Goal: Task Accomplishment & Management: Manage account settings

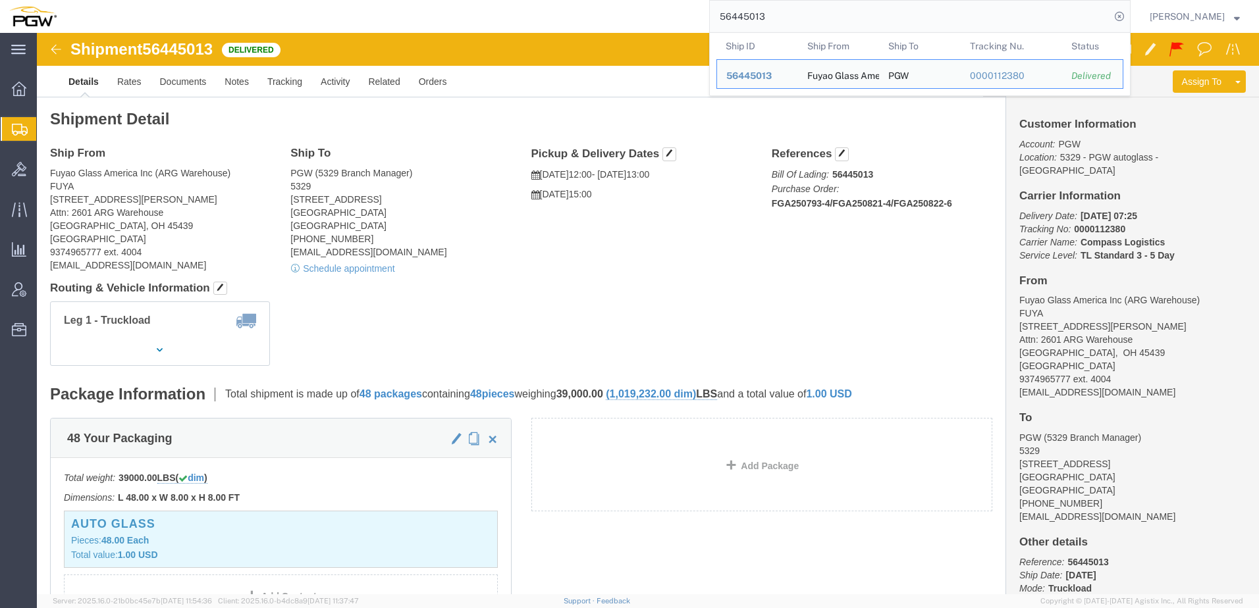
drag, startPoint x: 938, startPoint y: 16, endPoint x: 417, endPoint y: 11, distance: 521.5
click at [417, 11] on div "56445013 Ship ID Ship From Ship To Tracking Nu. Status Ship ID 56445013 Ship Fr…" at bounding box center [598, 16] width 1065 height 33
paste input "2828057"
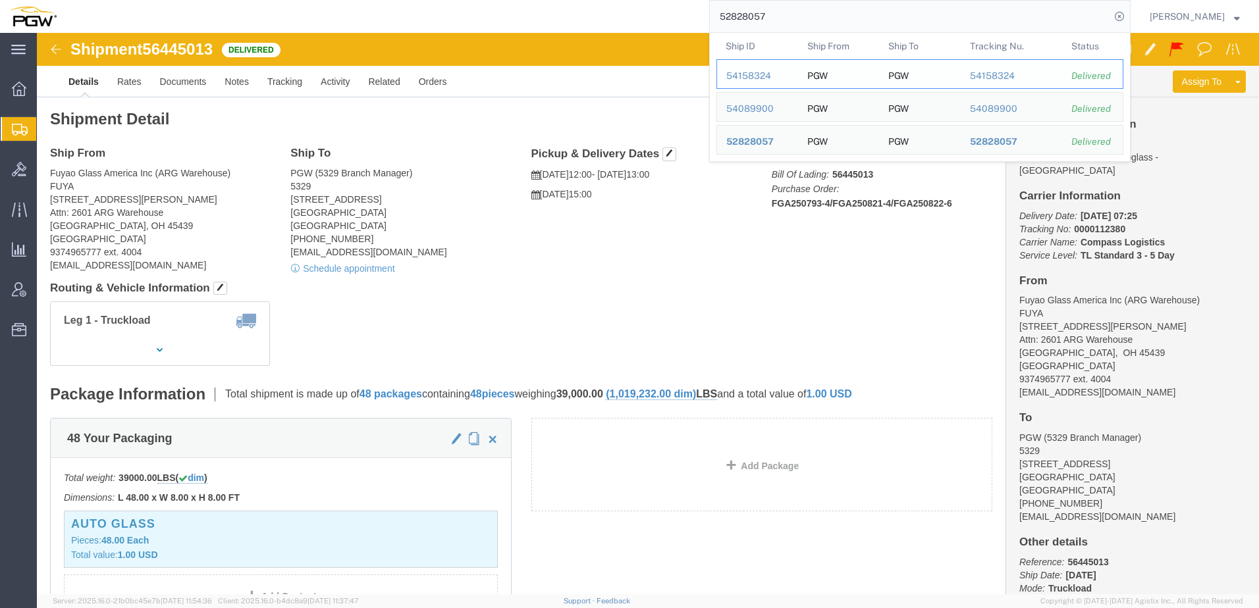
click at [766, 74] on div "54158324" at bounding box center [757, 76] width 63 height 14
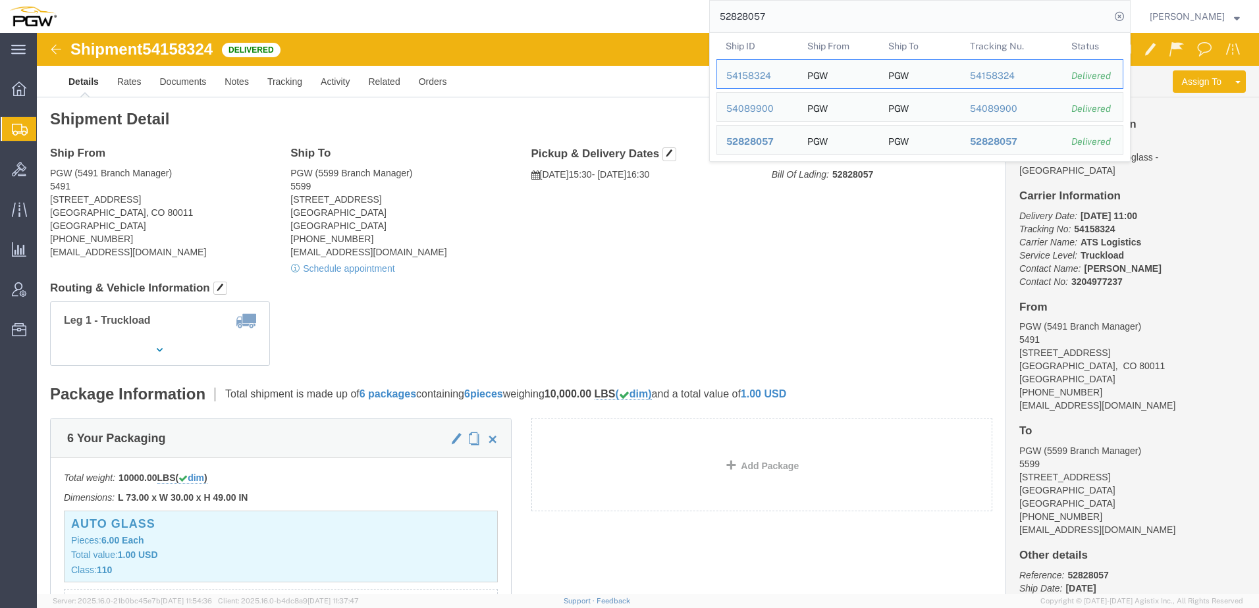
drag, startPoint x: 915, startPoint y: 18, endPoint x: 425, endPoint y: 22, distance: 489.9
click at [425, 22] on div "52828057 Ship ID Ship From Ship To Tracking Nu. Status Ship ID 54158324 Ship Fr…" at bounding box center [598, 16] width 1065 height 33
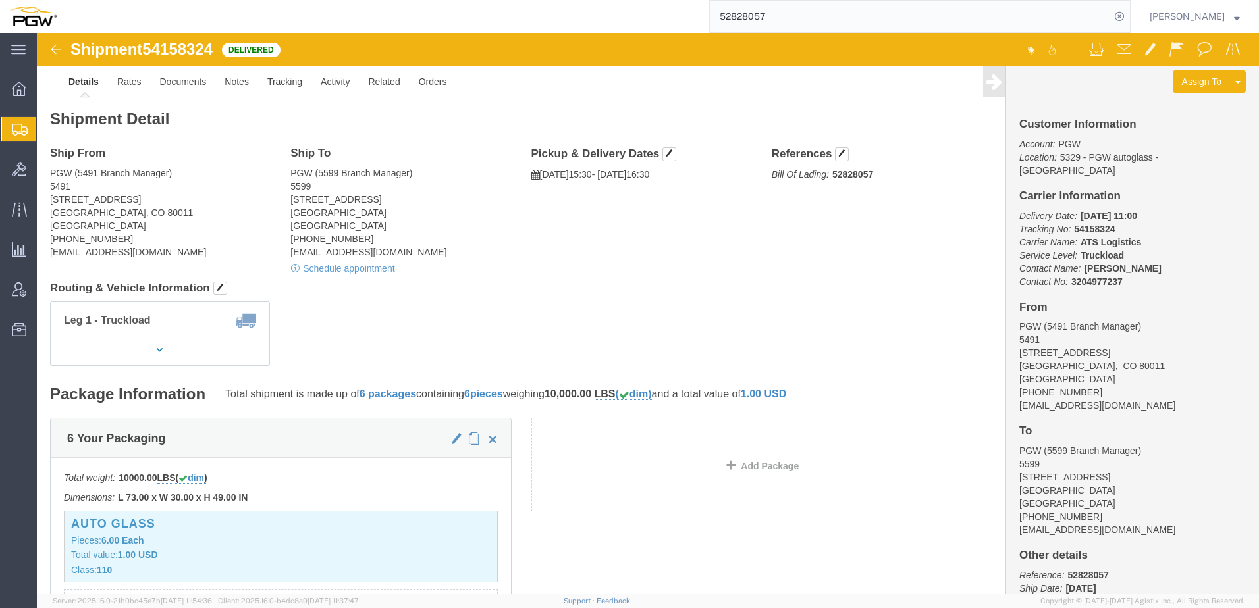
paste input "6483088"
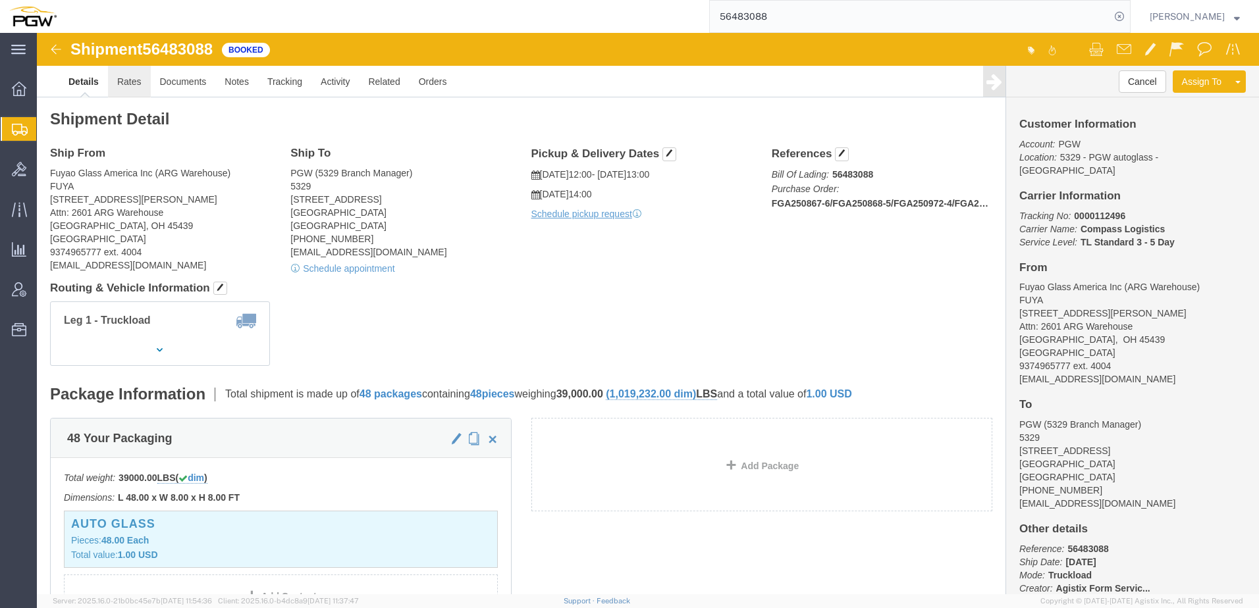
click link "Rates"
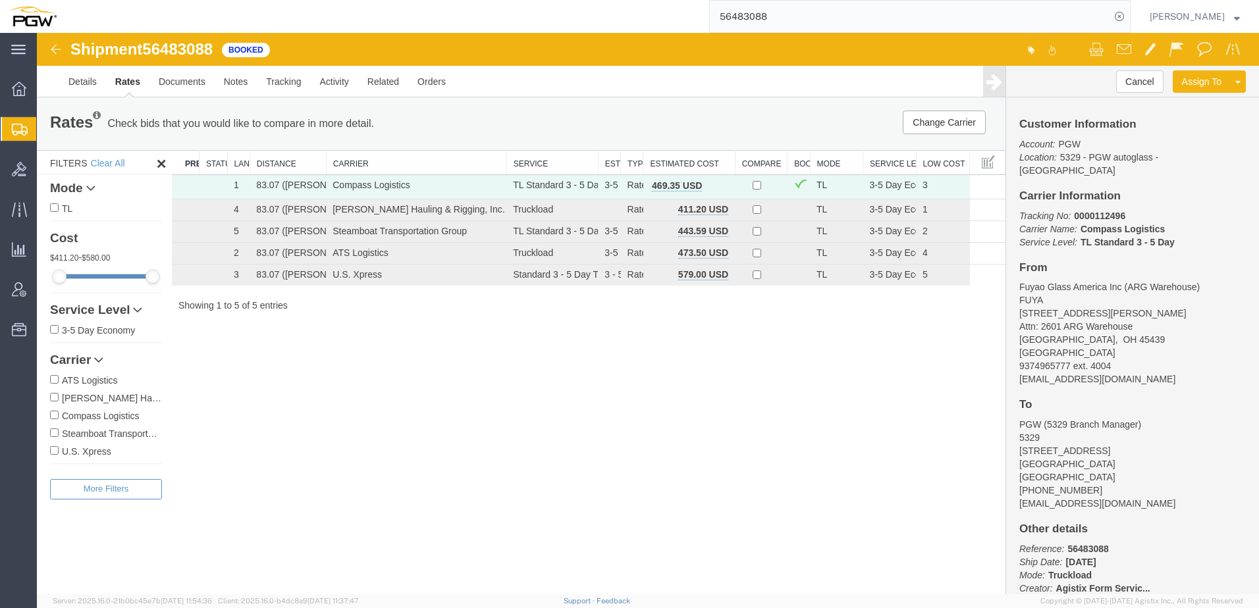
click at [665, 162] on th "Estimated Cost" at bounding box center [689, 163] width 92 height 24
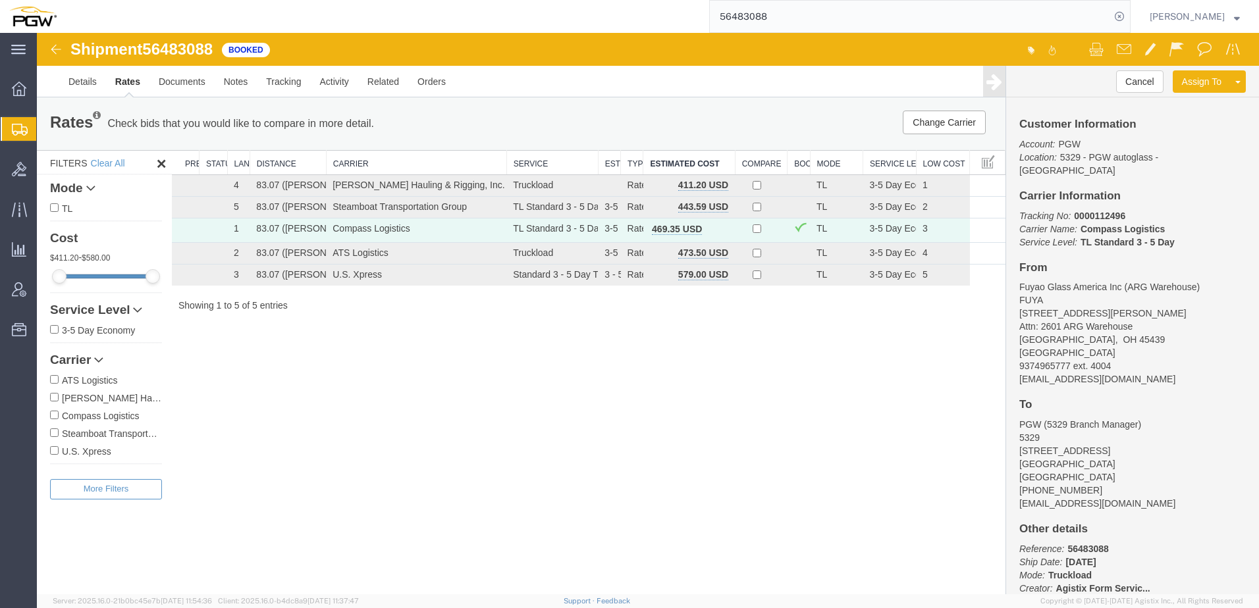
click at [0, 0] on span "Shipment Manager" at bounding box center [0, 0] width 0 height 0
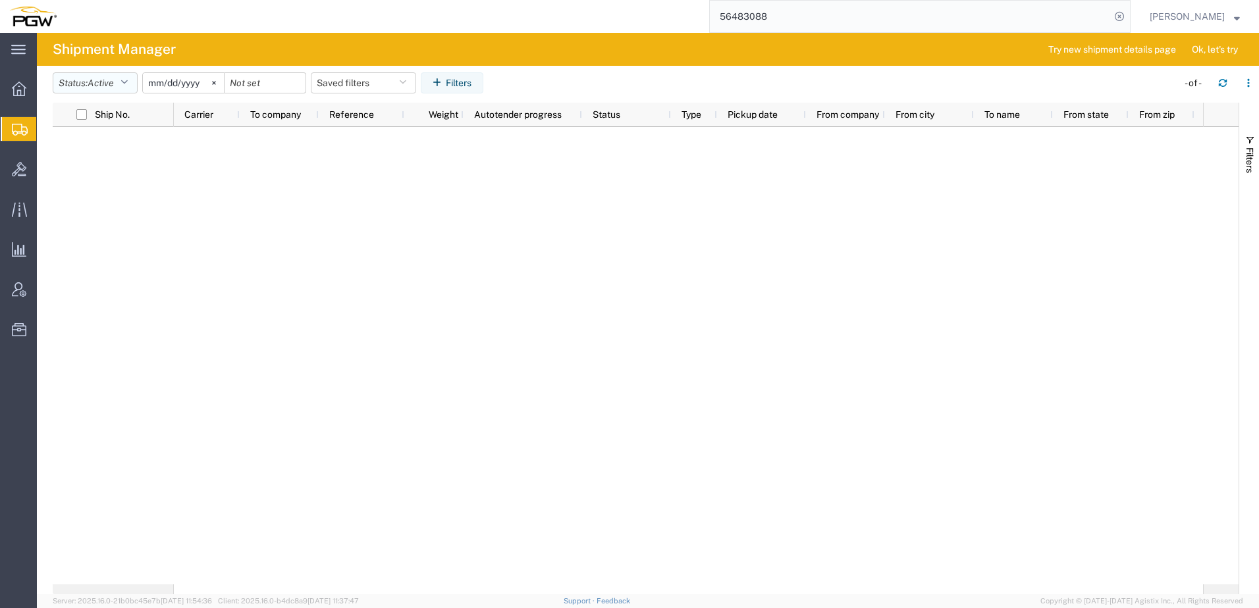
click at [92, 78] on span "Active" at bounding box center [101, 83] width 26 height 11
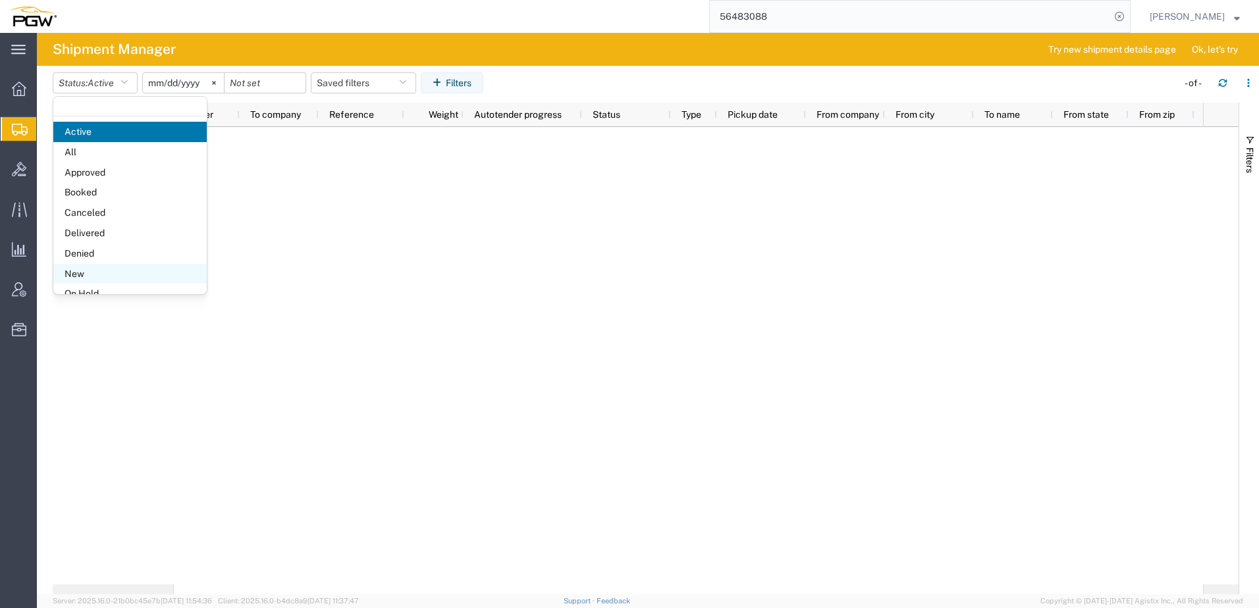
click at [80, 275] on span "New" at bounding box center [129, 274] width 153 height 20
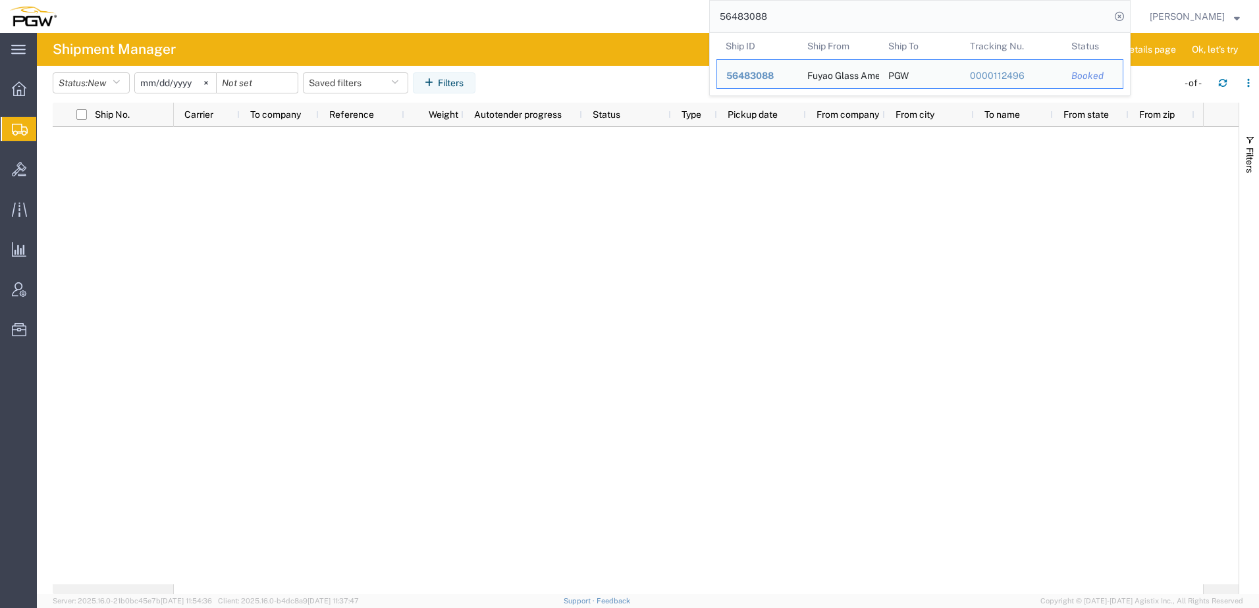
click at [849, 19] on input "56483088" at bounding box center [910, 17] width 400 height 32
drag, startPoint x: 849, startPoint y: 19, endPoint x: 169, endPoint y: 2, distance: 680.4
click at [176, 5] on div "56483088 Ship ID Ship From Ship To Tracking Nu. Status Ship ID 56483088 Ship Fr…" at bounding box center [598, 16] width 1065 height 33
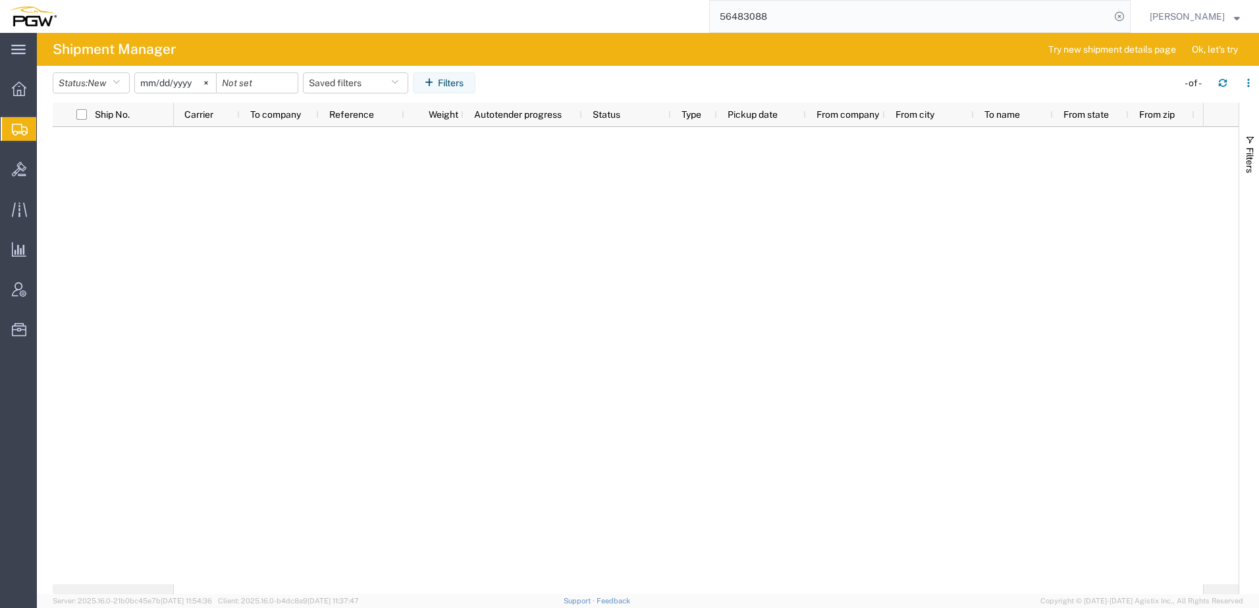
paste input "2828057"
type input "52828057"
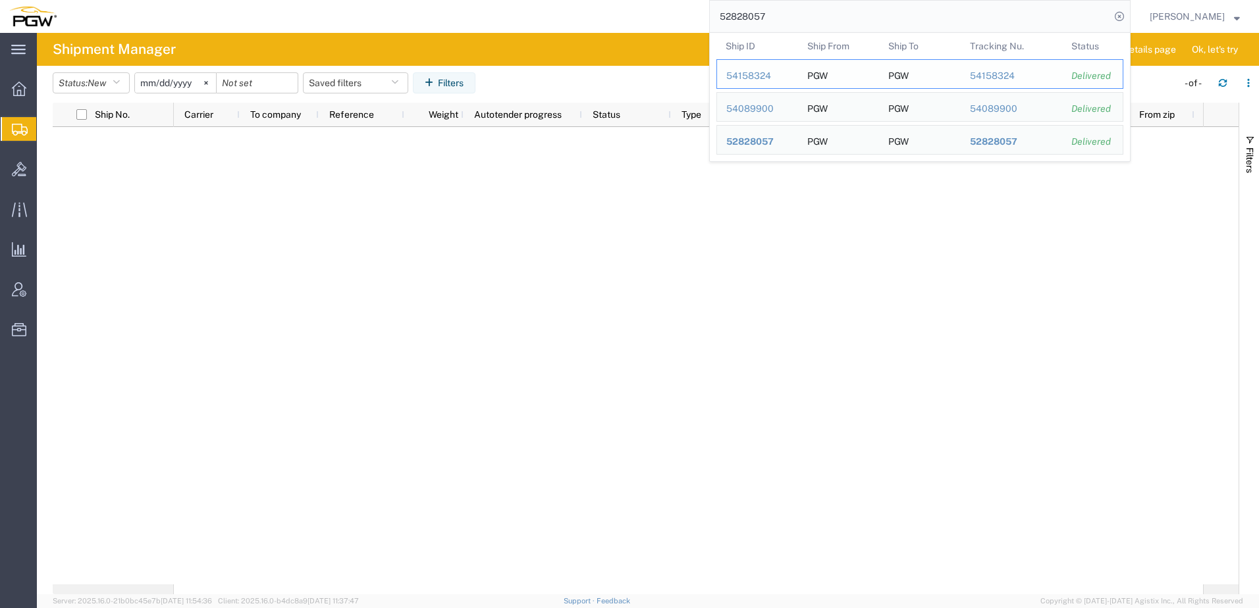
click at [777, 79] on div "54158324" at bounding box center [757, 76] width 63 height 14
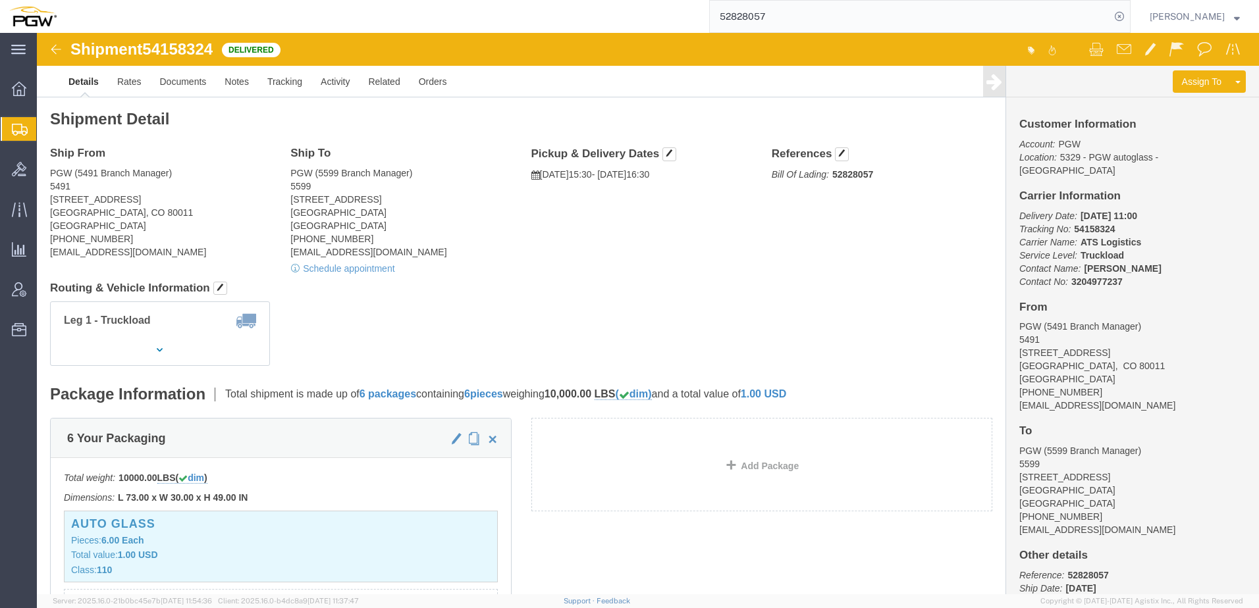
click link "Clone Shipment"
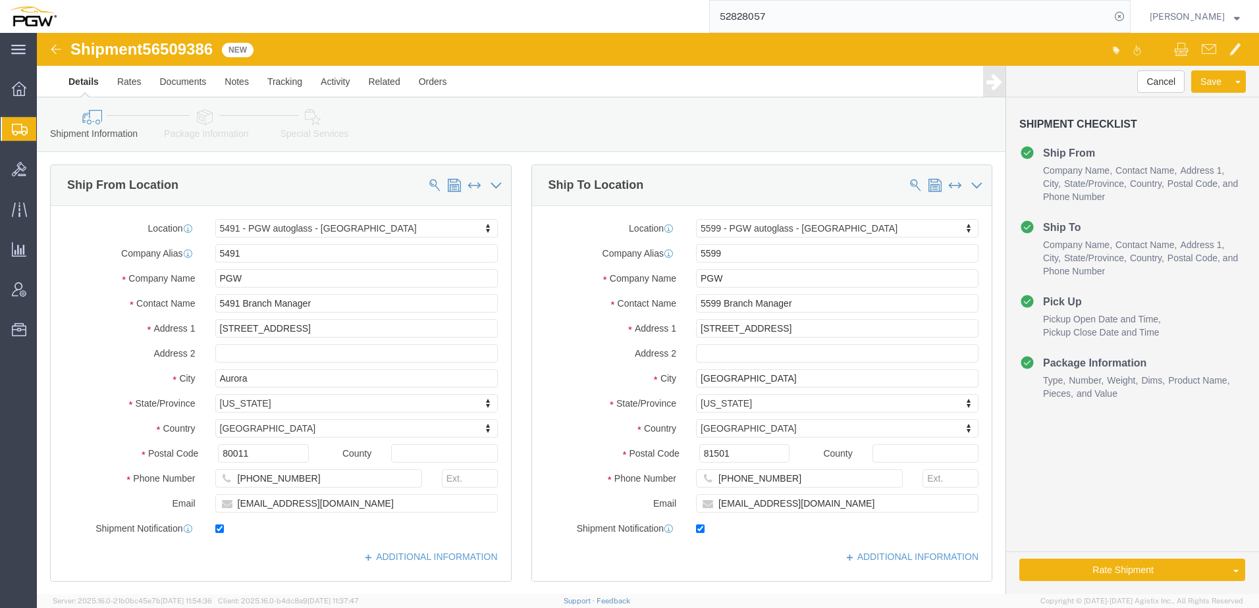
select select "34217"
select select "28399"
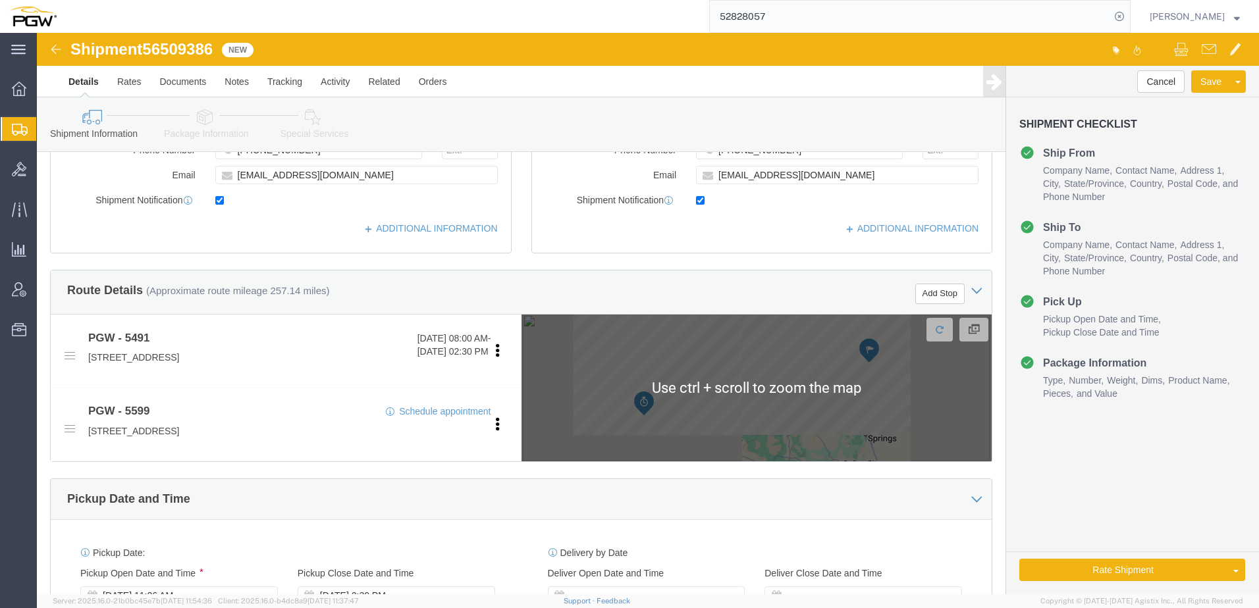
scroll to position [658, 0]
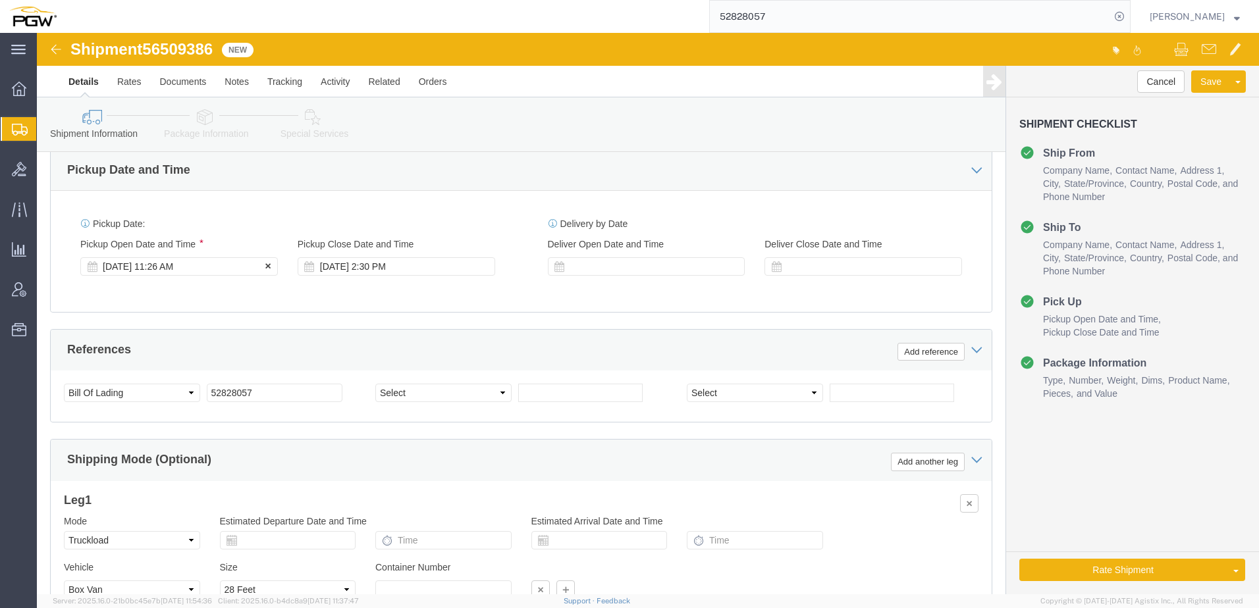
click div "Aug 15 2025 11:26 AM"
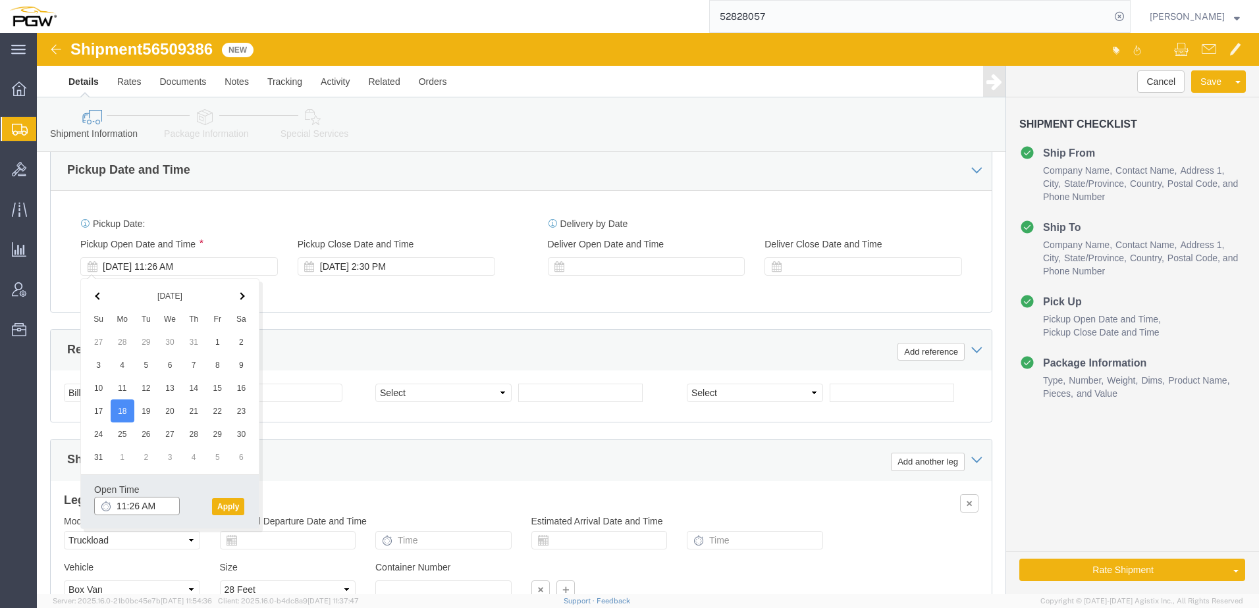
click input "11:26 AM"
type input "3:30 PM"
click button "Apply"
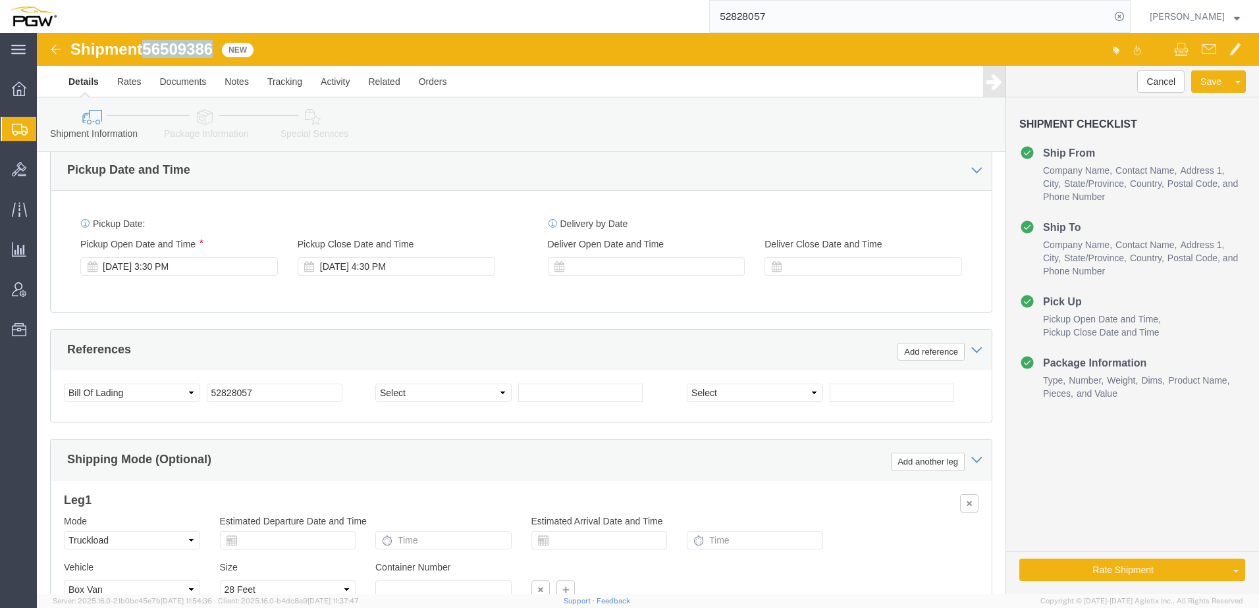
drag, startPoint x: 111, startPoint y: 16, endPoint x: 181, endPoint y: 16, distance: 69.8
click div "Shipment 56509386 New"
copy span "56509386"
drag, startPoint x: 244, startPoint y: 362, endPoint x: -8, endPoint y: 345, distance: 252.8
click html "Shipment 56509386 New Details Rates Documents Notes Tracking Activity Related O…"
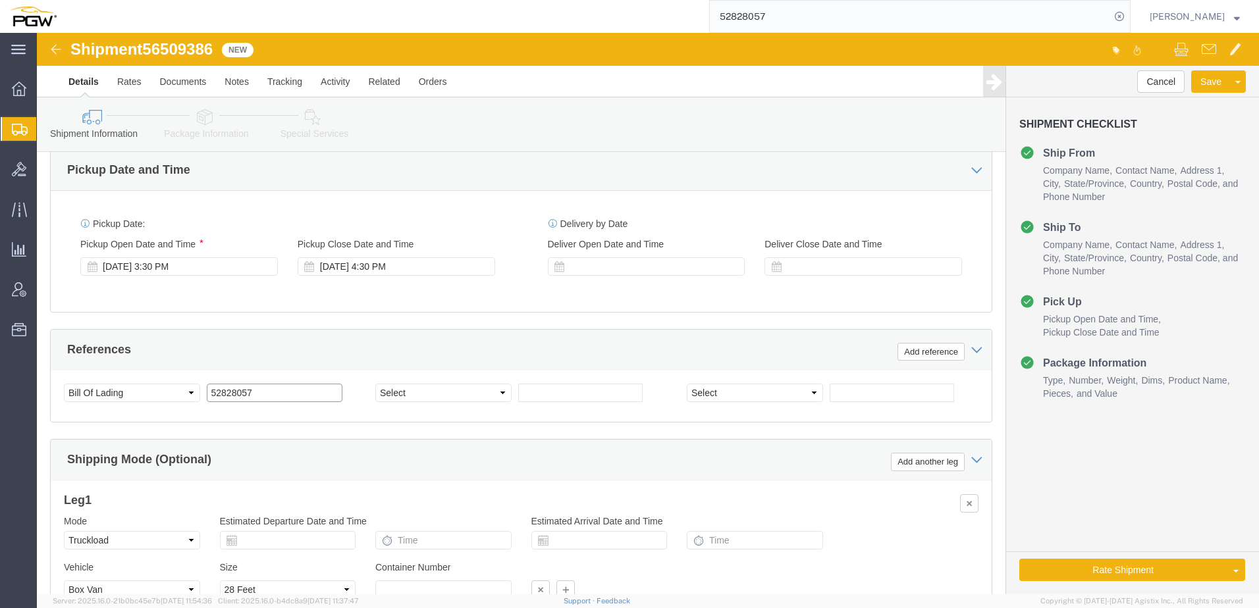
paste input "6509386"
type input "56509386"
drag, startPoint x: 1120, startPoint y: 518, endPoint x: 1040, endPoint y: 606, distance: 118.9
click link "Rate And Autotender"
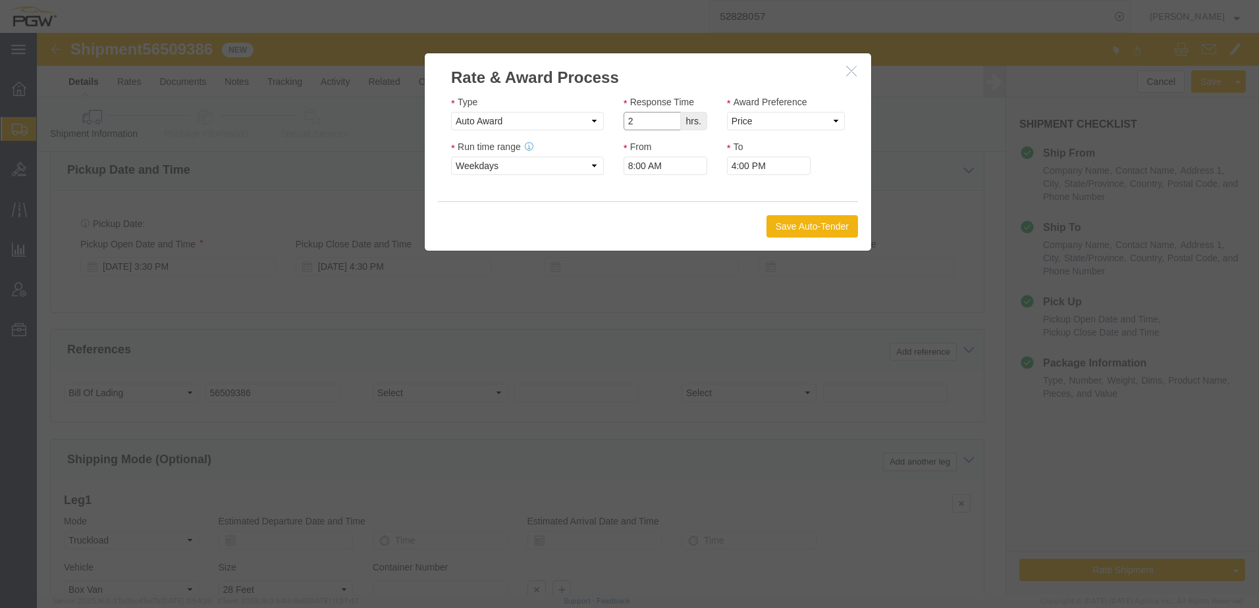
drag, startPoint x: 629, startPoint y: 91, endPoint x: 645, endPoint y: 90, distance: 15.9
type input "2"
click input "2"
click select "Price Carrier Rank"
select select "LANE_RANK"
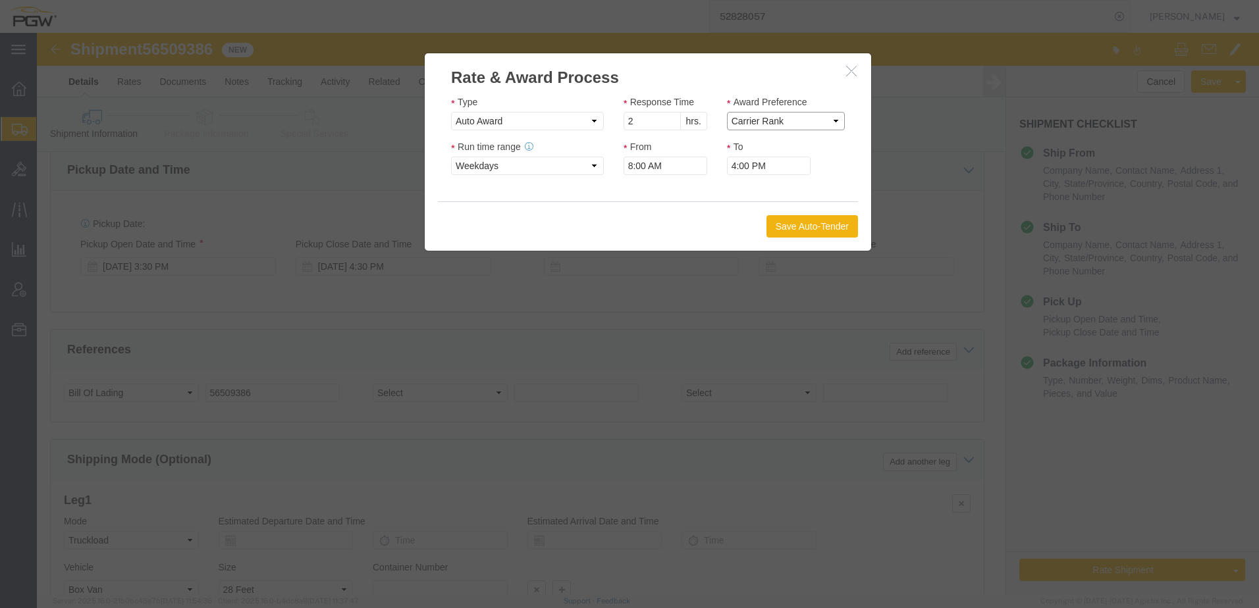
click select "Price Carrier Rank"
click button "Save Auto-Tender"
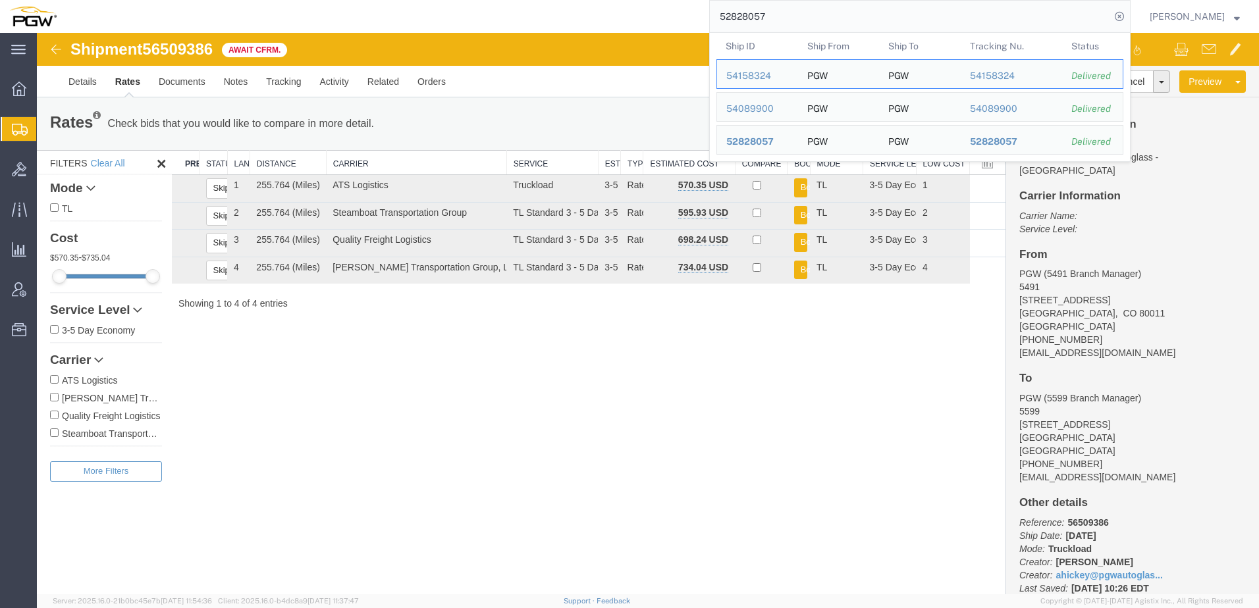
drag, startPoint x: 826, startPoint y: 13, endPoint x: 270, endPoint y: -14, distance: 557.0
click at [270, 0] on html "main_menu Created with Sketch. Collapse Menu Overview Shipments Shipment Manage…" at bounding box center [629, 304] width 1259 height 608
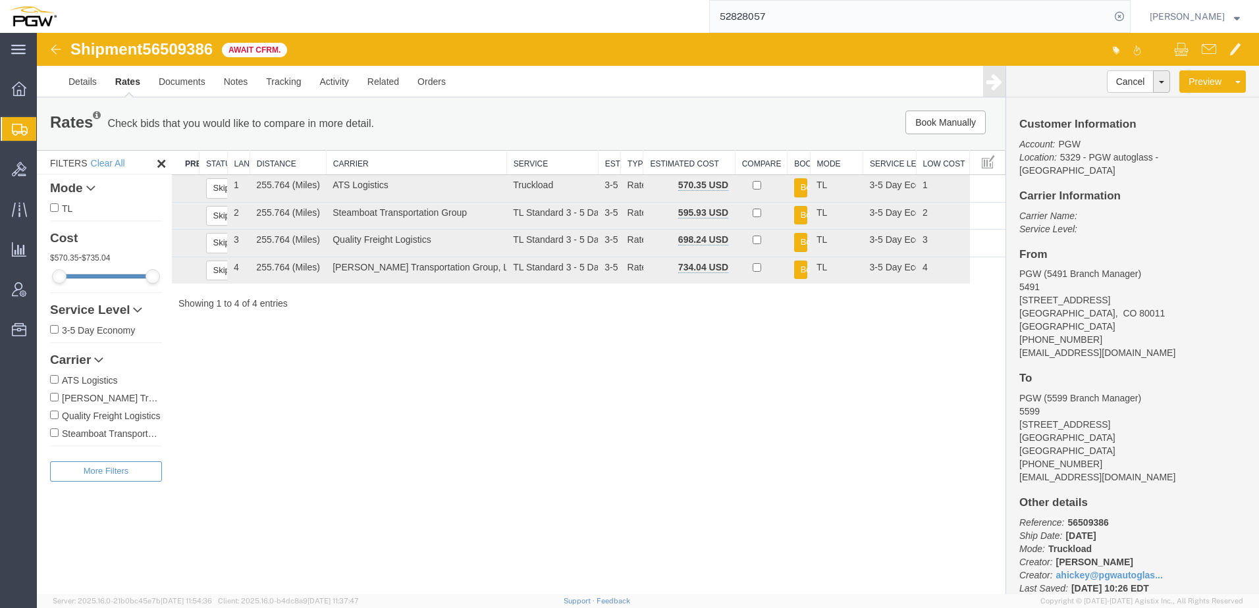
paste input "6220080"
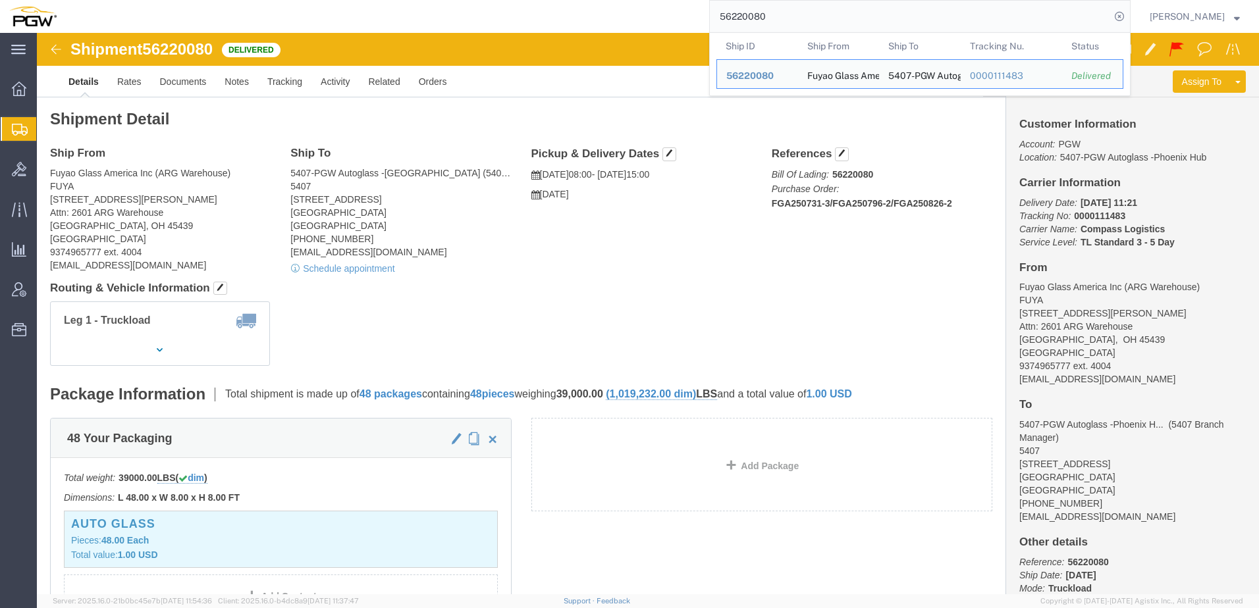
drag, startPoint x: 7, startPoint y: 198, endPoint x: 6, endPoint y: 162, distance: 35.6
click div "Ship From Fuyao Glass America Inc (ARG Warehouse) FUYA 2801 W Stroop Rd Attn: 2…"
drag, startPoint x: 913, startPoint y: 21, endPoint x: 293, endPoint y: -53, distance: 624.7
click at [293, 0] on html "main_menu Created with Sketch. Collapse Menu Overview Shipments Shipment Manage…" at bounding box center [629, 304] width 1259 height 608
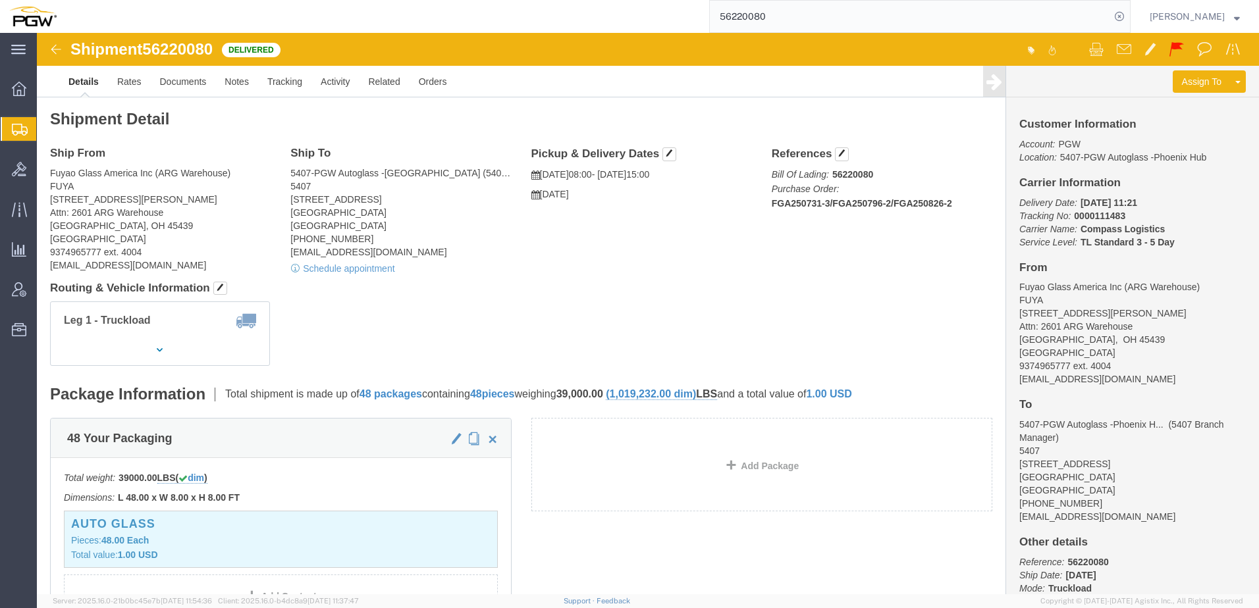
paste input "80823"
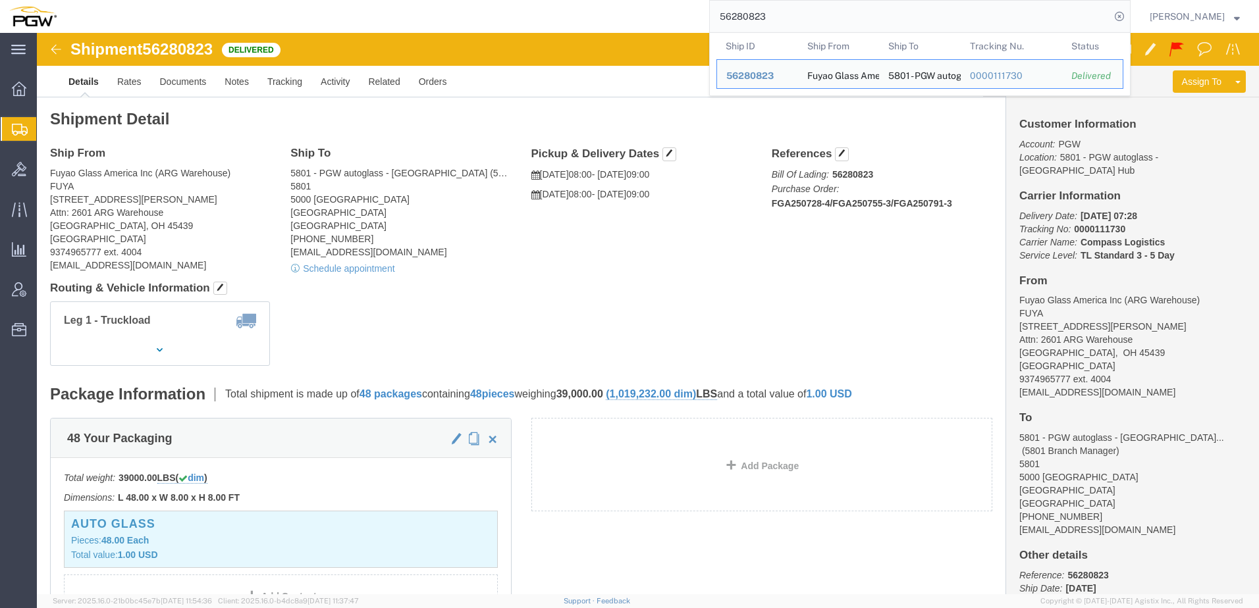
drag, startPoint x: 830, startPoint y: 28, endPoint x: 379, endPoint y: -29, distance: 454.7
click at [379, 0] on html "main_menu Created with Sketch. Collapse Menu Overview Shipments Shipment Manage…" at bounding box center [629, 304] width 1259 height 608
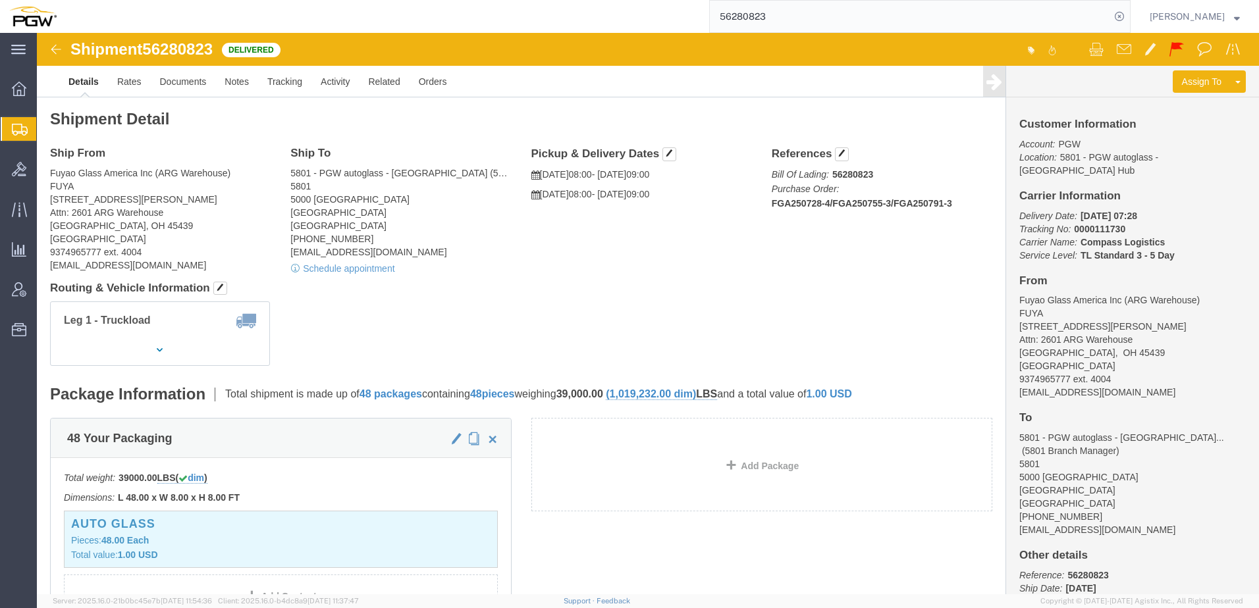
paste input "371192"
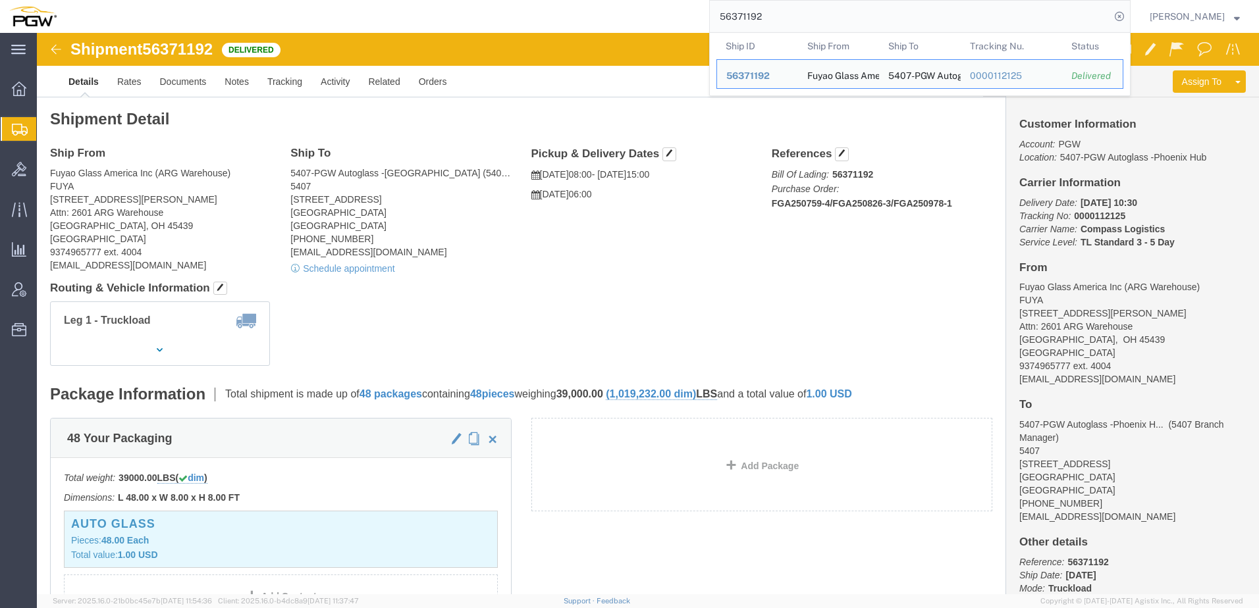
drag, startPoint x: 821, startPoint y: 15, endPoint x: 340, endPoint y: 22, distance: 481.4
paste input "56445013"
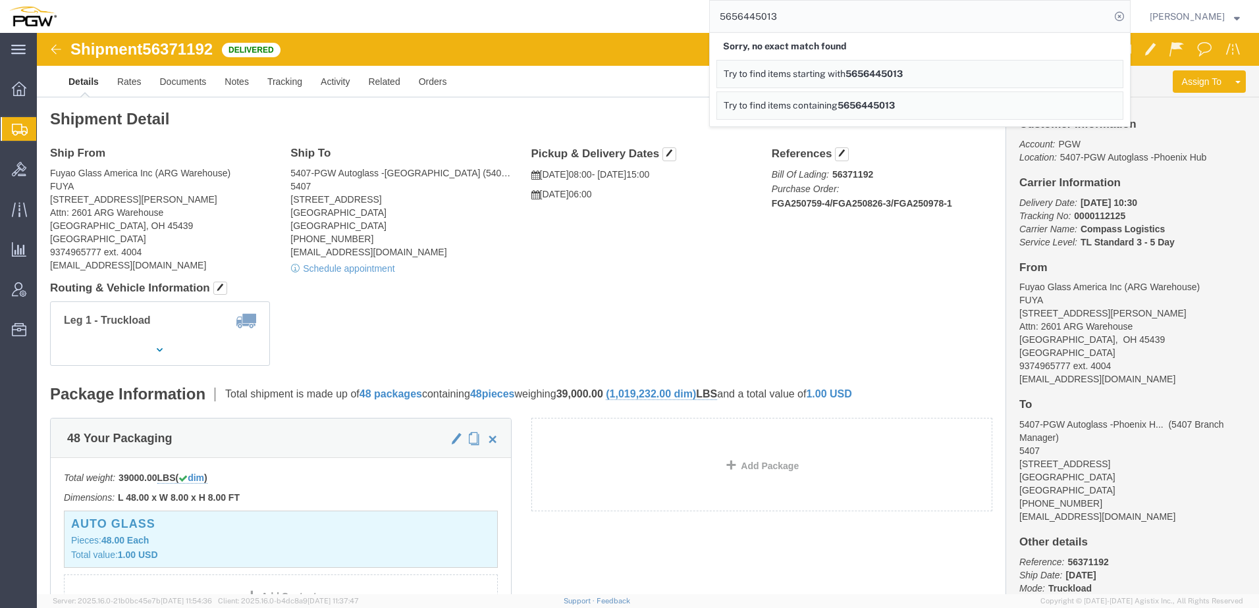
drag, startPoint x: 861, startPoint y: 16, endPoint x: 558, endPoint y: 13, distance: 302.9
click at [558, 13] on div "5656445013 Sorry, no exact match found Try to find items starting with 56564450…" at bounding box center [598, 16] width 1065 height 33
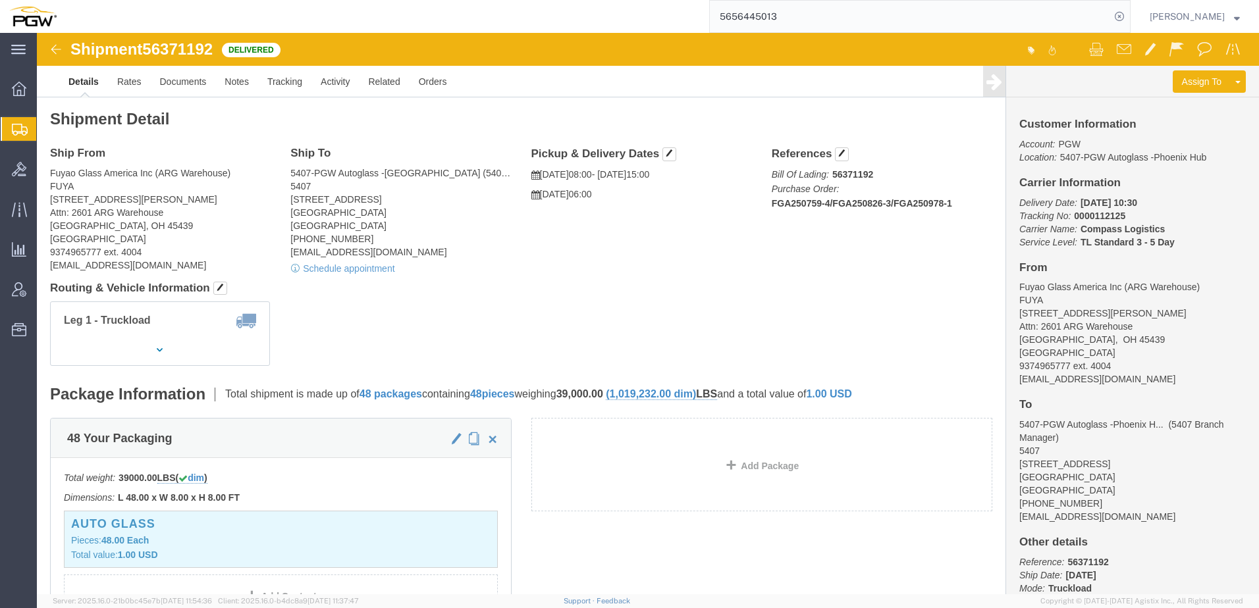
paste input "search"
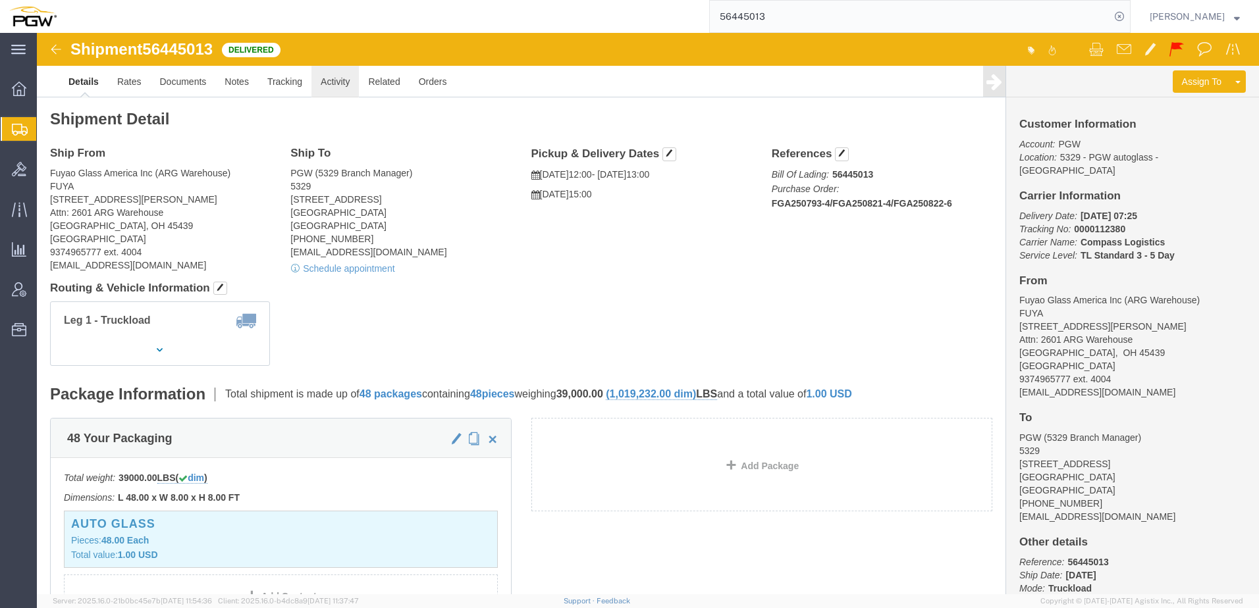
click link "Activity"
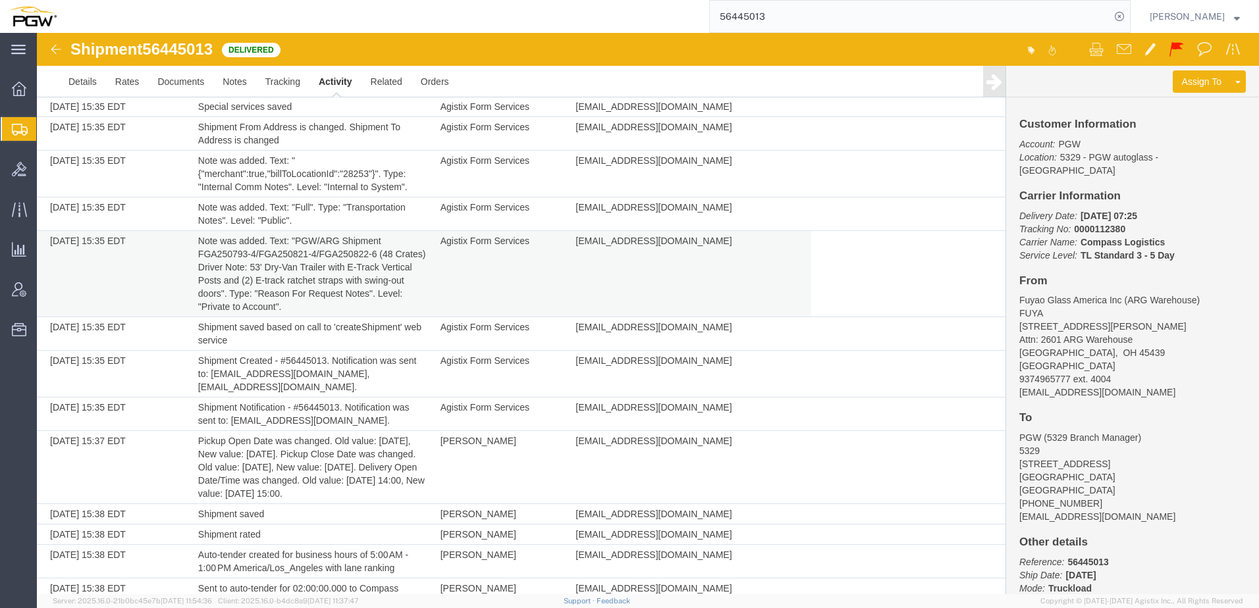
scroll to position [198, 0]
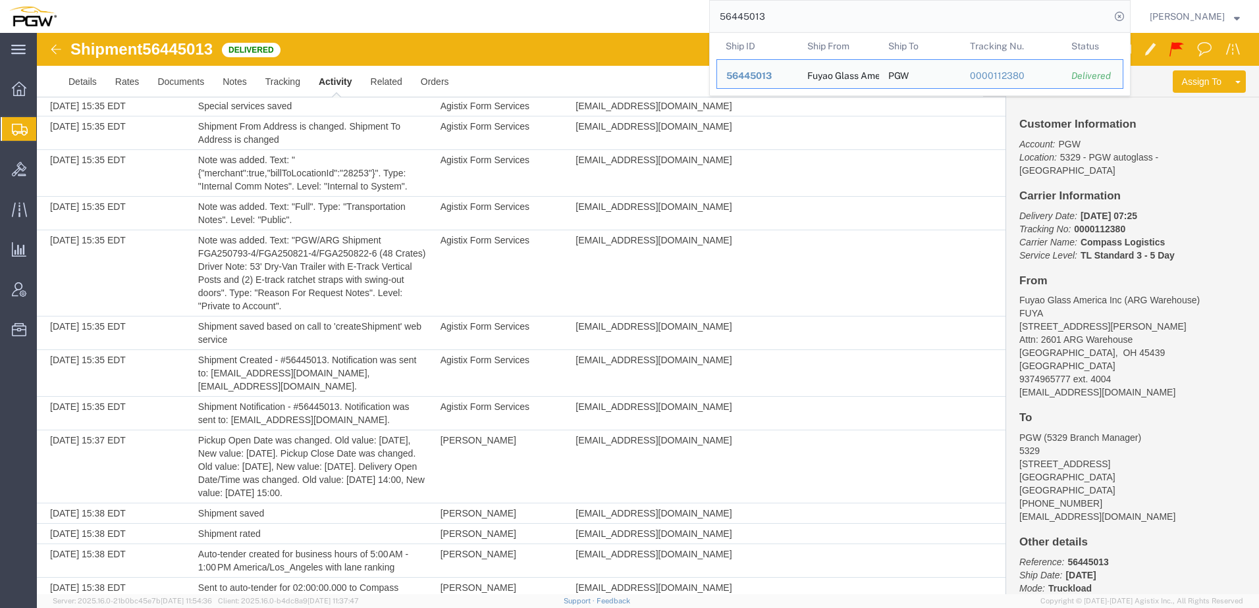
drag, startPoint x: 884, startPoint y: 18, endPoint x: 334, endPoint y: 2, distance: 550.0
click at [336, 0] on html "main_menu Created with Sketch. Collapse Menu Overview Shipments Shipment Manage…" at bounding box center [629, 304] width 1259 height 608
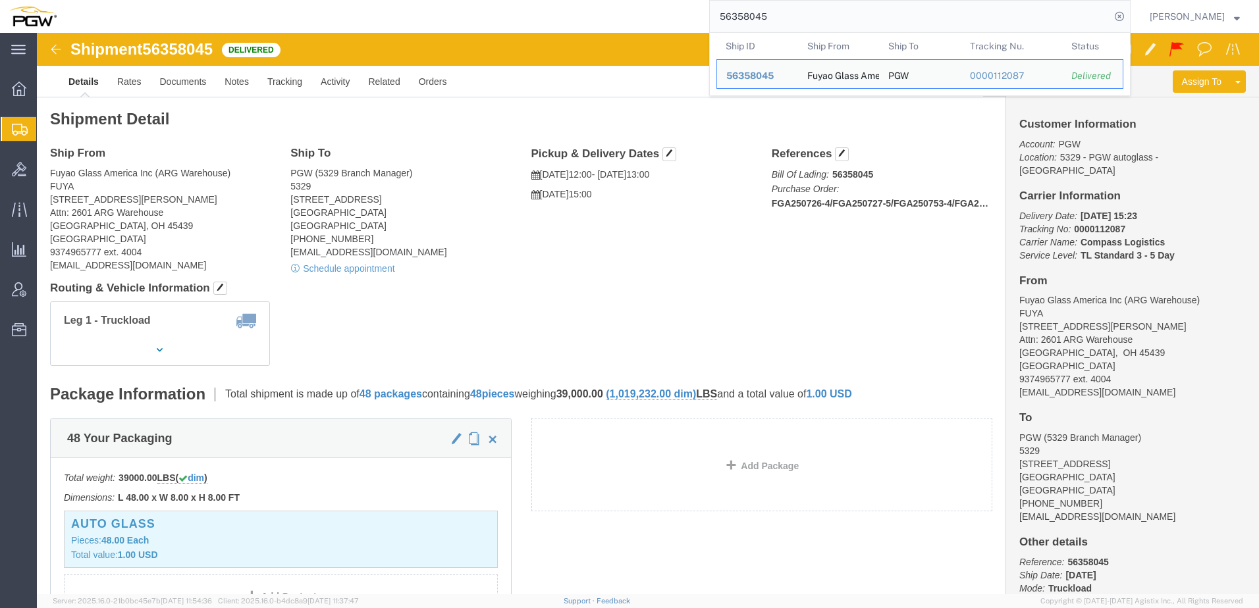
drag, startPoint x: 824, startPoint y: 11, endPoint x: 92, endPoint y: 9, distance: 732.9
click at [105, 11] on div "56358045 Ship ID Ship From Ship To Tracking Nu. Status Ship ID 56358045 Ship Fr…" at bounding box center [598, 16] width 1065 height 33
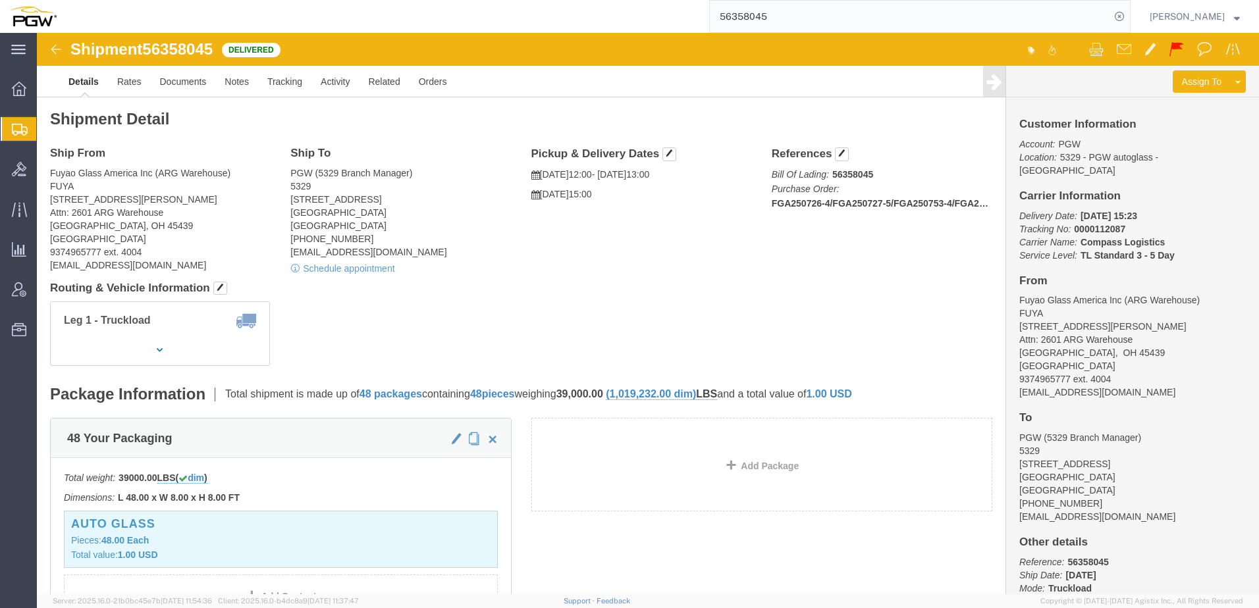
paste input "417400"
click div "Ship From Fuyao Glass America Inc (ARG Warehouse) FUYA 2801 W Stroop Rd Attn: 2…"
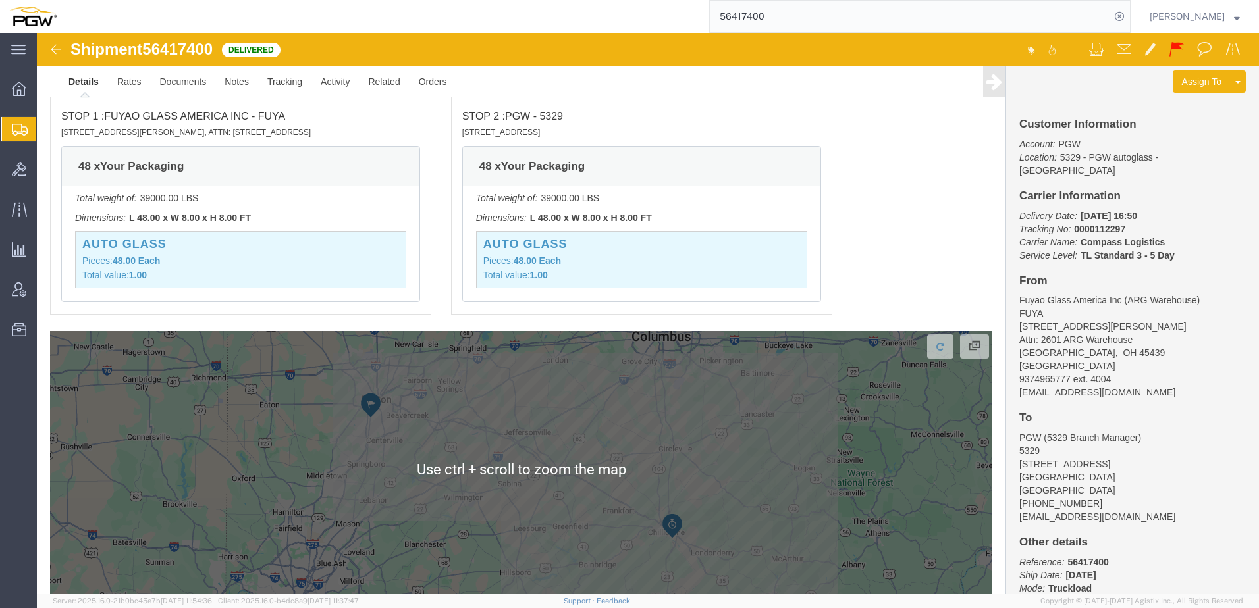
scroll to position [959, 0]
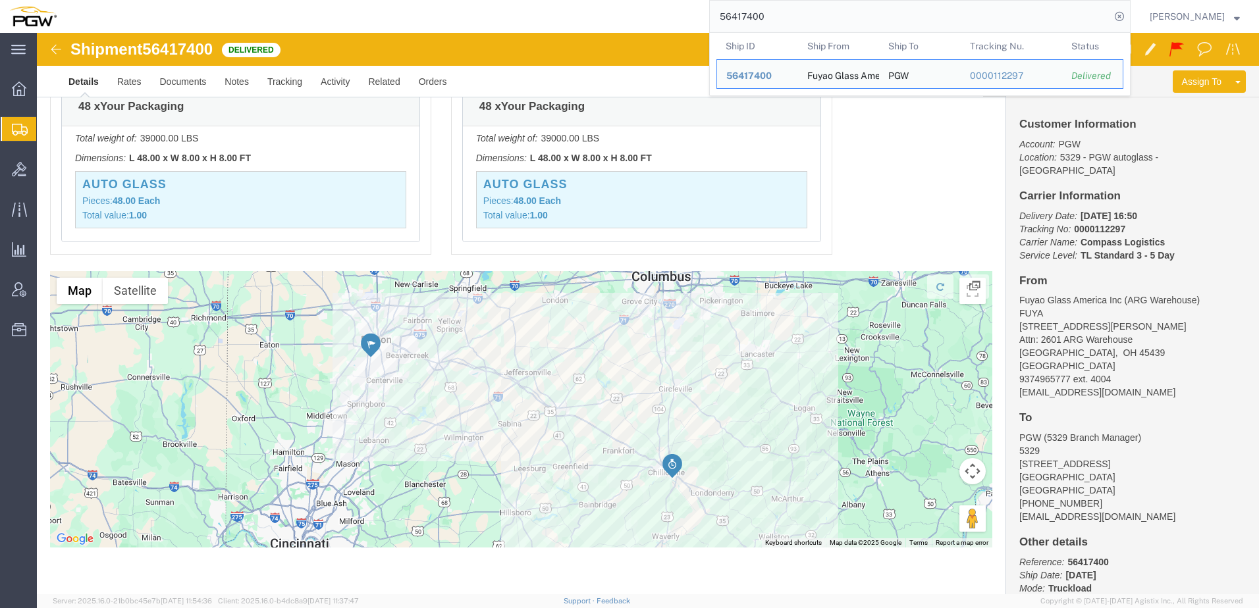
drag, startPoint x: 839, startPoint y: 14, endPoint x: 105, endPoint y: 14, distance: 733.5
click at [212, 11] on div "56417400 Ship ID Ship From Ship To Tracking Nu. Status Ship ID 56417400 Ship Fr…" at bounding box center [598, 16] width 1065 height 33
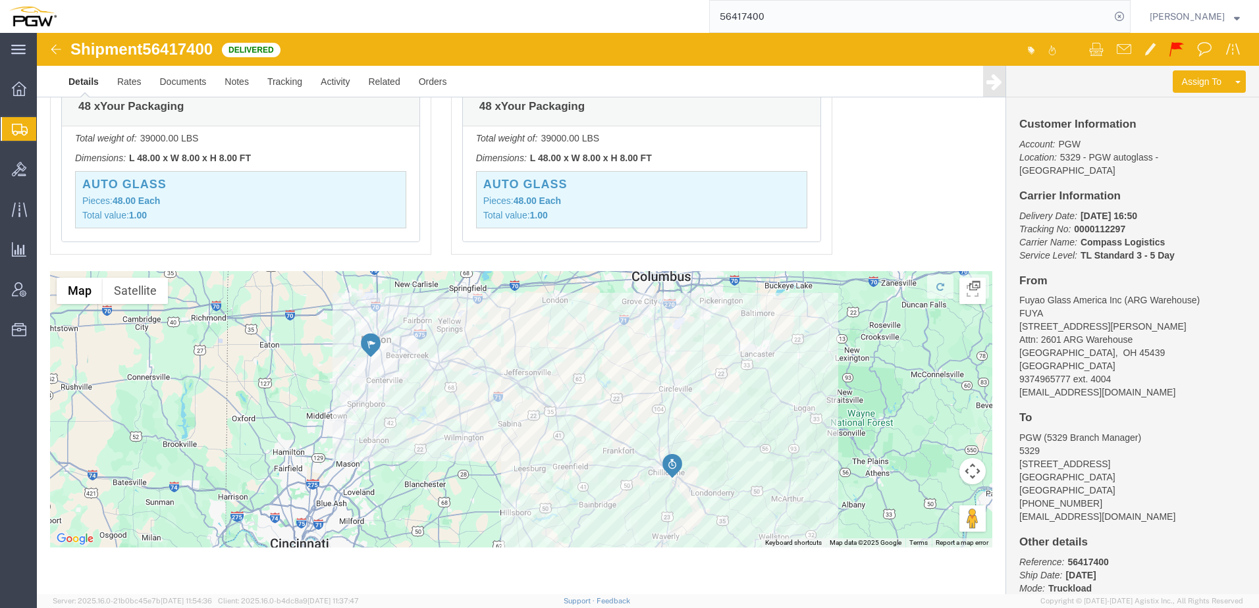
paste input "4507"
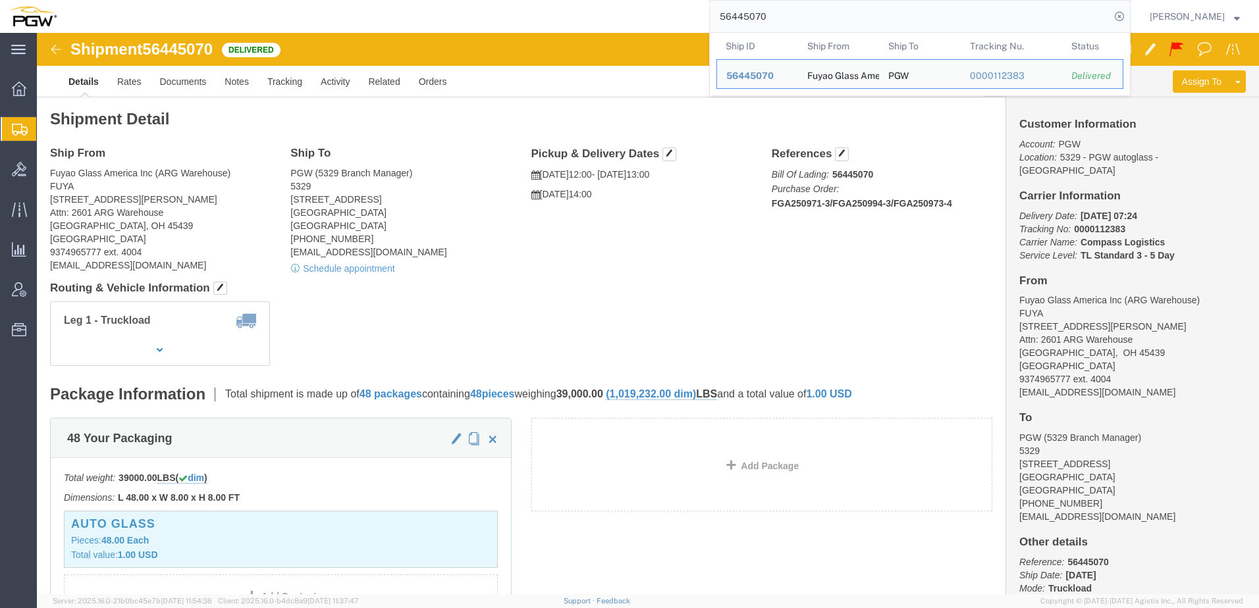
drag, startPoint x: 830, startPoint y: 22, endPoint x: 503, endPoint y: 9, distance: 327.5
click at [501, 9] on div "56445070 Ship ID Ship From Ship To Tracking Nu. Status Ship ID 56445070 Ship Fr…" at bounding box center [598, 16] width 1065 height 33
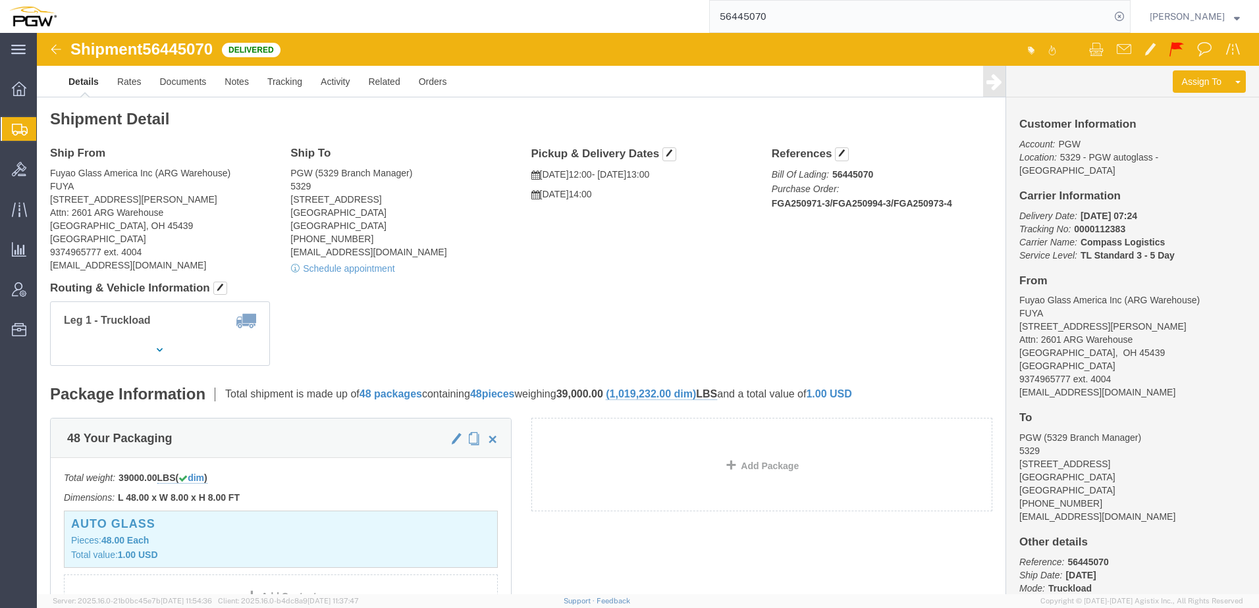
paste input "13"
click link "Rates"
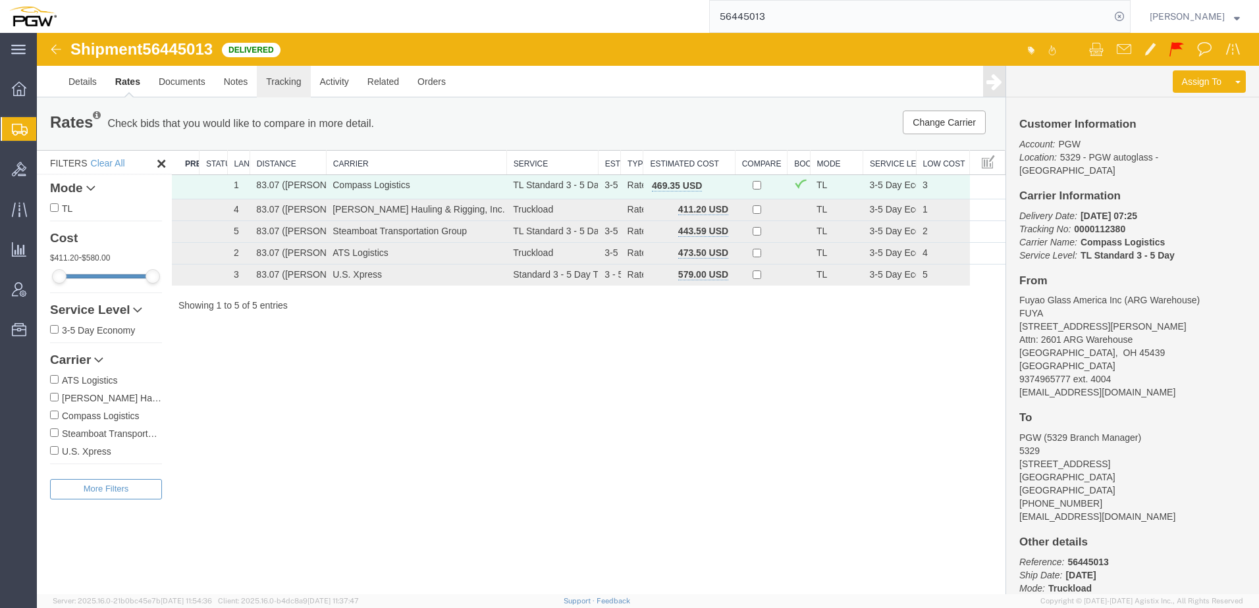
click at [279, 82] on link "Tracking" at bounding box center [283, 82] width 53 height 32
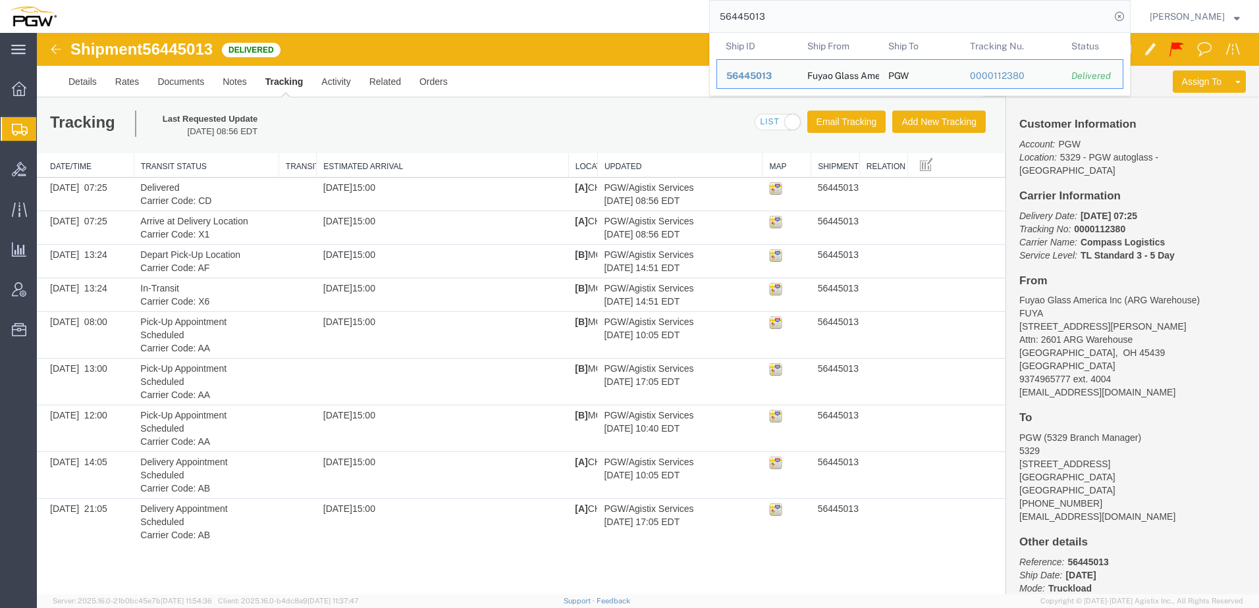
drag, startPoint x: 800, startPoint y: 17, endPoint x: 270, endPoint y: -23, distance: 531.6
click at [270, 0] on html "main_menu Created with Sketch. Collapse Menu Overview Shipments Shipment Manage…" at bounding box center [629, 304] width 1259 height 608
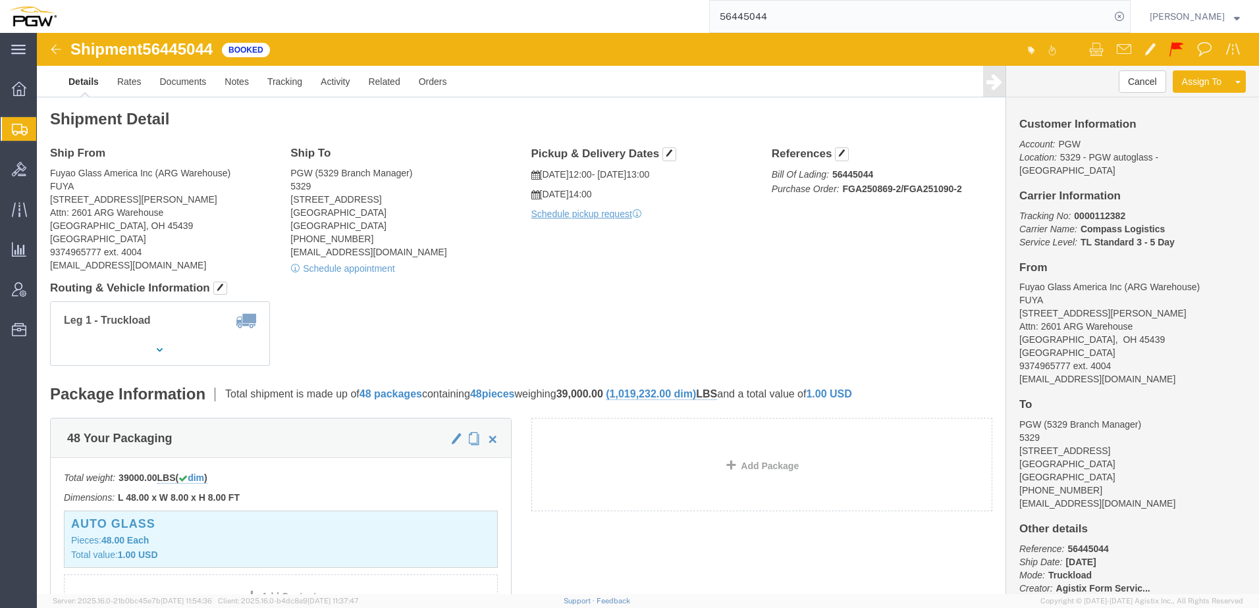
click div "Leg 1 - Truckload Vehicle 1: Standard Dry Van (53 Feet) Number of trucks: 1"
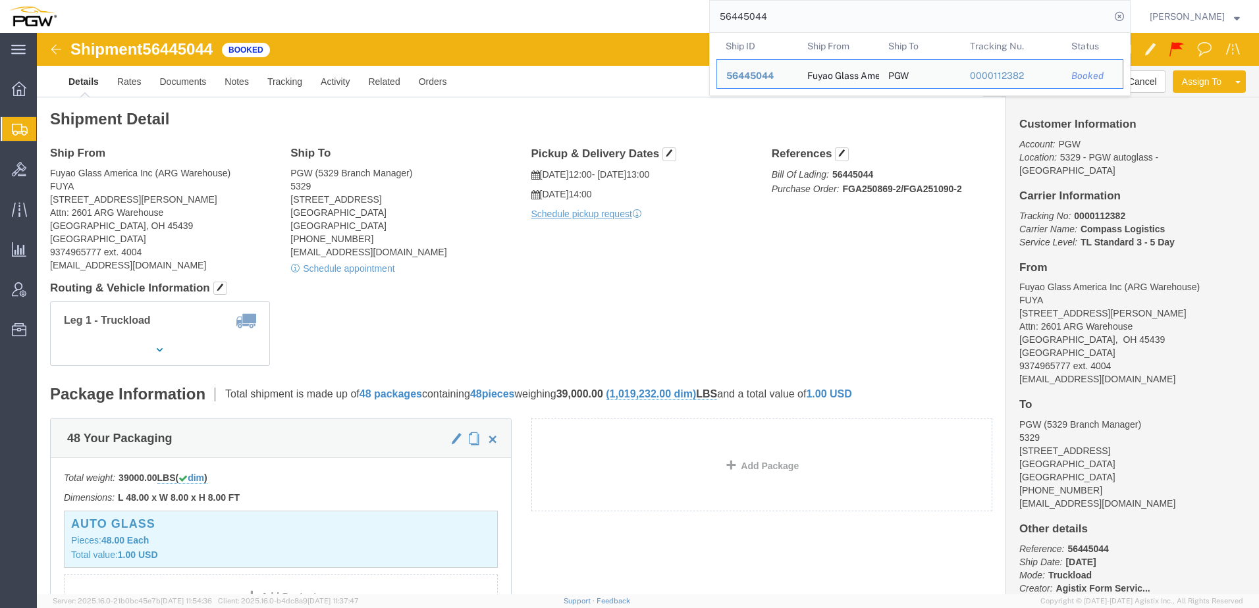
drag, startPoint x: 816, startPoint y: 24, endPoint x: 339, endPoint y: -13, distance: 478.8
click at [339, 0] on html "main_menu Created with Sketch. Collapse Menu Overview Shipments Shipment Manage…" at bounding box center [629, 304] width 1259 height 608
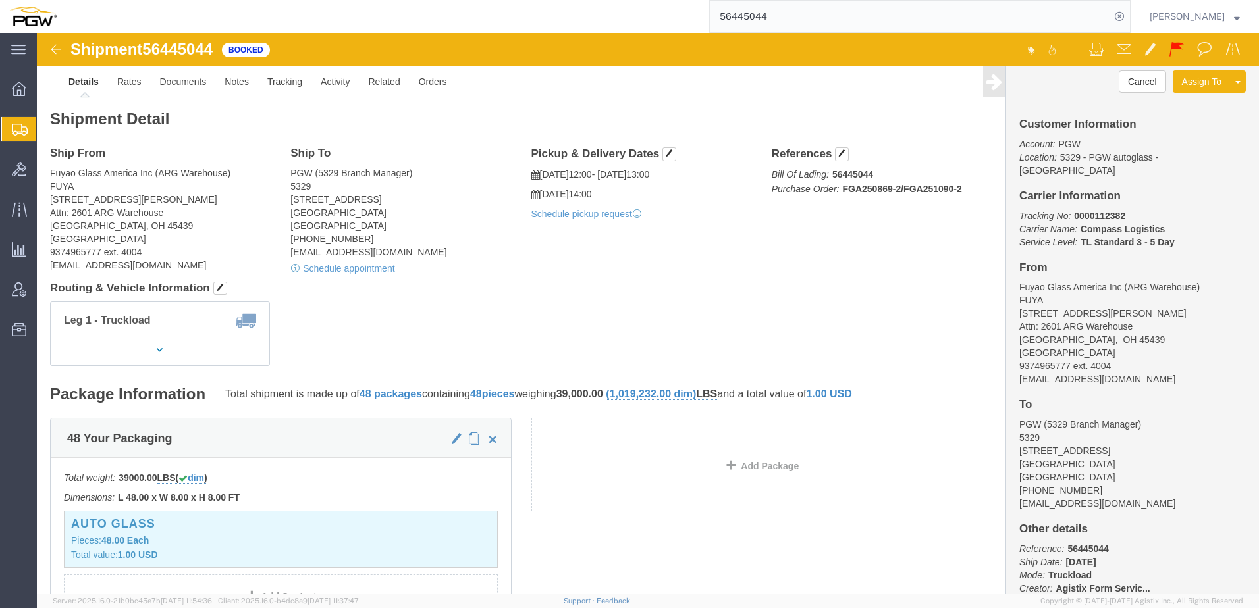
paste input "666475"
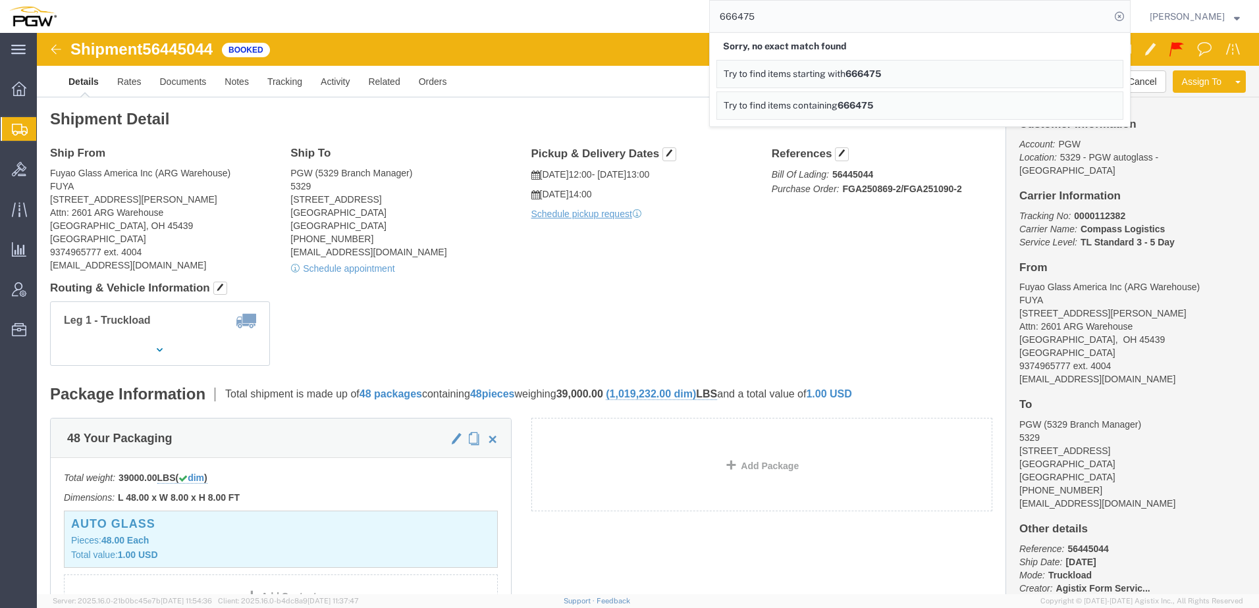
click at [761, 14] on input "666475" at bounding box center [910, 17] width 400 height 32
drag, startPoint x: 810, startPoint y: 20, endPoint x: 370, endPoint y: -24, distance: 442.0
click at [370, 0] on html "main_menu Created with Sketch. Collapse Menu Overview Shipments Shipment Manage…" at bounding box center [629, 304] width 1259 height 608
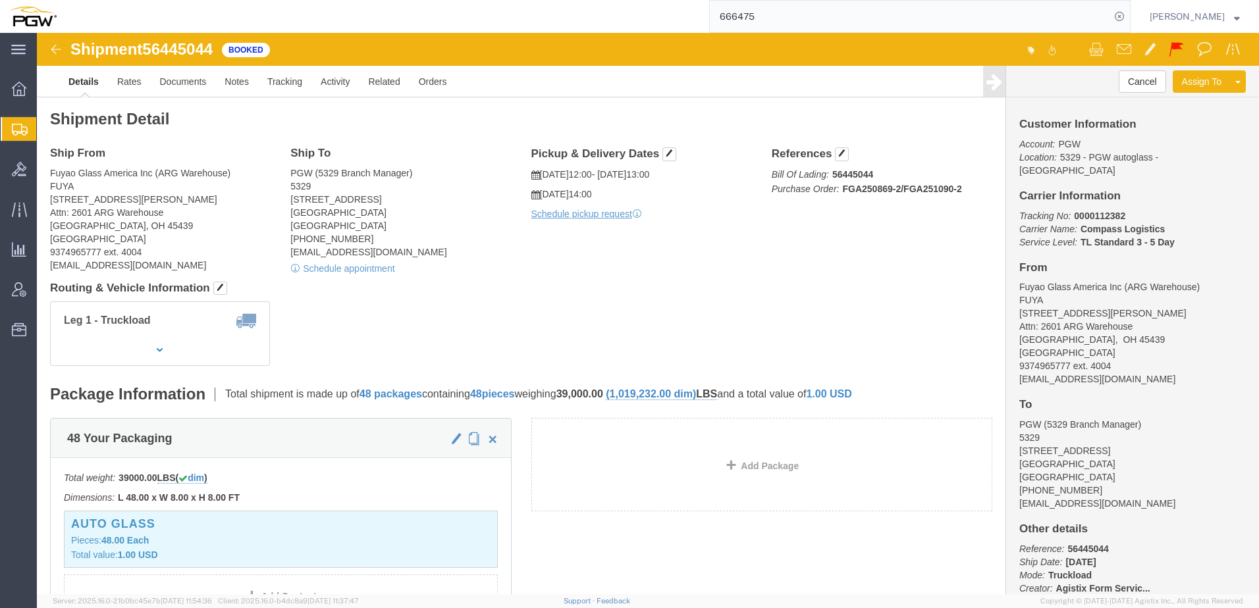
paste input "56501916"
type input "56501916"
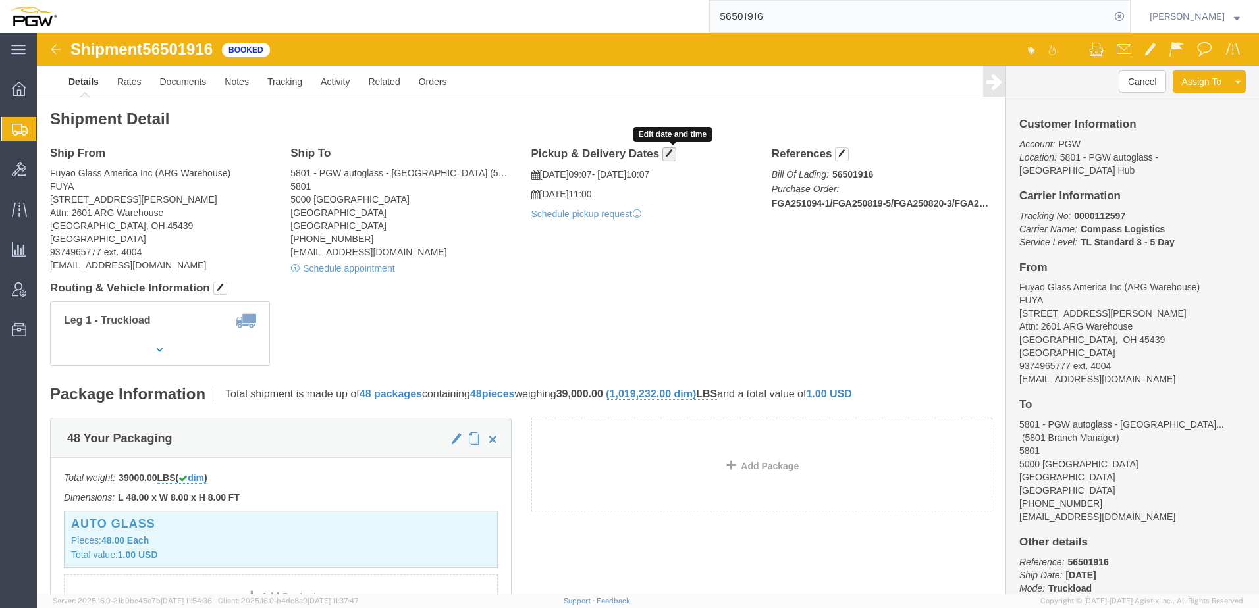
click span "button"
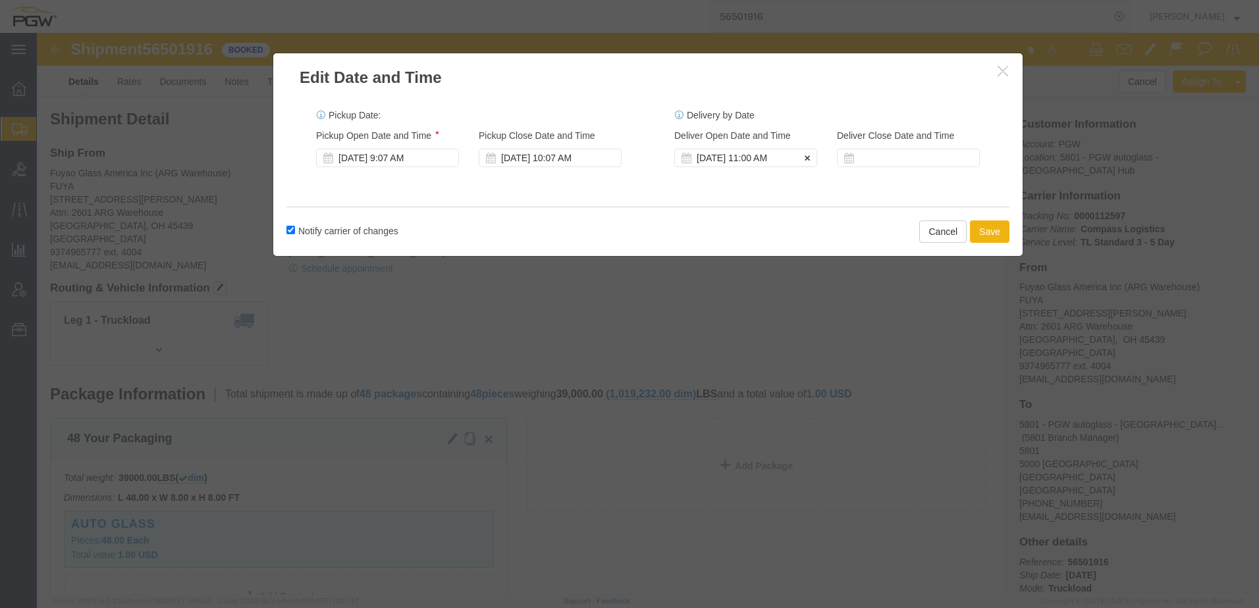
click div "Aug 15 2025 11:00 AM"
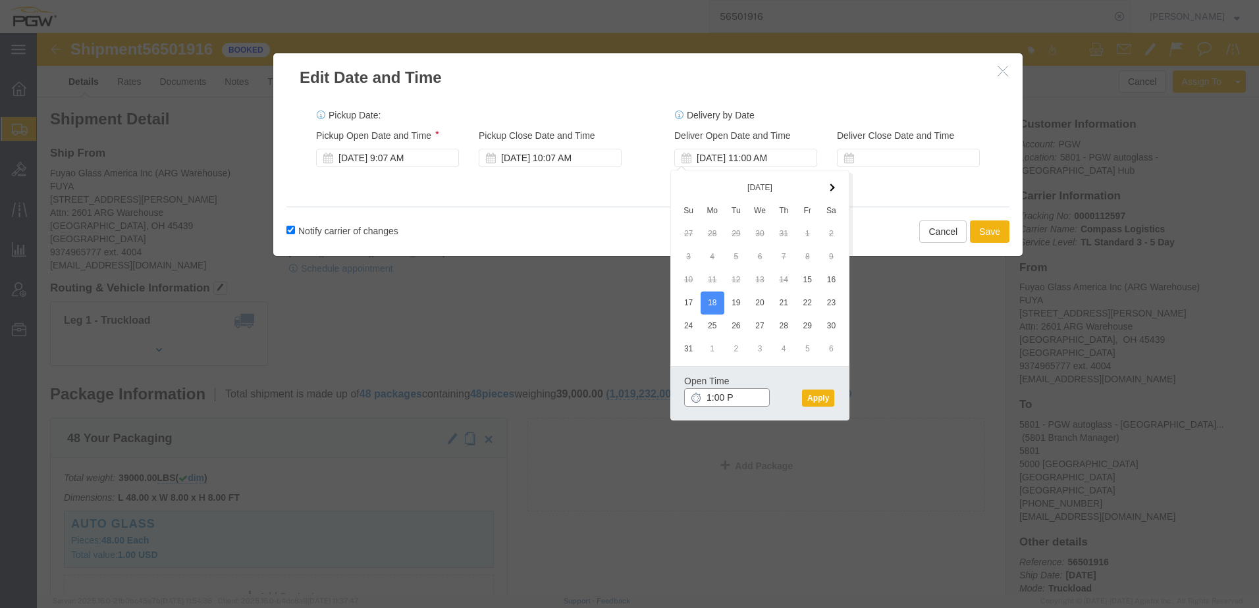
type input "1:00 Pm"
click button "Apply"
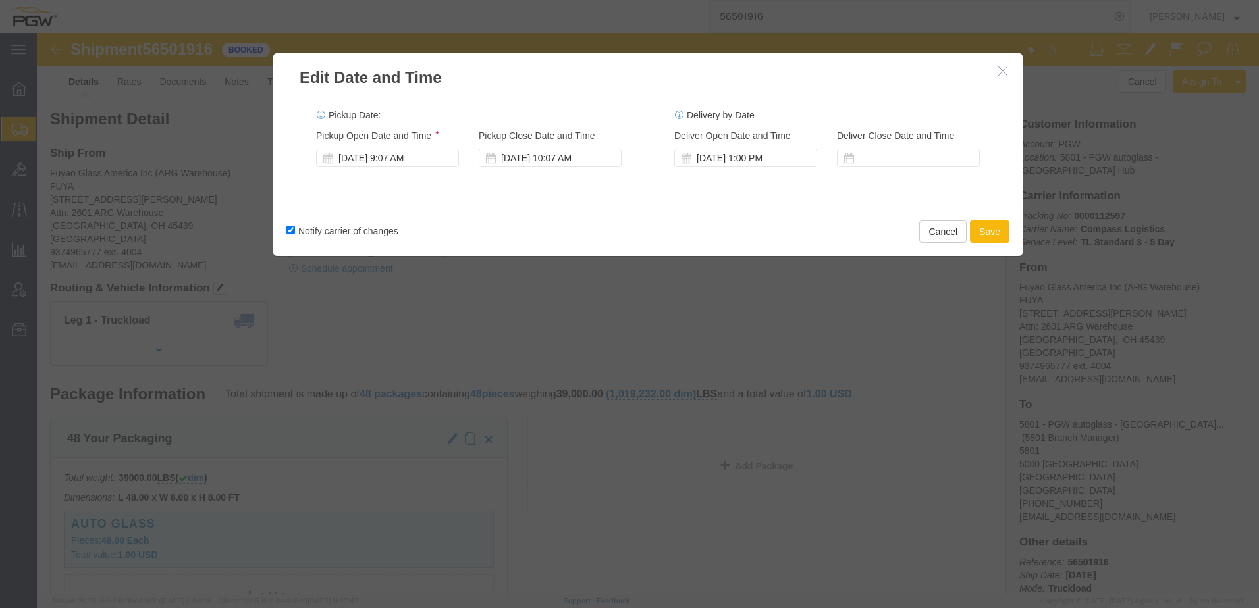
click button "Save"
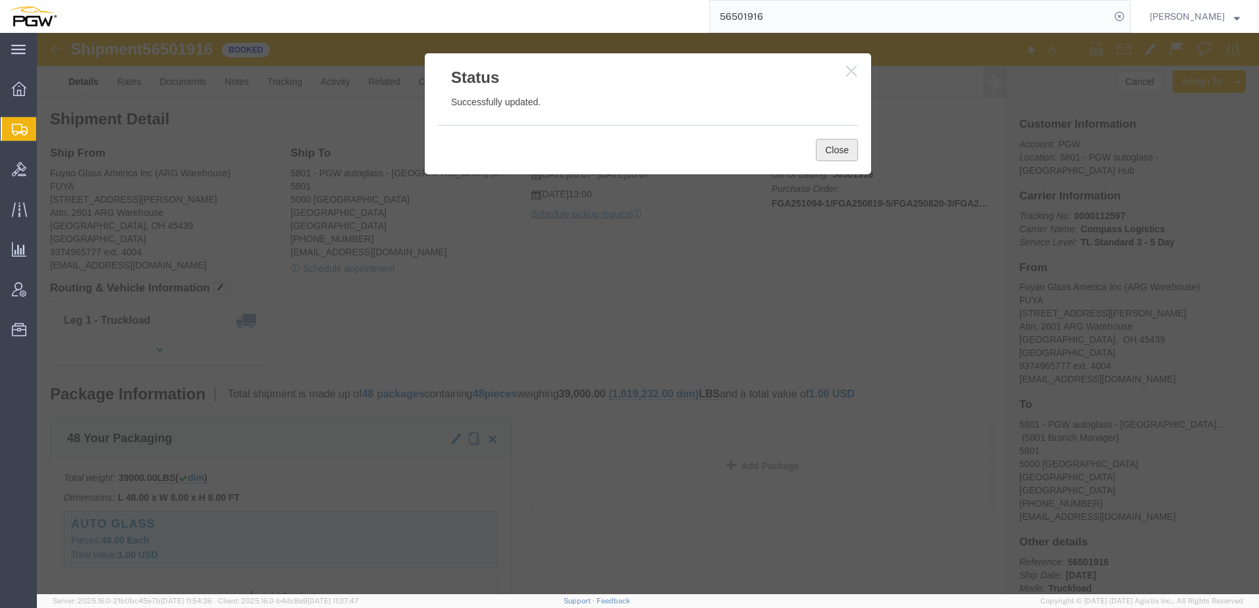
click button "Close"
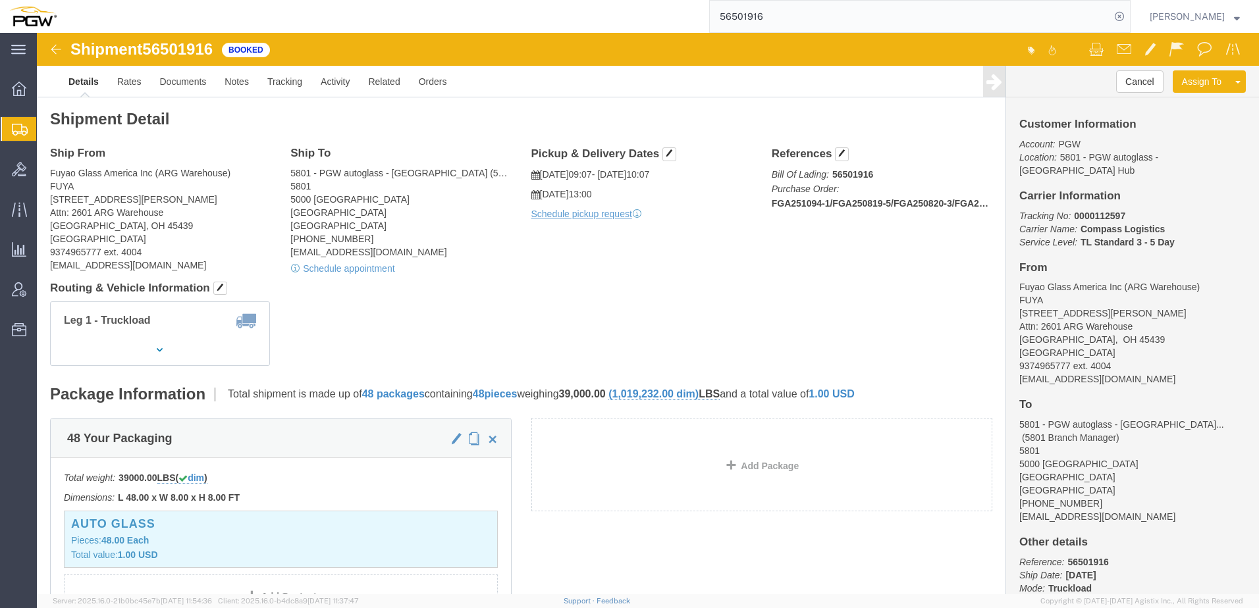
drag, startPoint x: 726, startPoint y: 173, endPoint x: 937, endPoint y: 178, distance: 210.8
click div "References Bill Of Lading: 56501916 Purchase Order: FGA251094-1/FGA250819-5/FGA…"
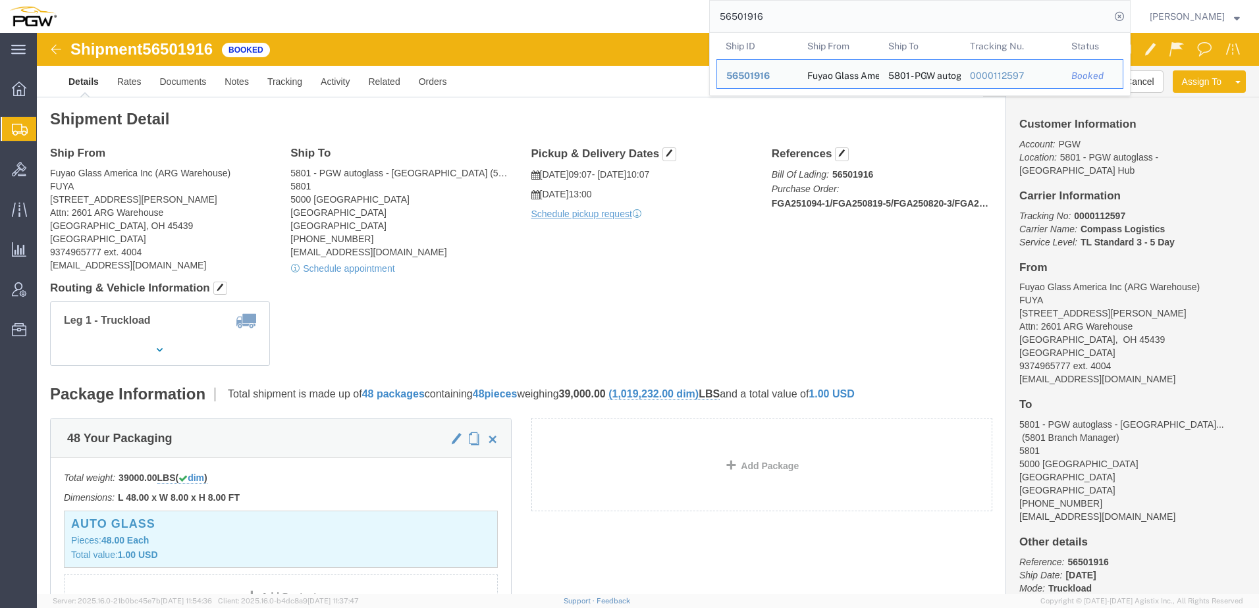
drag, startPoint x: 805, startPoint y: 11, endPoint x: 336, endPoint y: 27, distance: 469.8
click at [346, 25] on div "56501916 Ship ID Ship From Ship To Tracking Nu. Status Ship ID 56501916 Ship Fr…" at bounding box center [598, 16] width 1065 height 33
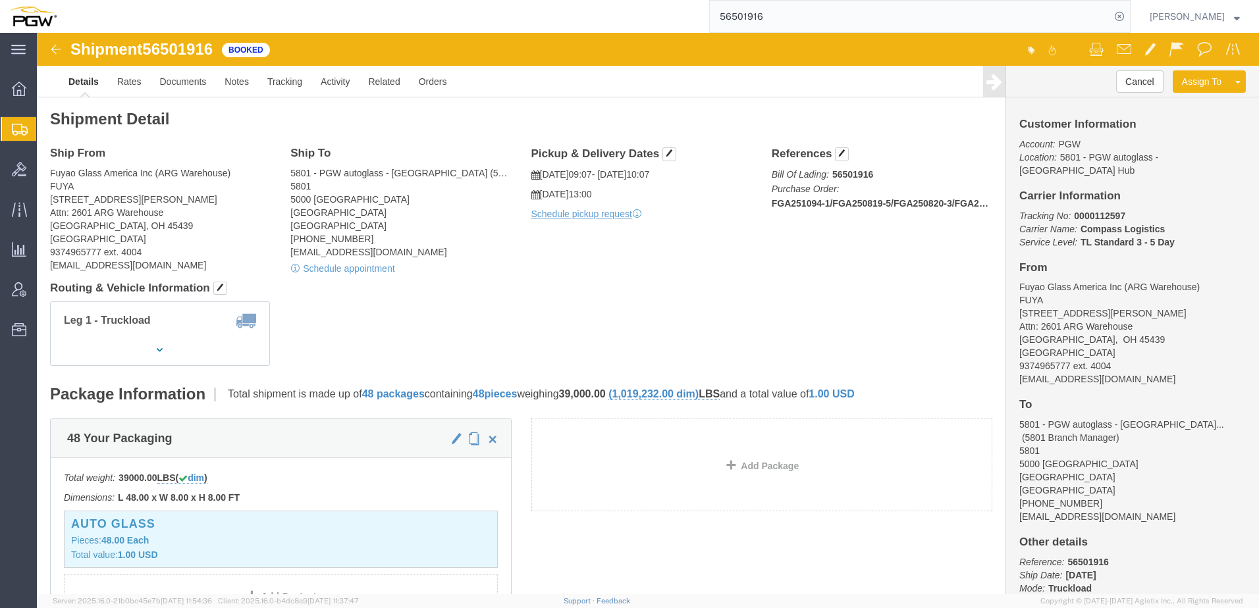
paste input "666745"
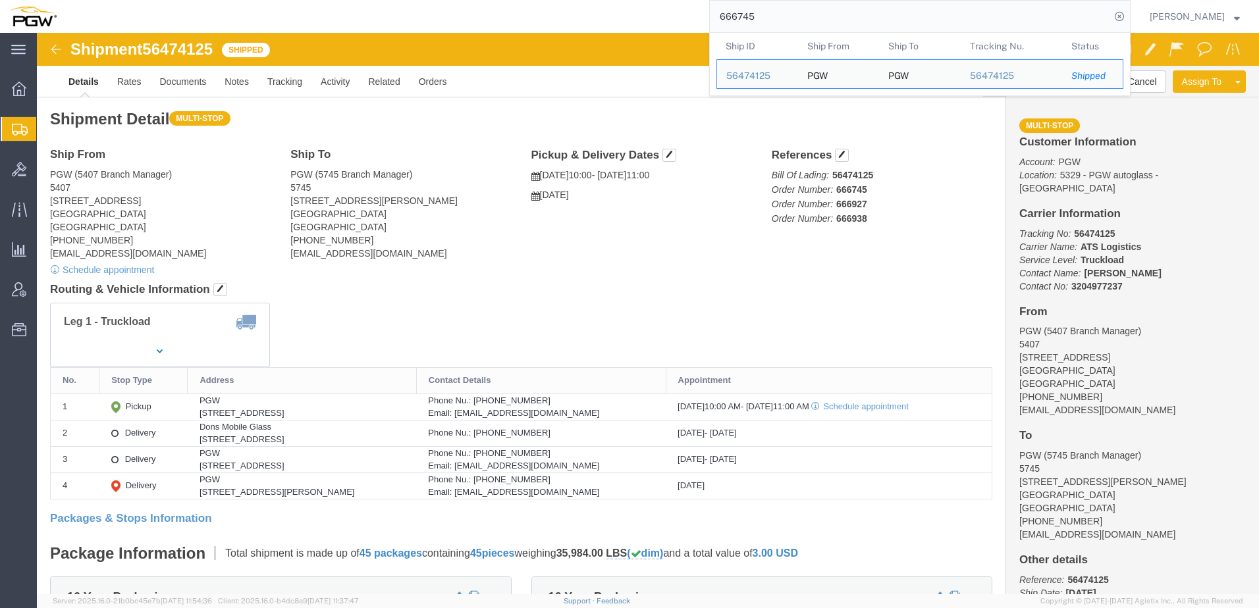
click div "Ship From PGW (5407 Branch Manager) 5407 5850 North 101st Avenue Glendale, AZ 8…"
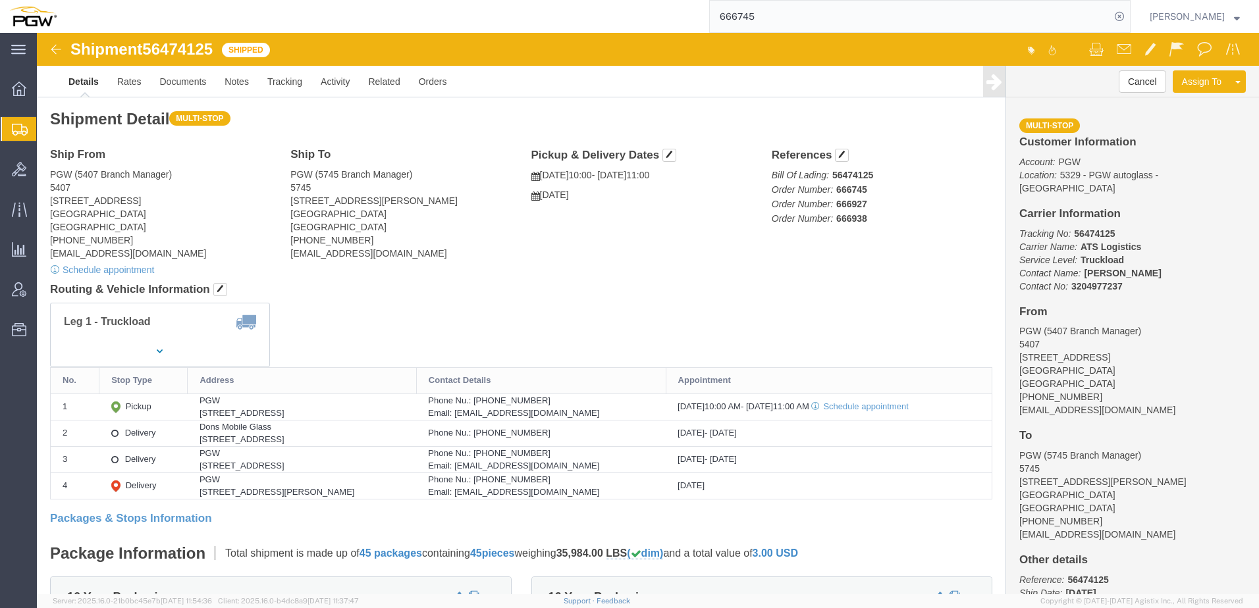
click h1 "Shipment 56474125"
drag, startPoint x: 111, startPoint y: 18, endPoint x: 179, endPoint y: 14, distance: 68.6
click div "Shipment 56474125 Shipped"
copy span "56474125"
drag, startPoint x: 849, startPoint y: 12, endPoint x: 164, endPoint y: 30, distance: 685.7
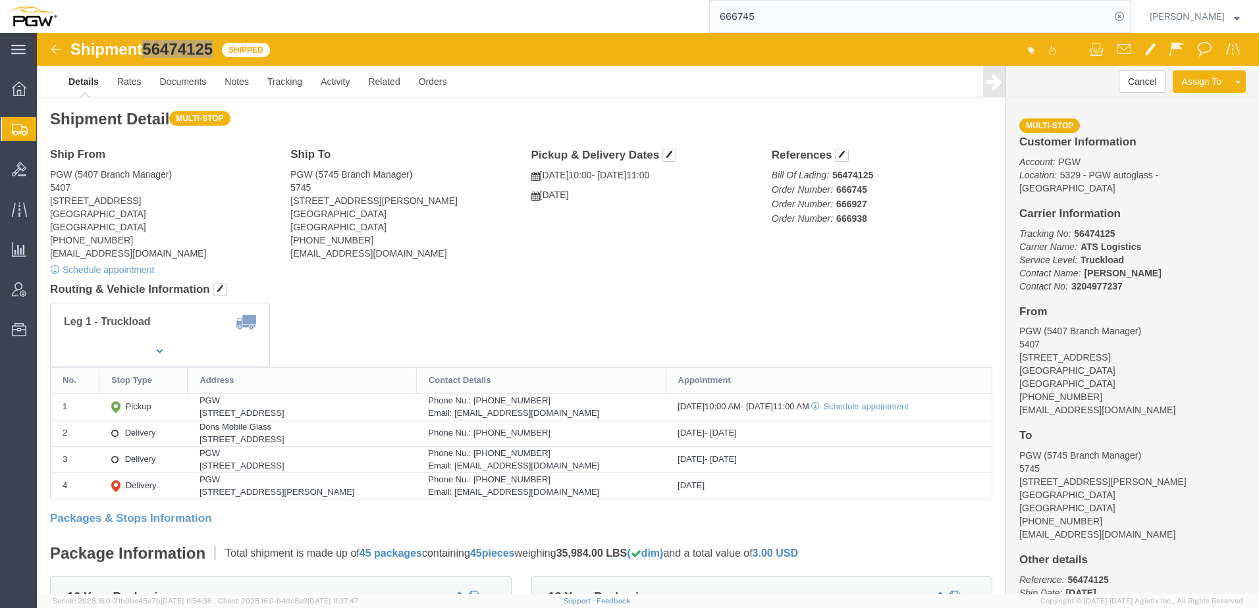
click at [196, 26] on div "666745" at bounding box center [598, 16] width 1065 height 33
paste input "7060"
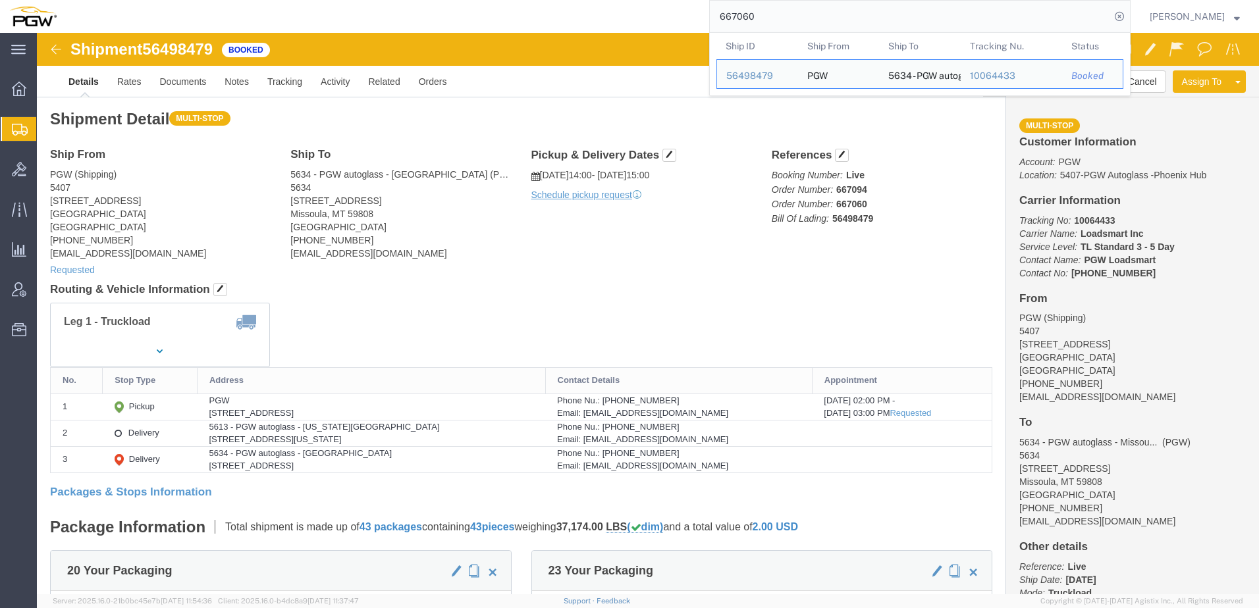
drag, startPoint x: 879, startPoint y: 26, endPoint x: 417, endPoint y: 4, distance: 462.1
paste input "1"
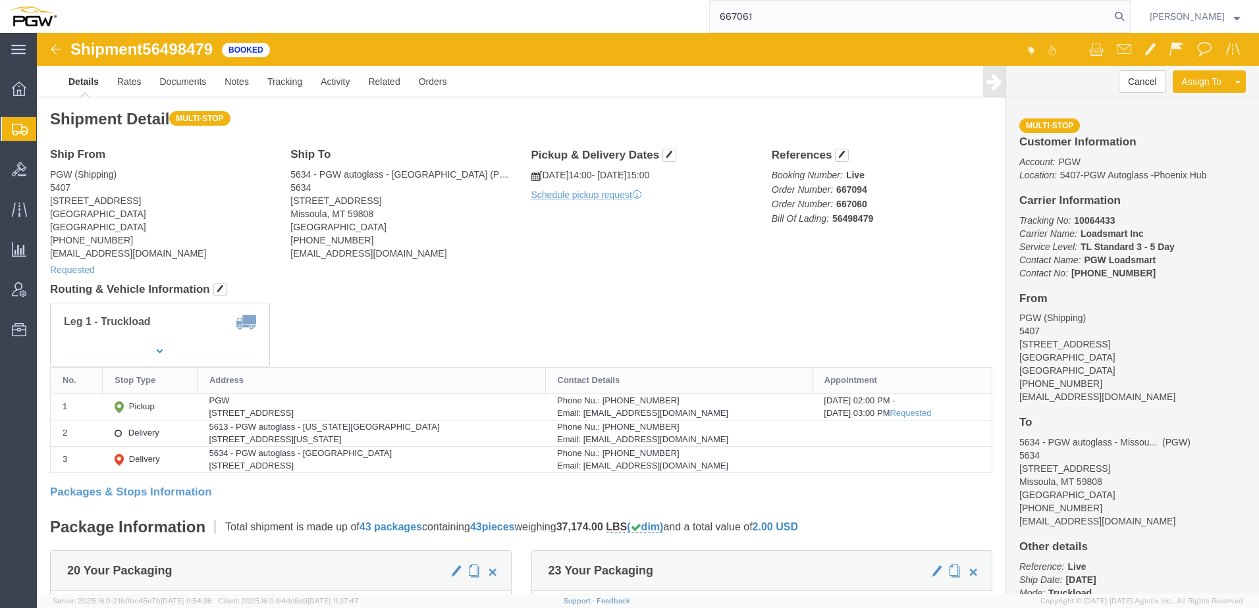
type input "667061"
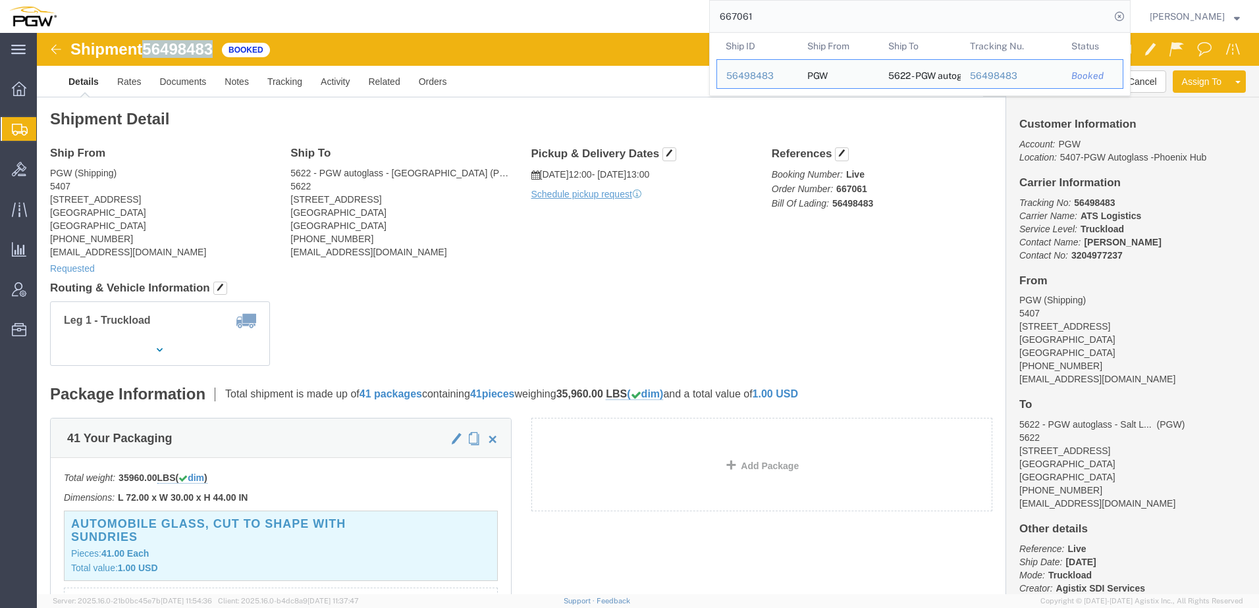
drag, startPoint x: 111, startPoint y: 15, endPoint x: 185, endPoint y: 10, distance: 74.6
click div "Shipment 56498483 Booked"
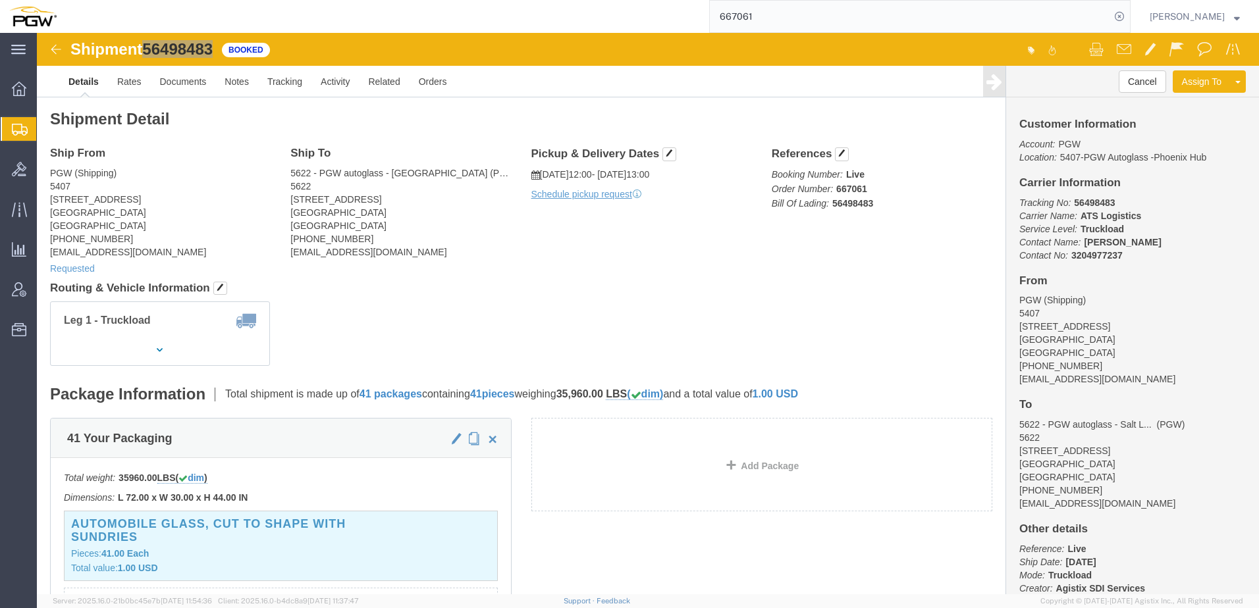
drag, startPoint x: 59, startPoint y: 151, endPoint x: 45, endPoint y: 167, distance: 21.5
click at [0, 0] on span "Shipment Manager" at bounding box center [0, 0] width 0 height 0
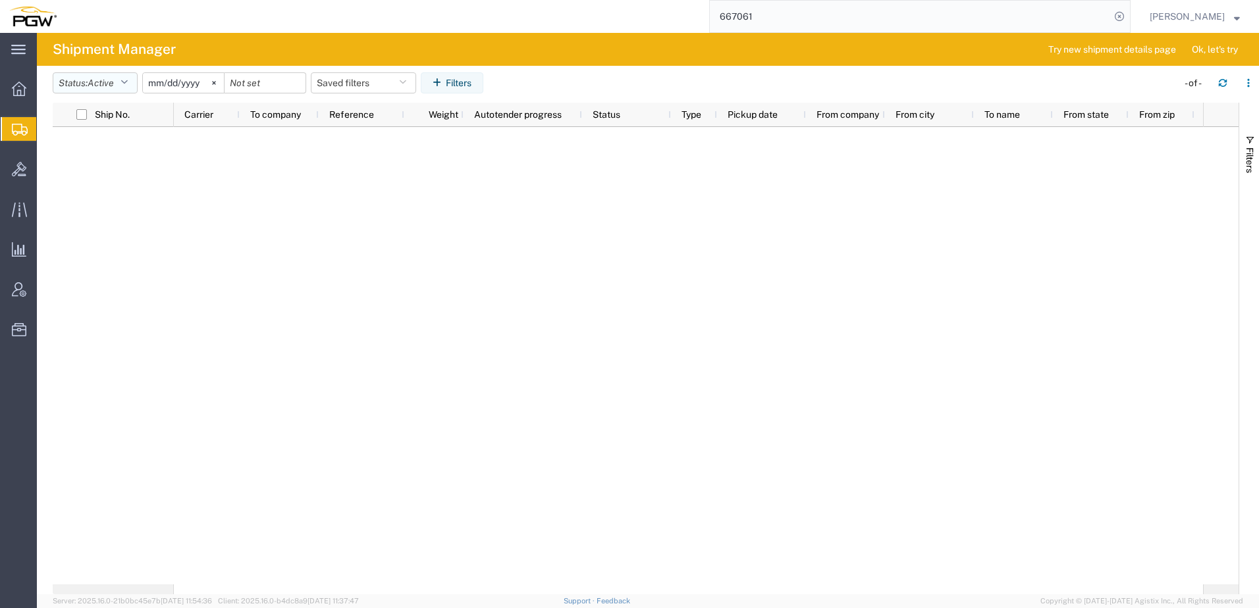
click at [114, 84] on span "Active" at bounding box center [101, 83] width 26 height 11
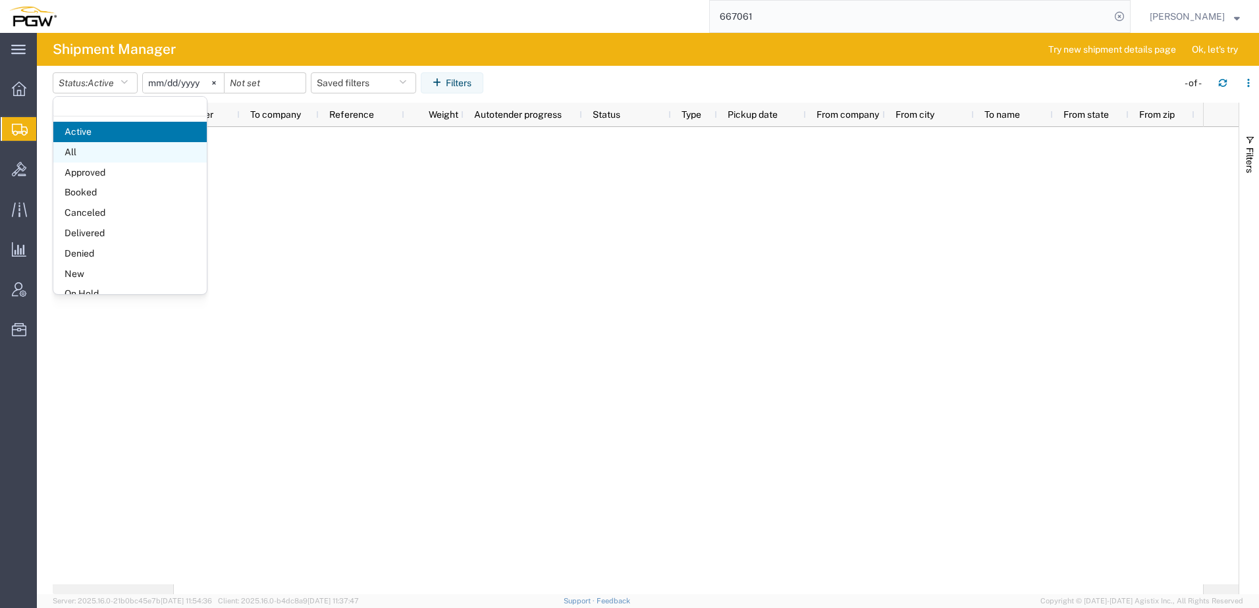
click at [83, 149] on span "All" at bounding box center [129, 152] width 153 height 20
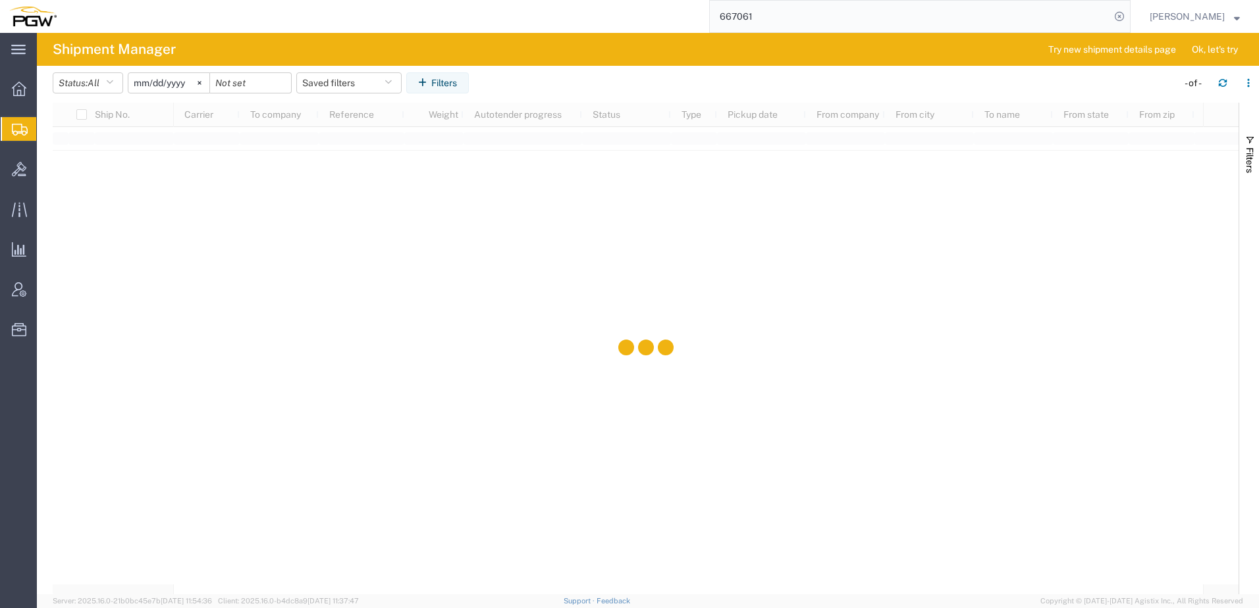
click at [151, 86] on input "2025-07-15" at bounding box center [168, 83] width 81 height 20
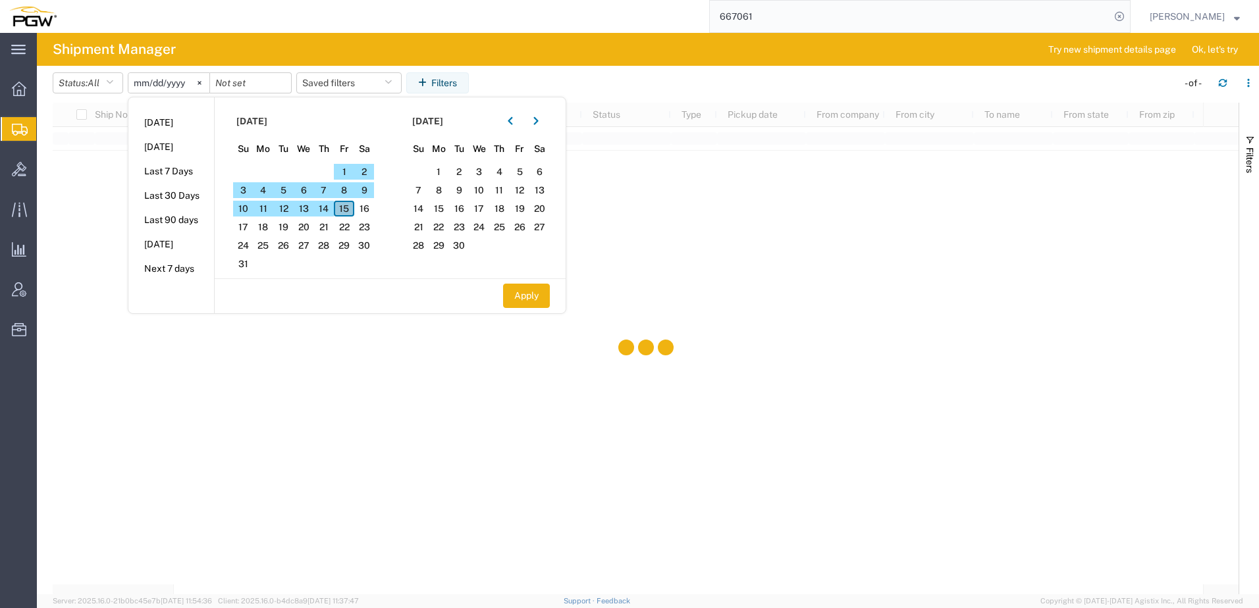
click at [350, 213] on span "15" at bounding box center [344, 209] width 20 height 16
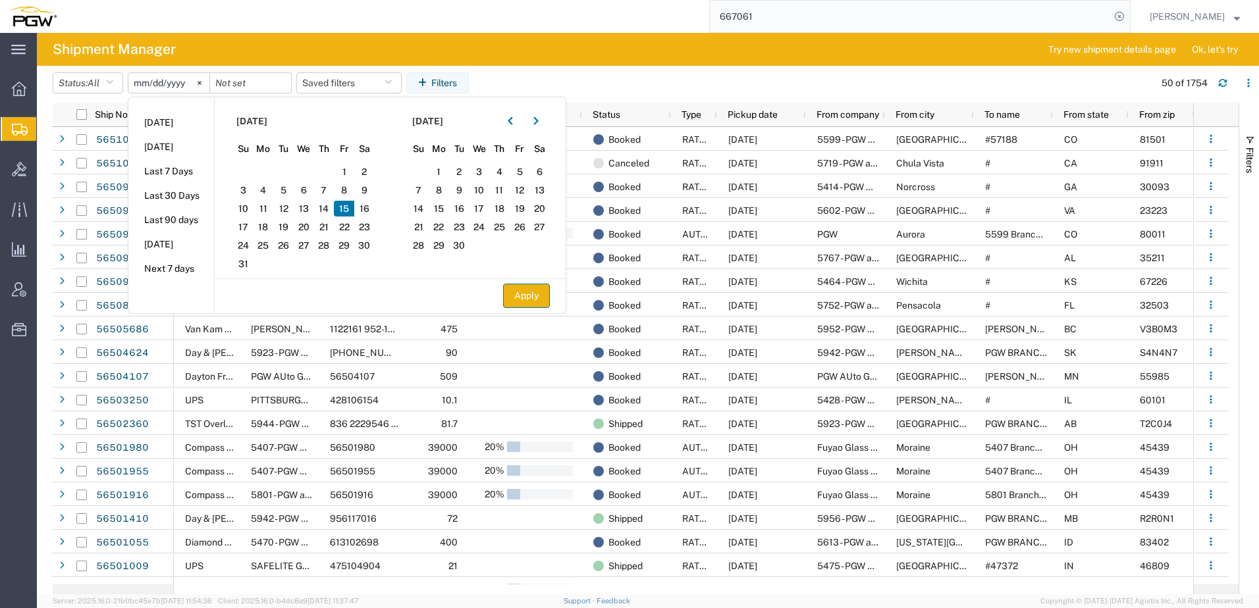
click at [539, 296] on button "Apply" at bounding box center [526, 296] width 47 height 24
type input "2025-08-15"
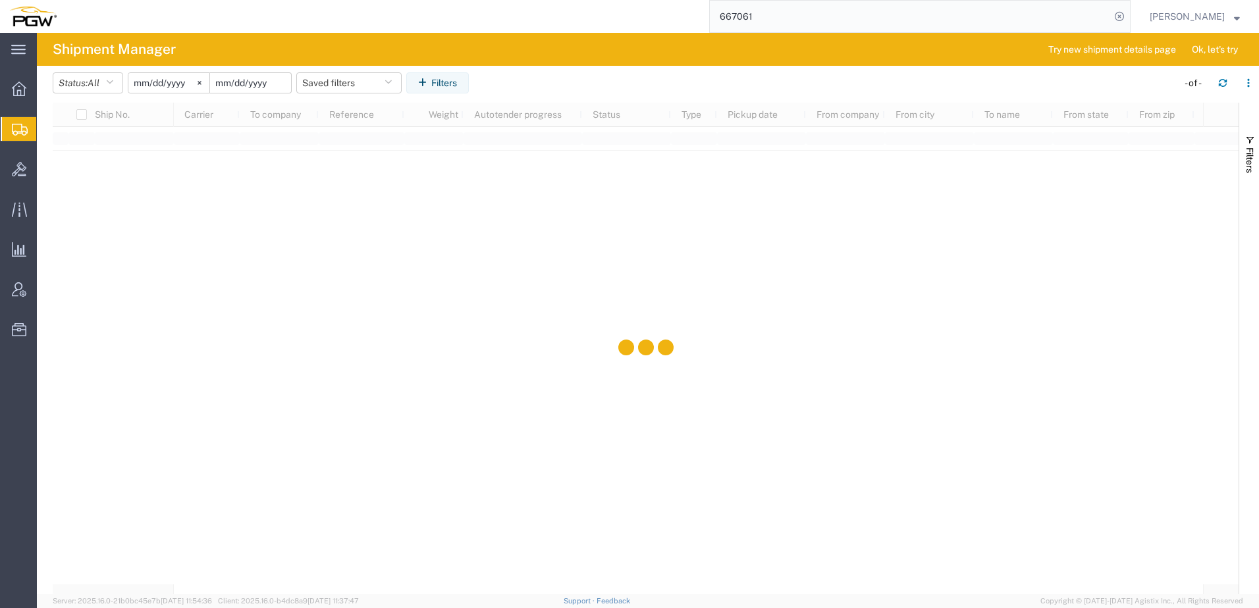
click at [239, 83] on input "date" at bounding box center [250, 83] width 81 height 20
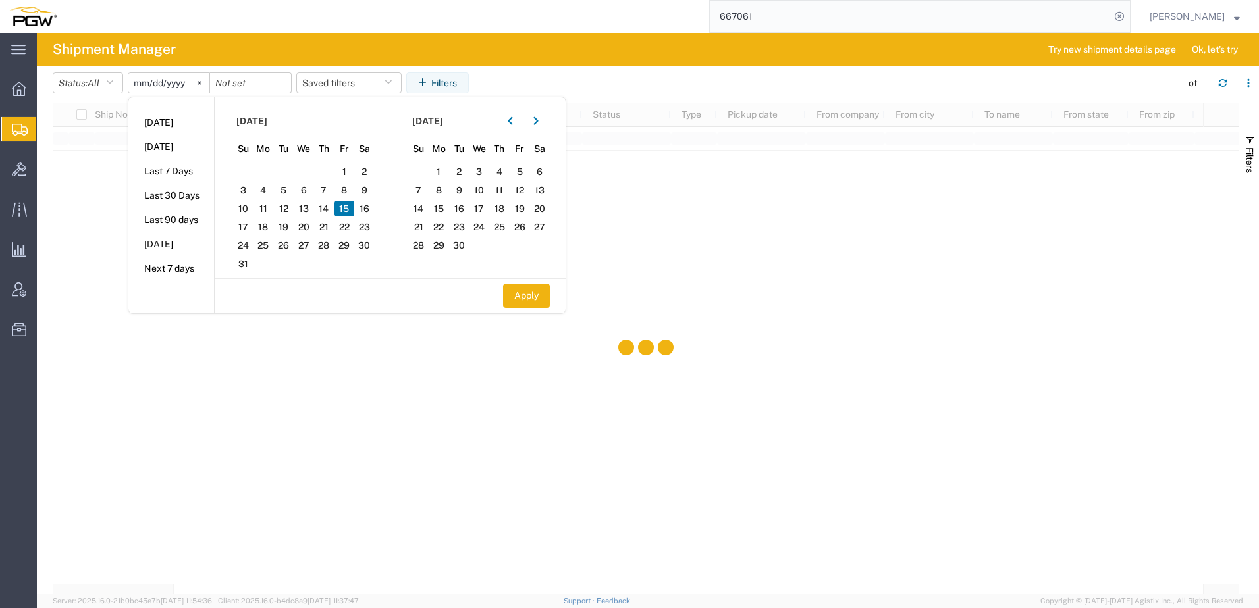
click at [349, 207] on span "15" at bounding box center [344, 209] width 20 height 16
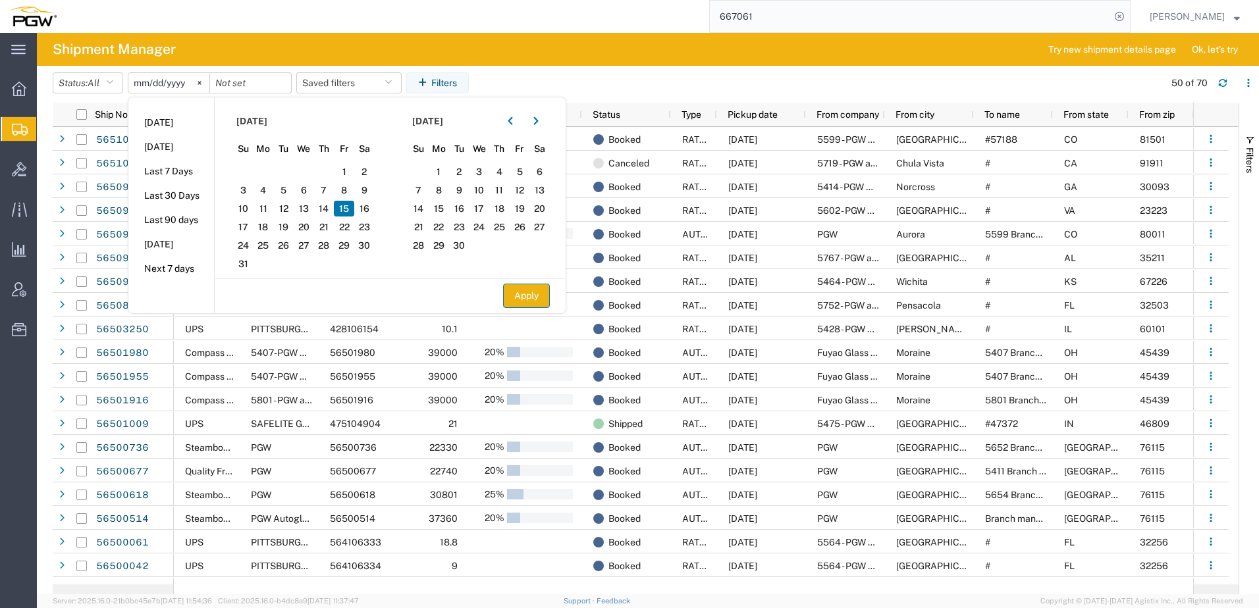
click at [523, 303] on button "Apply" at bounding box center [526, 296] width 47 height 24
type input "2025-08-15"
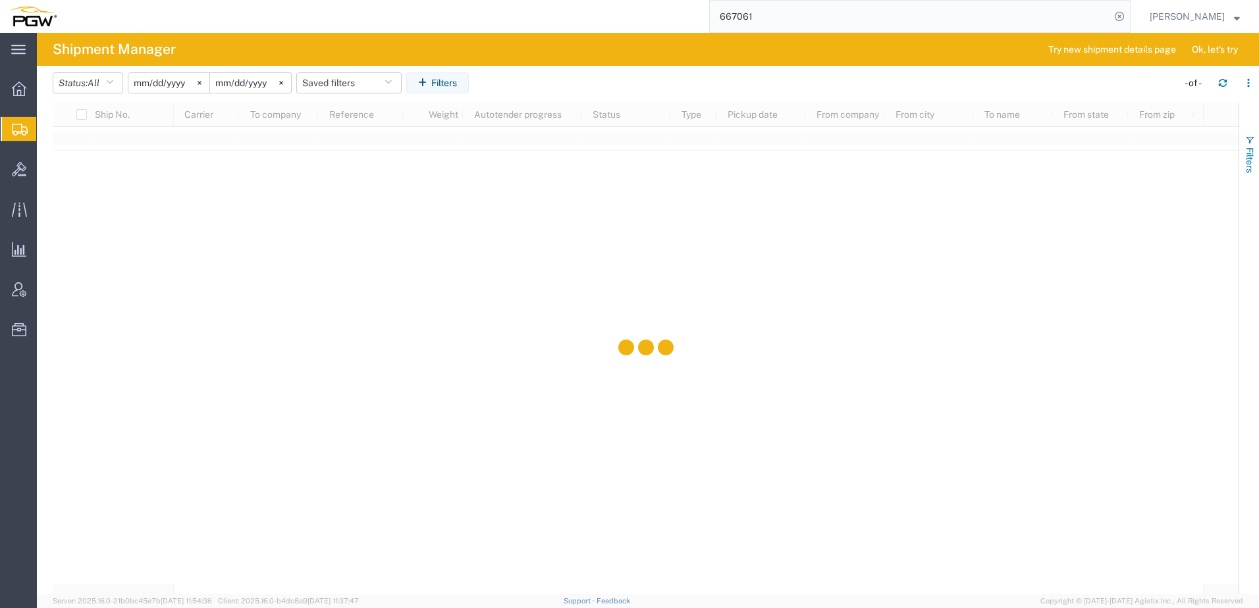
click at [1253, 157] on span "Filters" at bounding box center [1250, 160] width 11 height 26
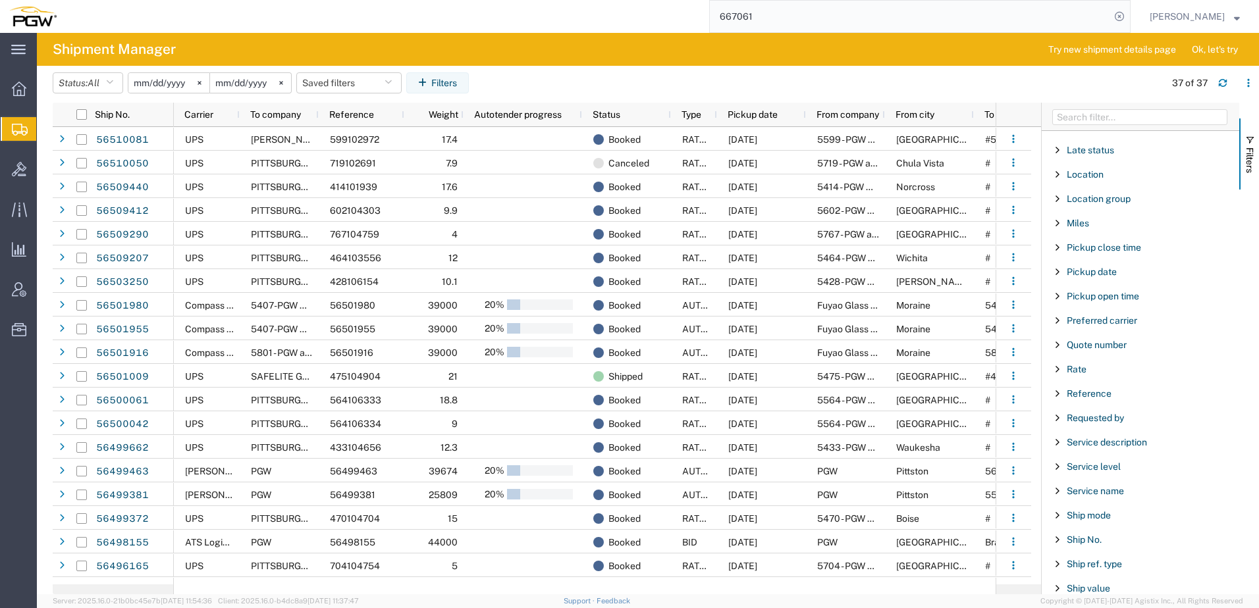
scroll to position [856, 0]
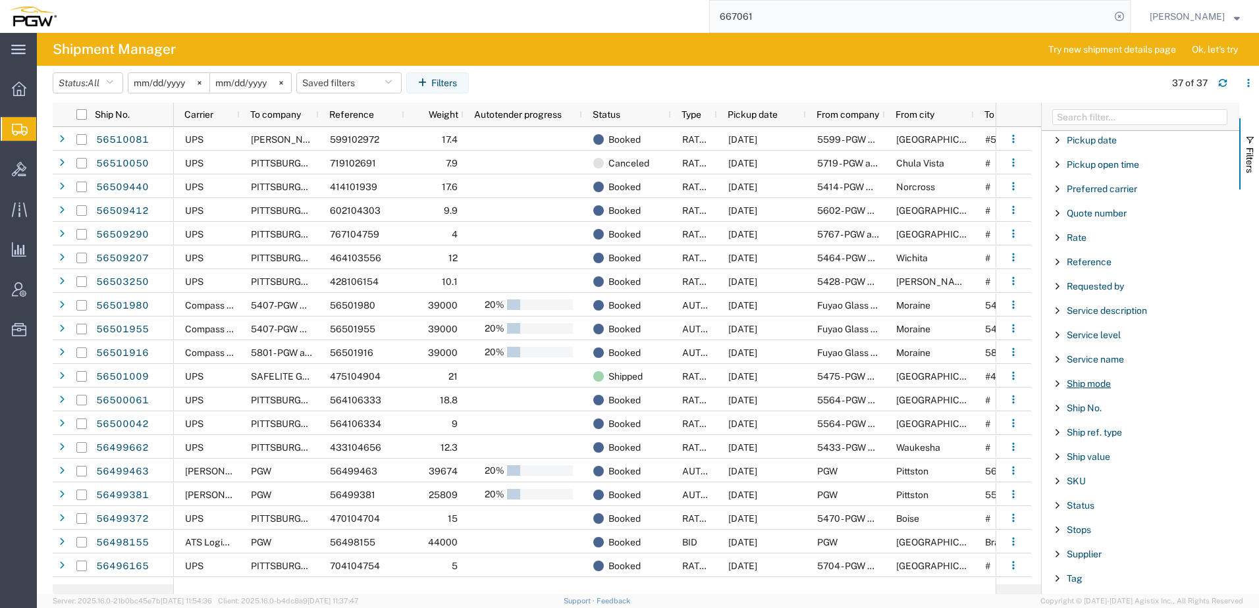
click at [1080, 385] on span "Ship mode" at bounding box center [1089, 384] width 44 height 11
click at [1082, 452] on input "Filter List 66 Filters" at bounding box center [1145, 451] width 173 height 21
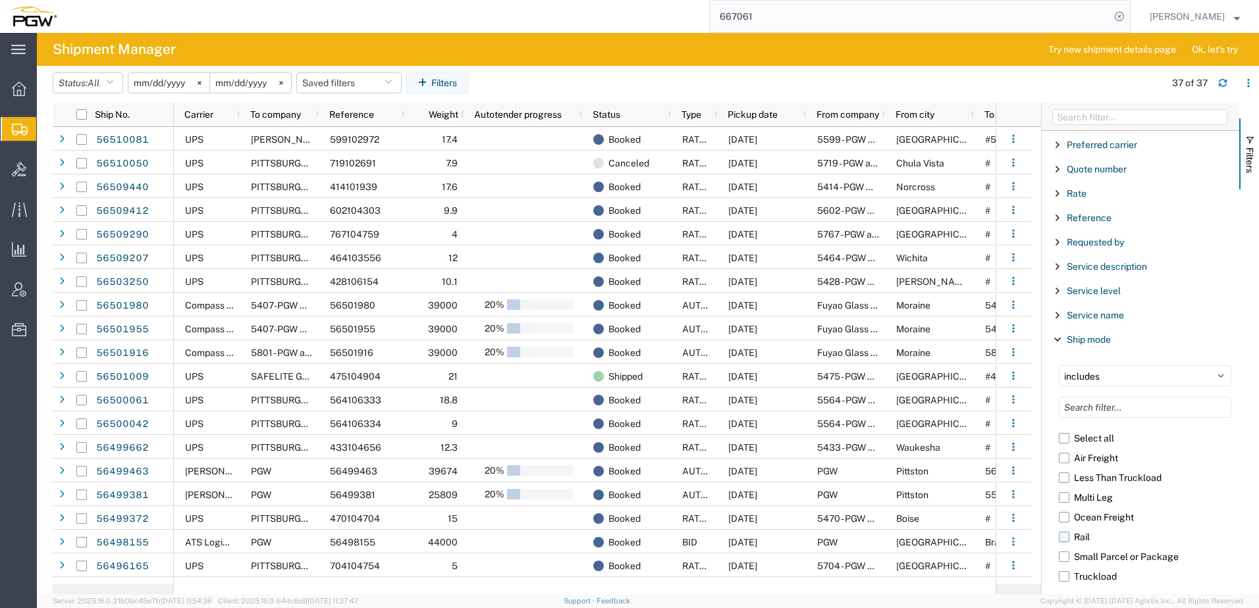
scroll to position [922, 0]
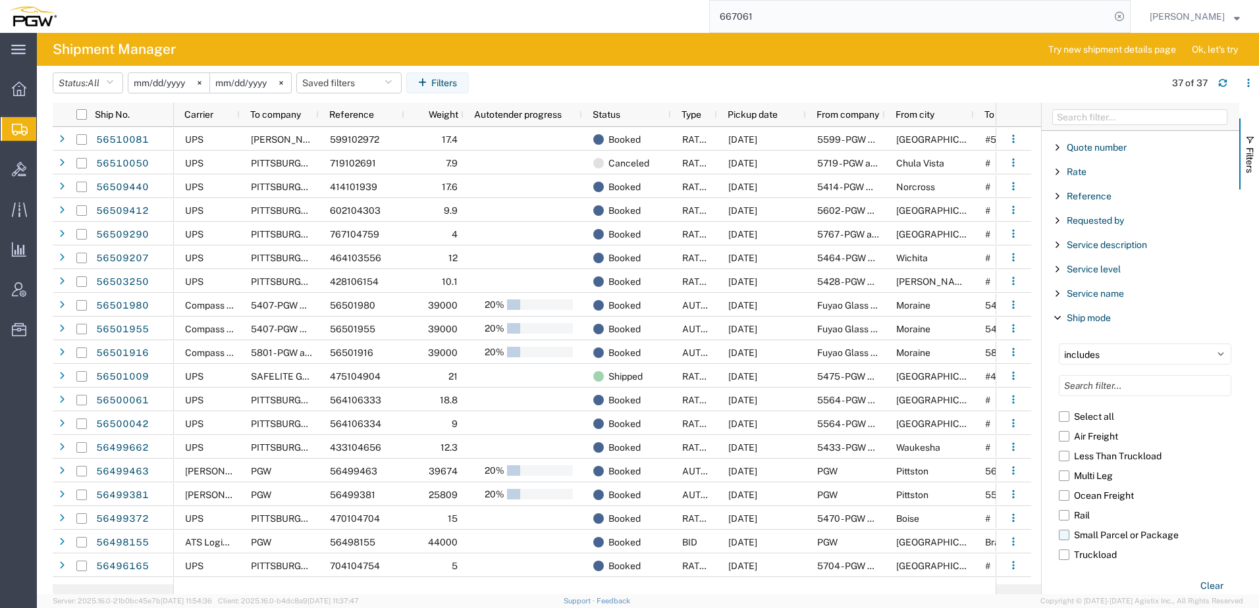
click at [1065, 535] on label "Small Parcel or Package" at bounding box center [1145, 535] width 173 height 20
click at [0, 0] on input "Small Parcel or Package" at bounding box center [0, 0] width 0 height 0
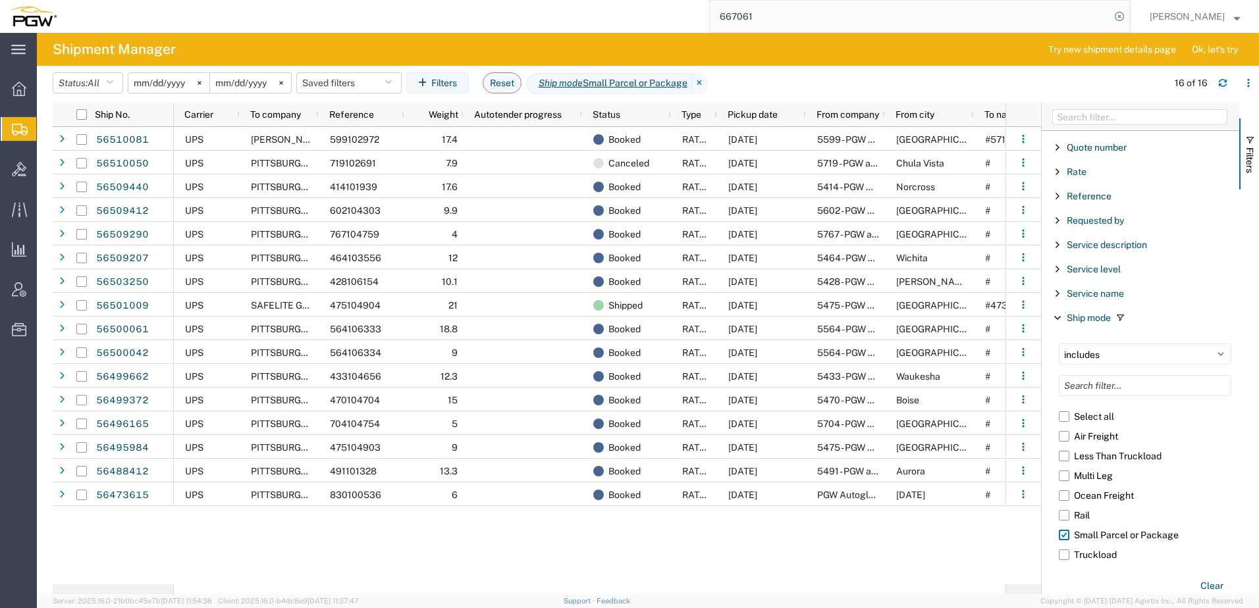
click at [599, 531] on div "UPS RAY'S WINDSHIELD #2 599102972 17.4 Booked RATED 08/15/2025 5599 - PGW autog…" at bounding box center [590, 356] width 832 height 458
click at [1256, 148] on button "Filters" at bounding box center [1249, 154] width 20 height 71
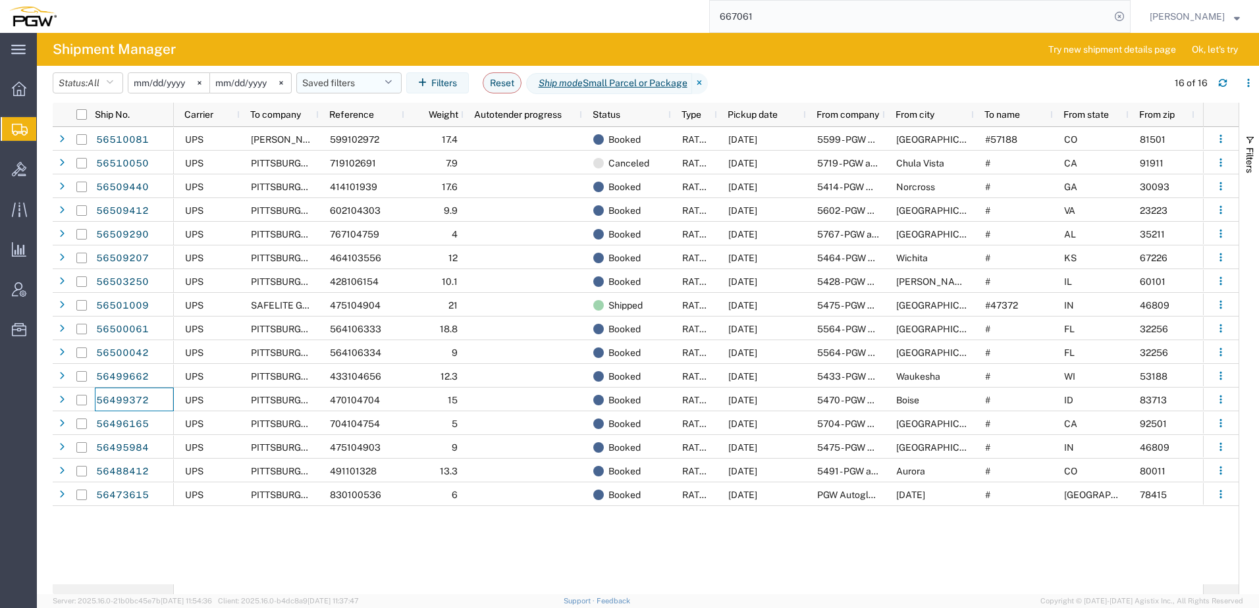
click at [337, 80] on button "Saved filters" at bounding box center [348, 82] width 105 height 21
click at [248, 76] on input "2025-08-15" at bounding box center [250, 83] width 81 height 20
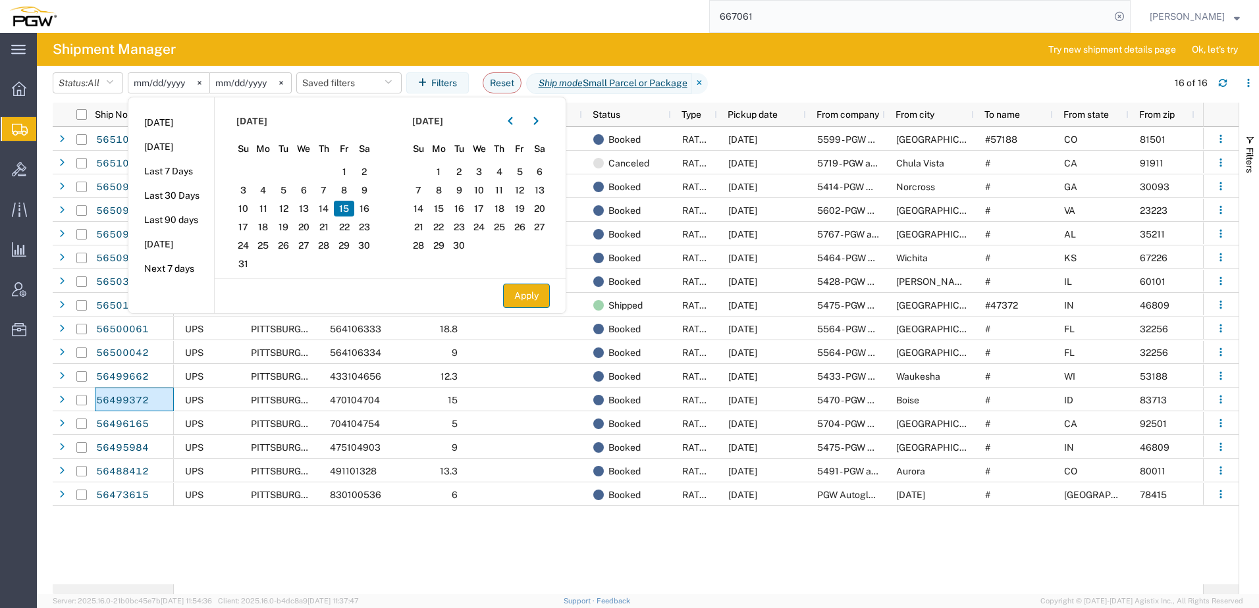
click at [529, 295] on button "Apply" at bounding box center [526, 296] width 47 height 24
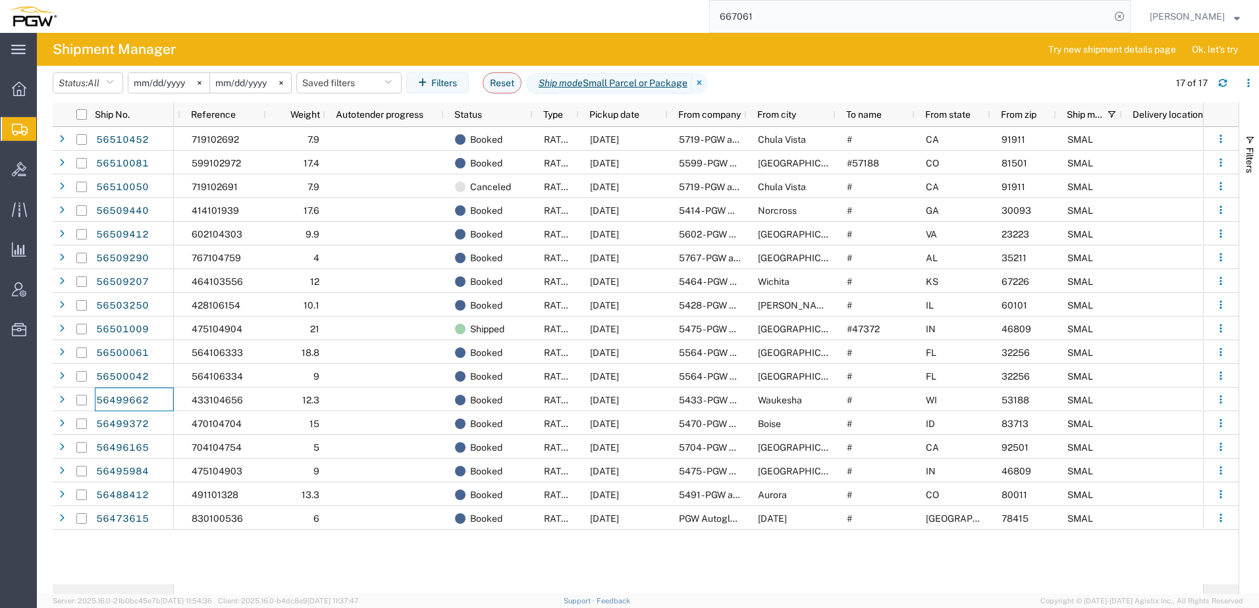
scroll to position [0, 221]
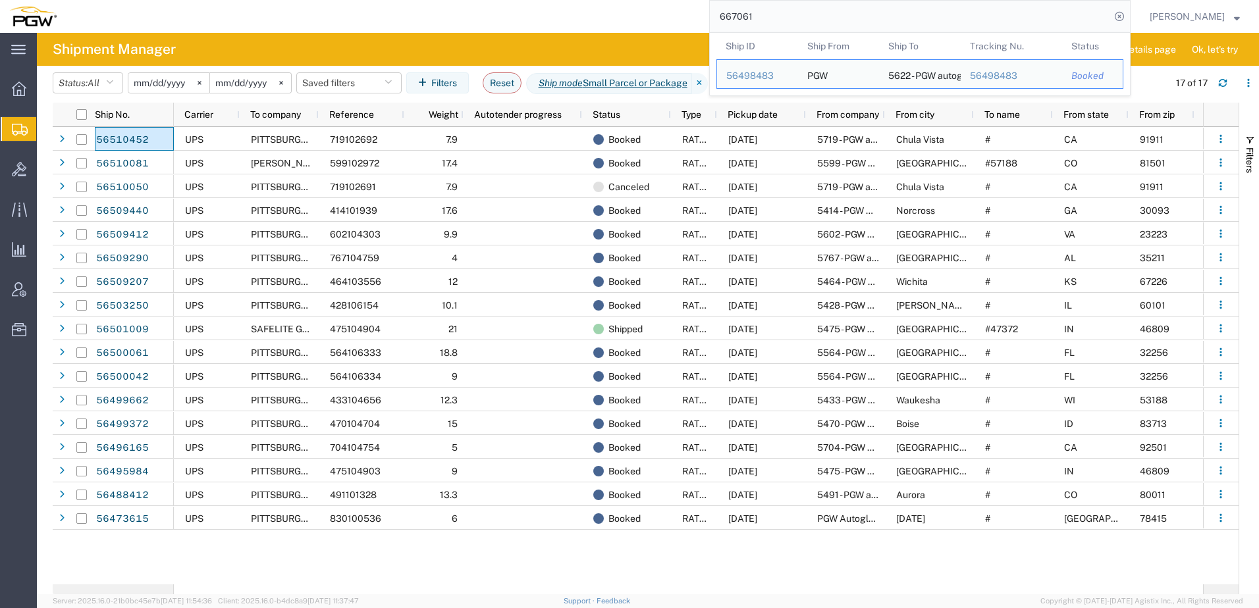
drag, startPoint x: 849, startPoint y: 22, endPoint x: 366, endPoint y: 28, distance: 483.4
click at [385, 29] on div "667061 Ship ID Ship From Ship To Tracking Nu. Status Ship ID 56498483 Ship From…" at bounding box center [598, 16] width 1065 height 33
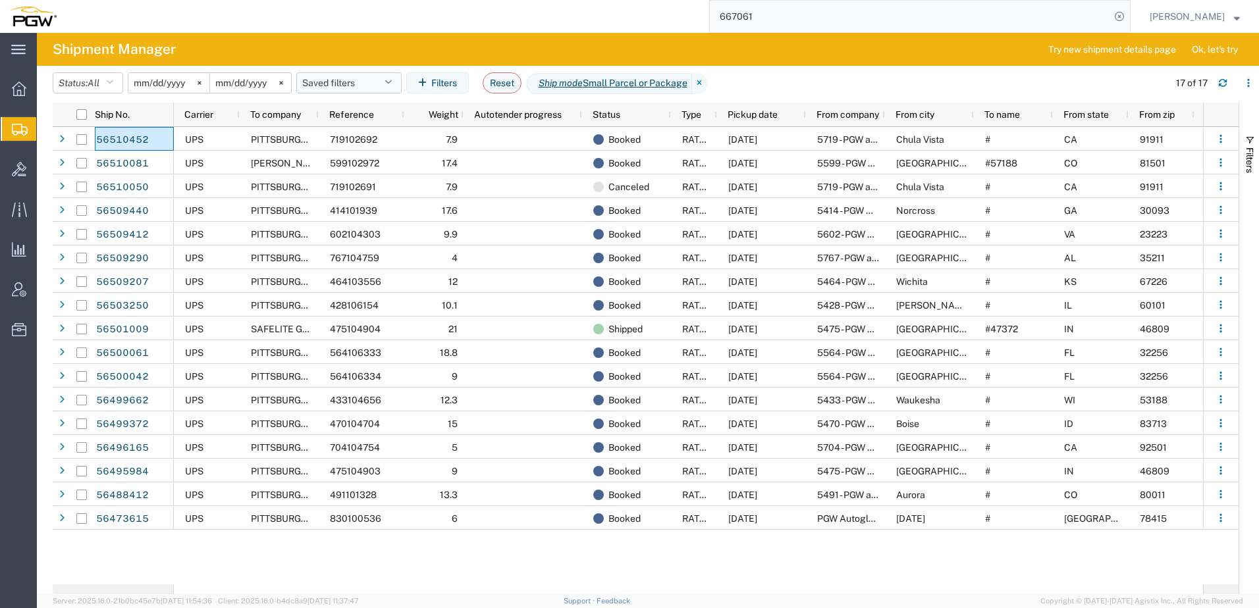
paste input "56498155"
type input "56498155"
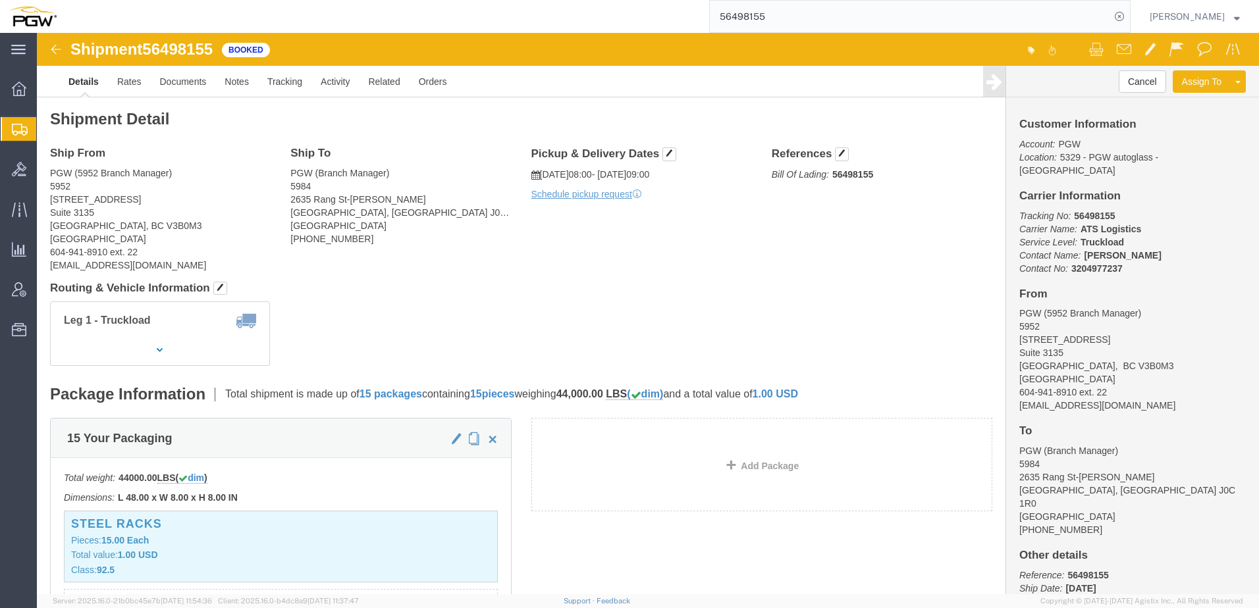
click address "PGW (5952 Branch Manager) 5952 575 Seaborne Avenue Suite 3135 Port Coquitlam, B…"
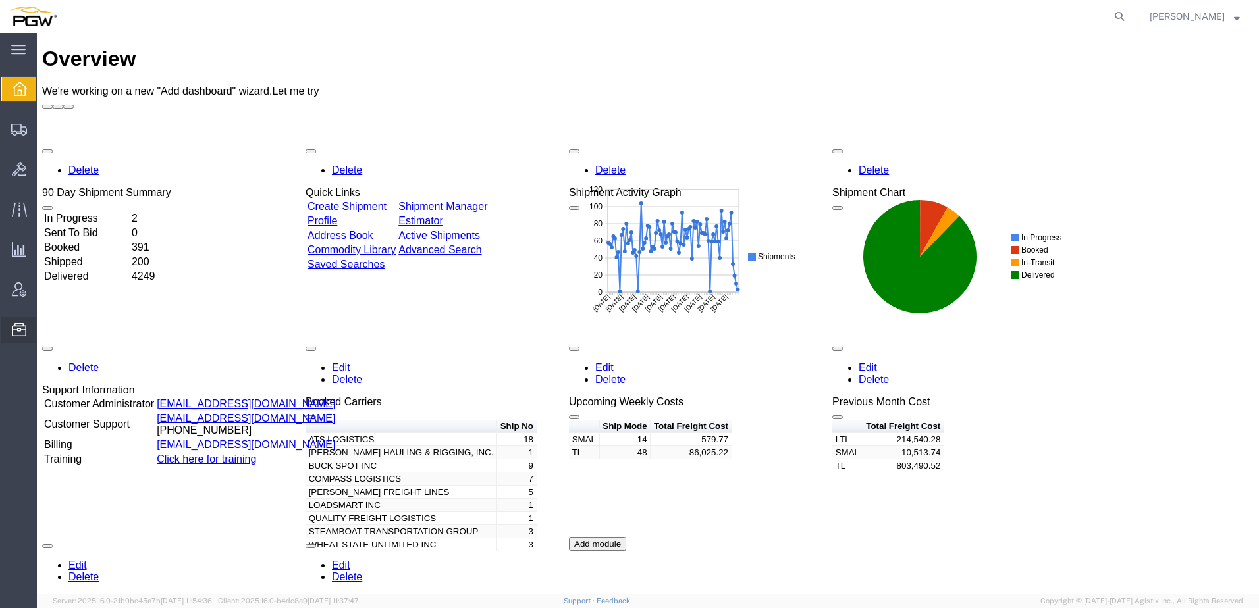
drag, startPoint x: 84, startPoint y: 419, endPoint x: 153, endPoint y: 323, distance: 118.4
click at [0, 0] on span "Location Appointment" at bounding box center [0, 0] width 0 height 0
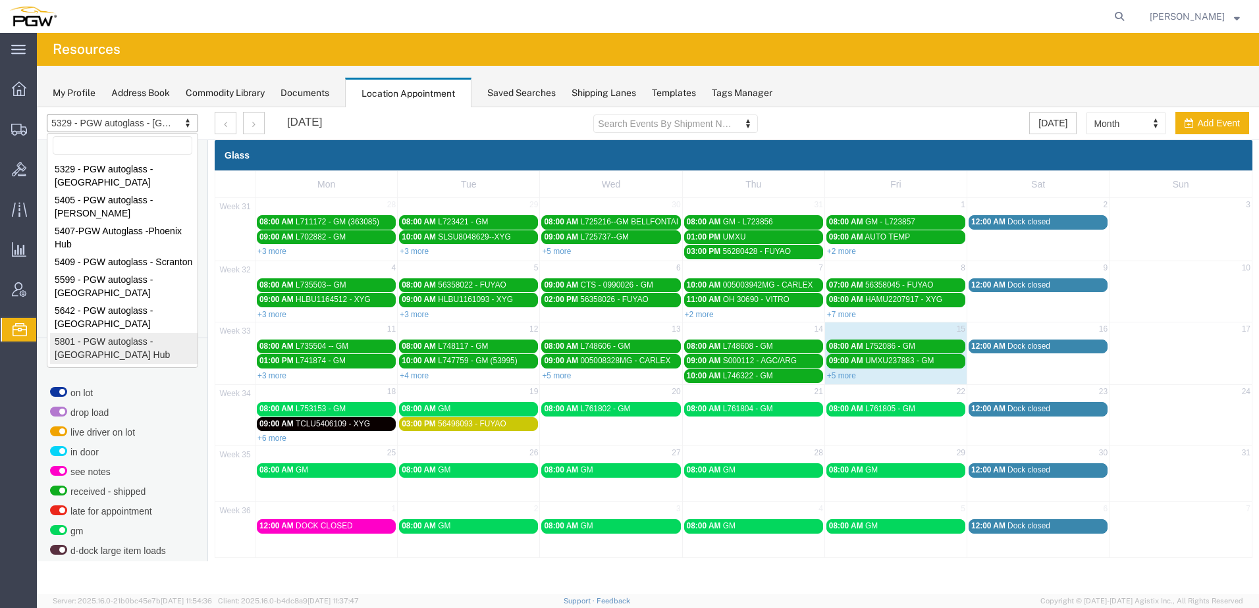
select select "62891"
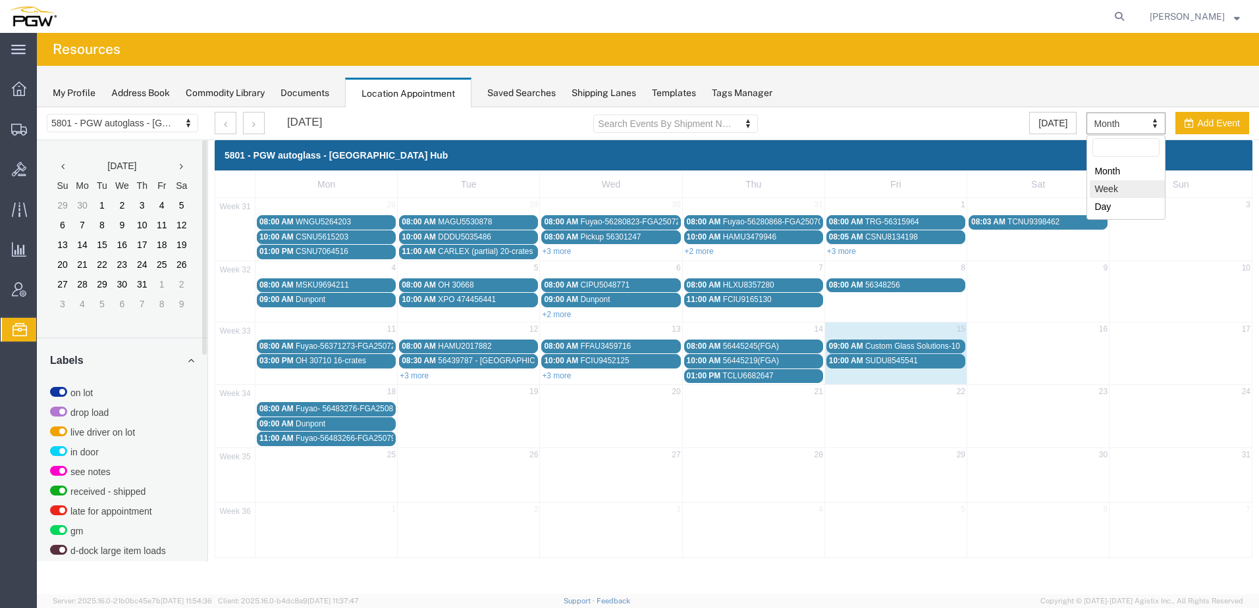
select select "agendaWeek"
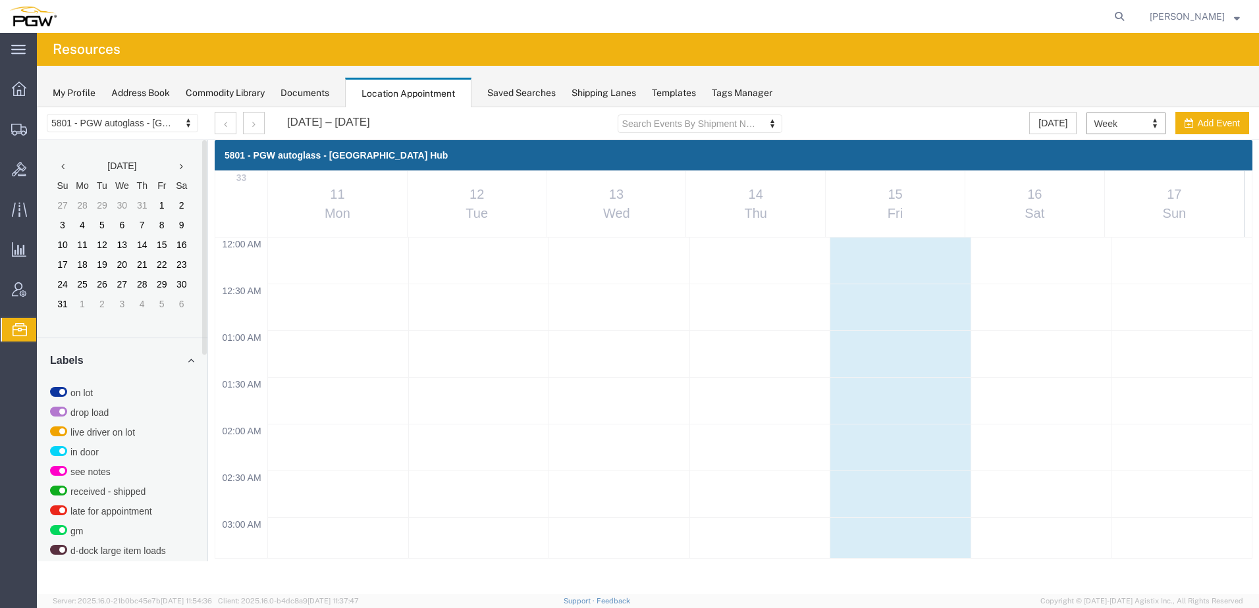
scroll to position [562, 0]
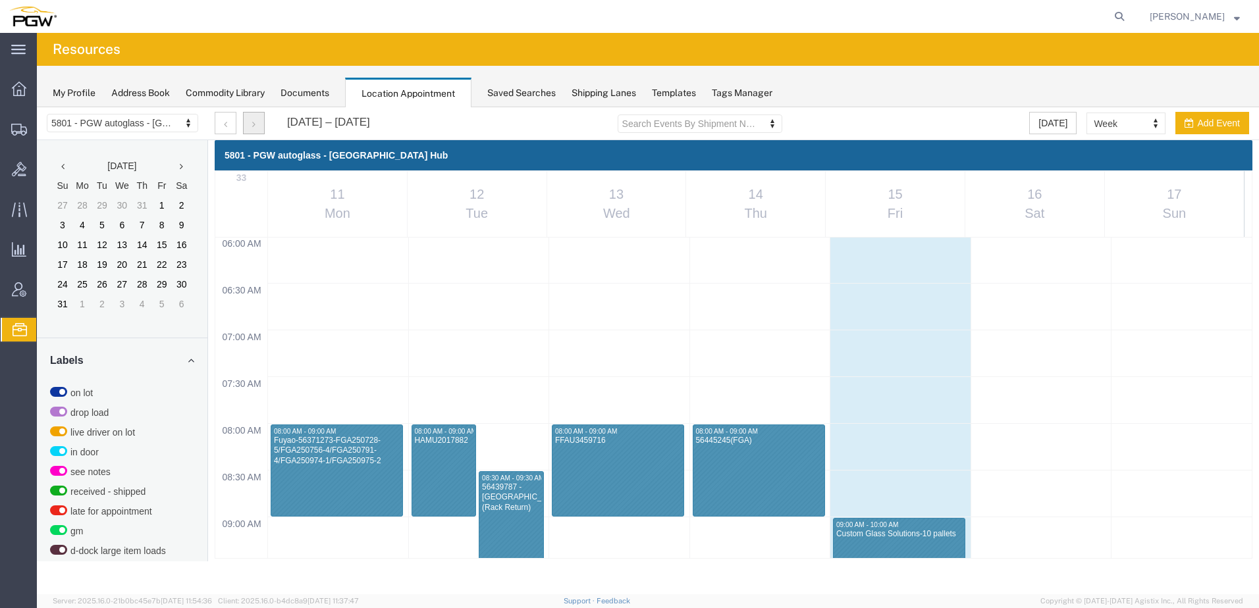
click at [254, 120] on icon "button" at bounding box center [253, 124] width 3 height 9
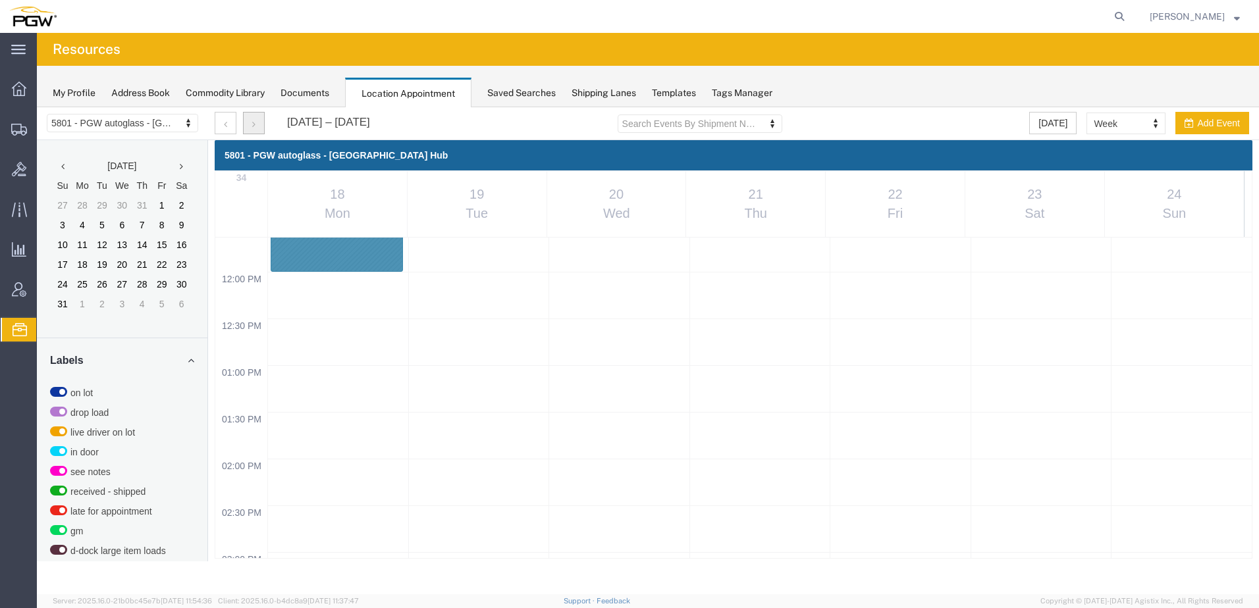
scroll to position [1088, 0]
click at [331, 379] on div "12:00 AM 12:30 AM 01:00 AM 01:30 AM 02:00 AM 02:30 AM 03:00 AM 03:30 AM 04:00 A…" at bounding box center [733, 270] width 1036 height 2243
select select "1"
select select
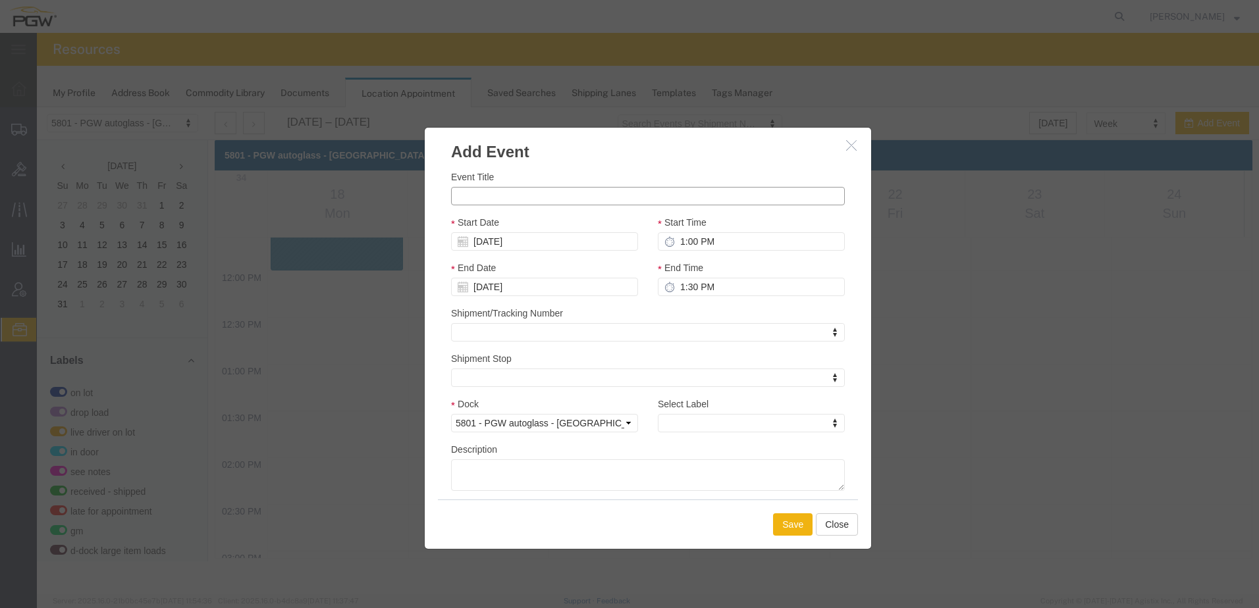
click at [526, 201] on input "Event Title" at bounding box center [648, 196] width 394 height 18
paste input "FGA251094-1/FGA250819-5/FGA250820-3/FGA250862-3"
click at [456, 199] on input "FGA251094-1/FGA250819-5/FGA250820-3/FGA250862-3" at bounding box center [648, 196] width 394 height 18
drag, startPoint x: 485, startPoint y: 196, endPoint x: 518, endPoint y: 183, distance: 35.8
click at [486, 195] on input "Fuyao 56501916-FGA251094-1/FGA250819-5/FGA250820-3/FGA250862-3" at bounding box center [648, 196] width 394 height 18
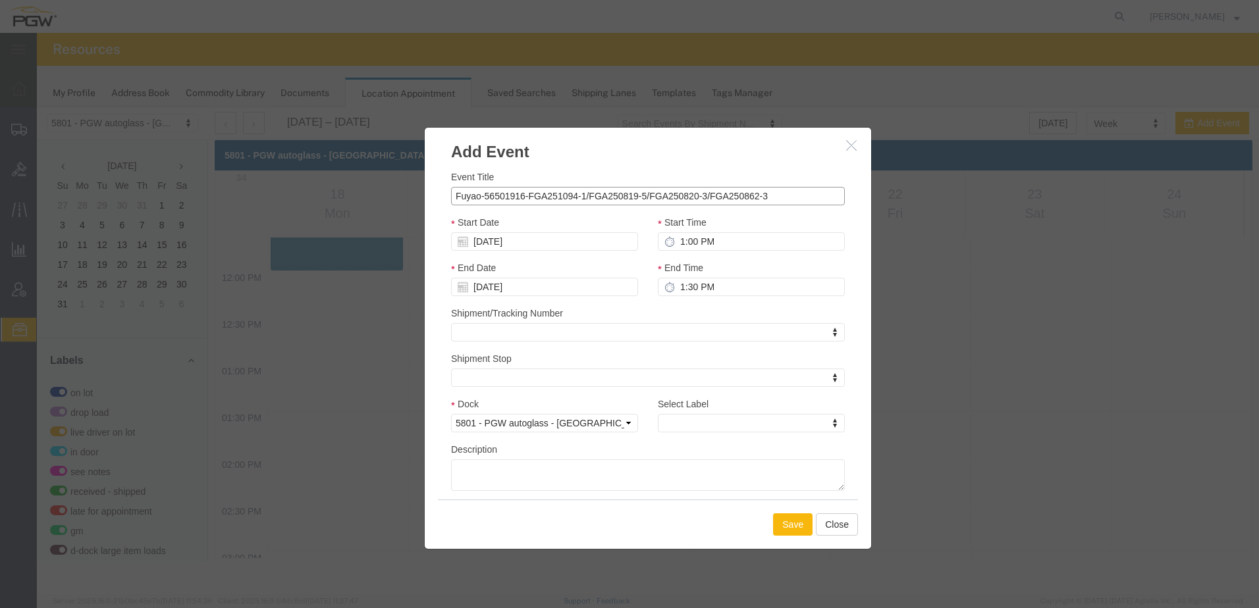
type input "Fuyao-56501916-FGA251094-1/FGA250819-5/FGA250820-3/FGA250862-3"
click at [797, 529] on button "Save" at bounding box center [793, 525] width 40 height 22
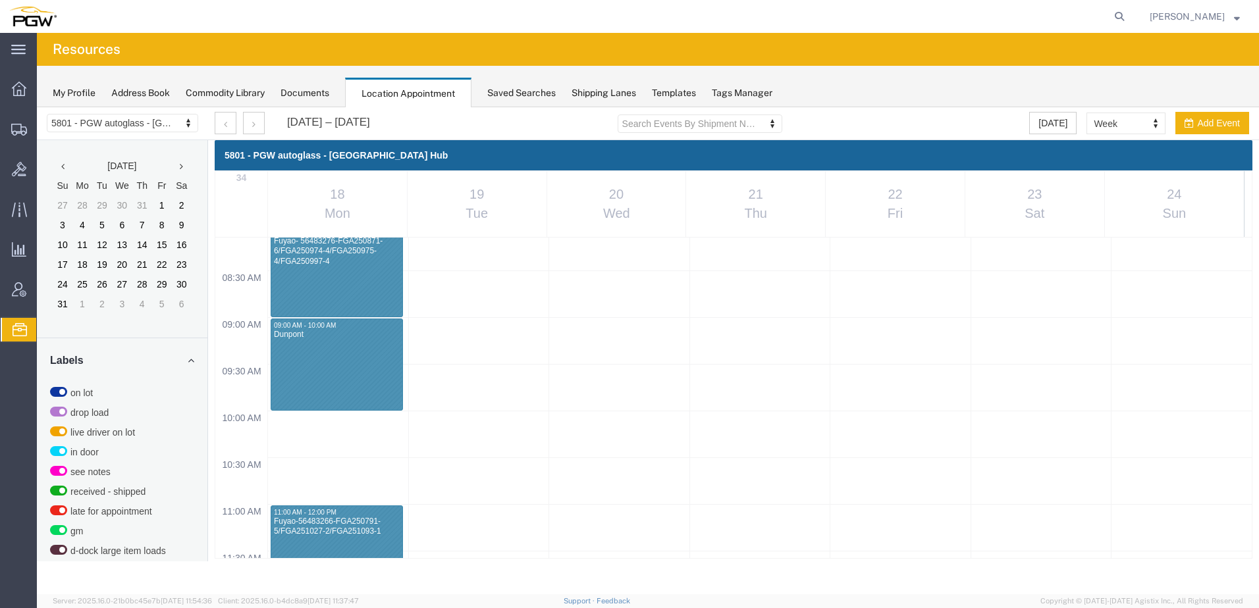
scroll to position [759, 0]
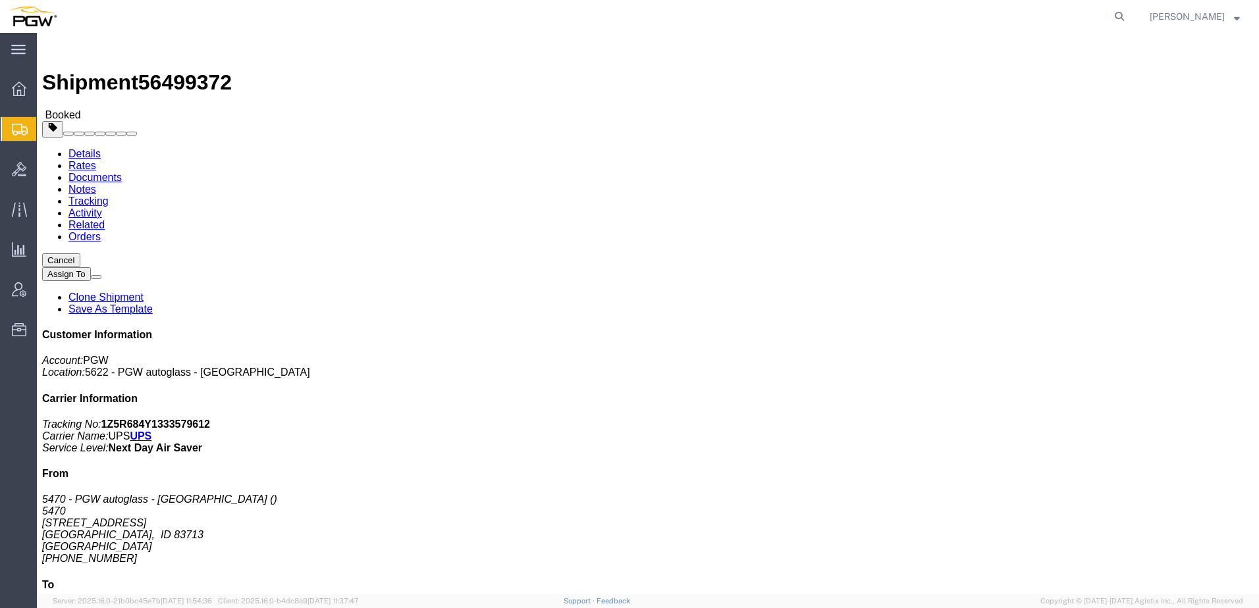
click link "Documents"
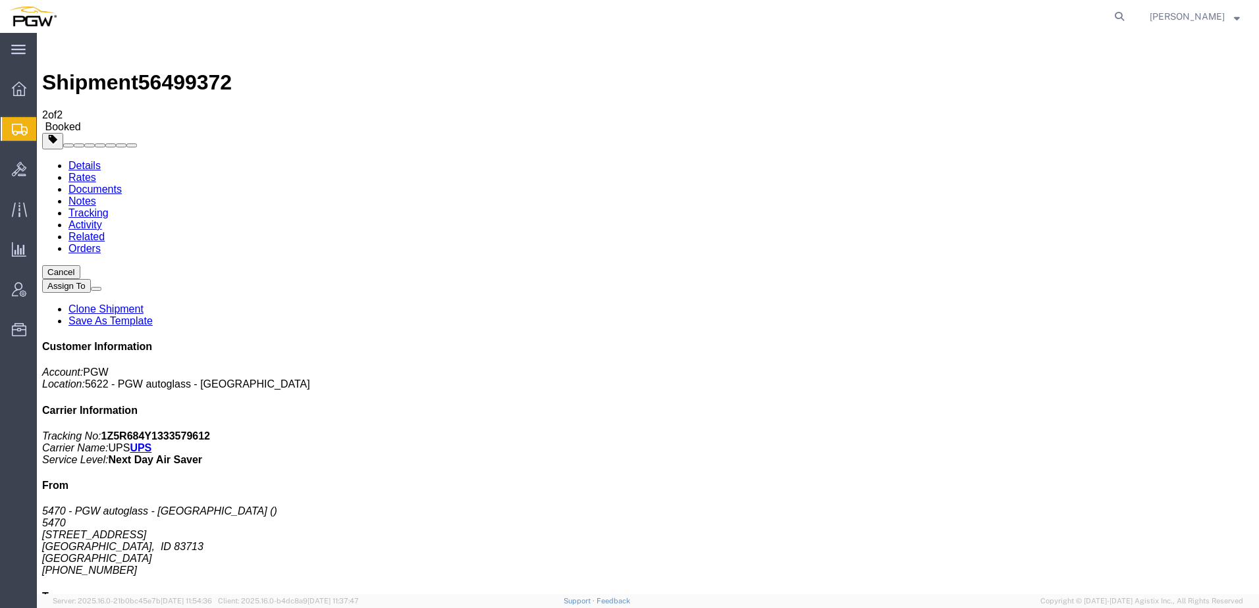
drag, startPoint x: 107, startPoint y: 183, endPoint x: 534, endPoint y: 641, distance: 625.7
drag, startPoint x: 125, startPoint y: 208, endPoint x: 497, endPoint y: 34, distance: 410.6
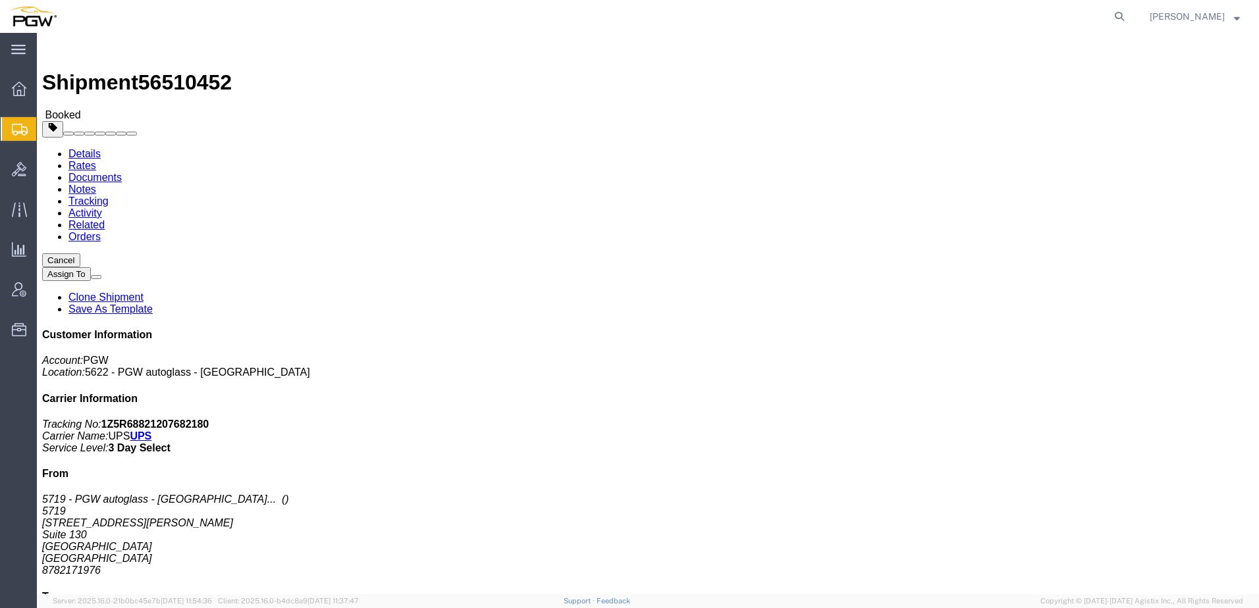
click div "Leg 1 - Small Parcel"
click link "Documents"
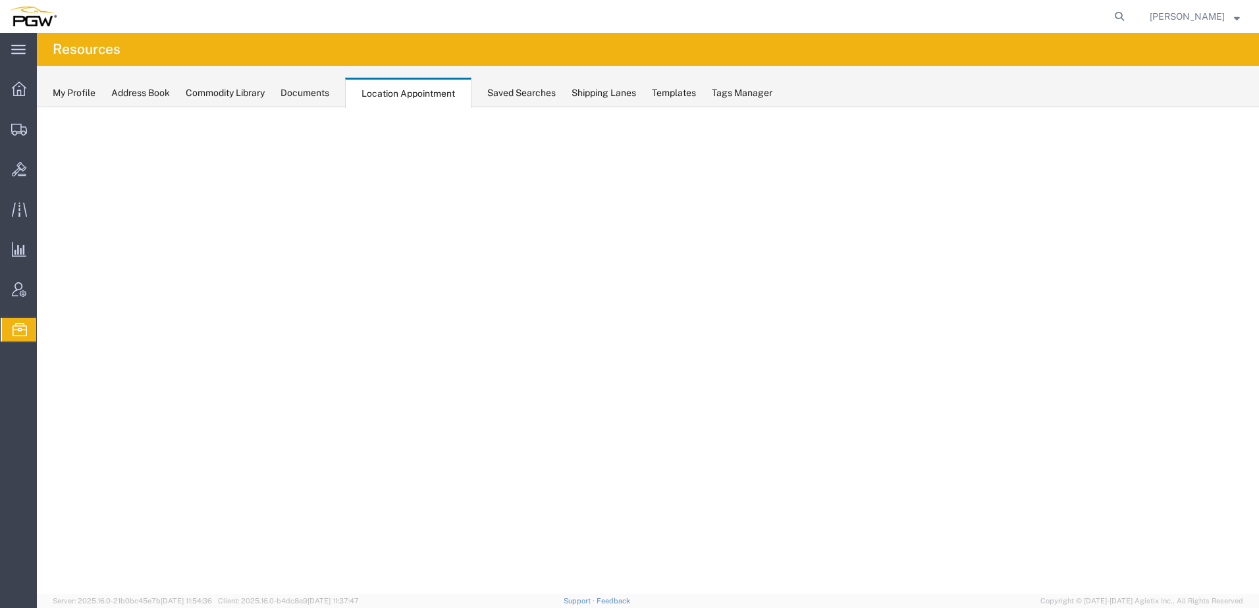
select select "62891"
select select "agendaWeek"
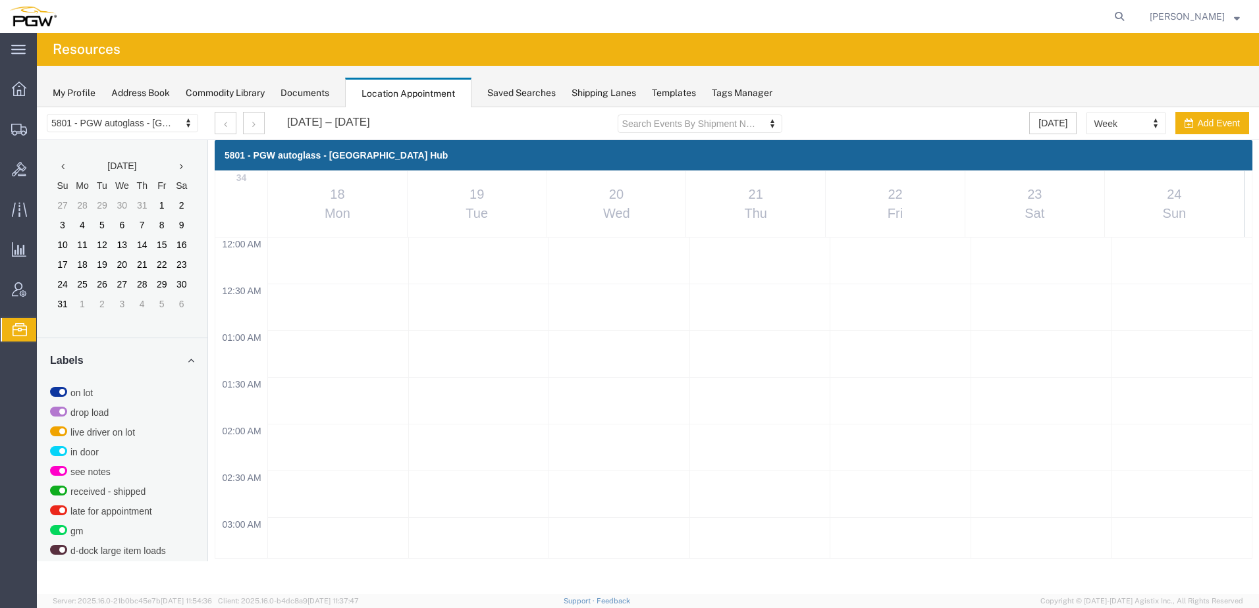
scroll to position [759, 0]
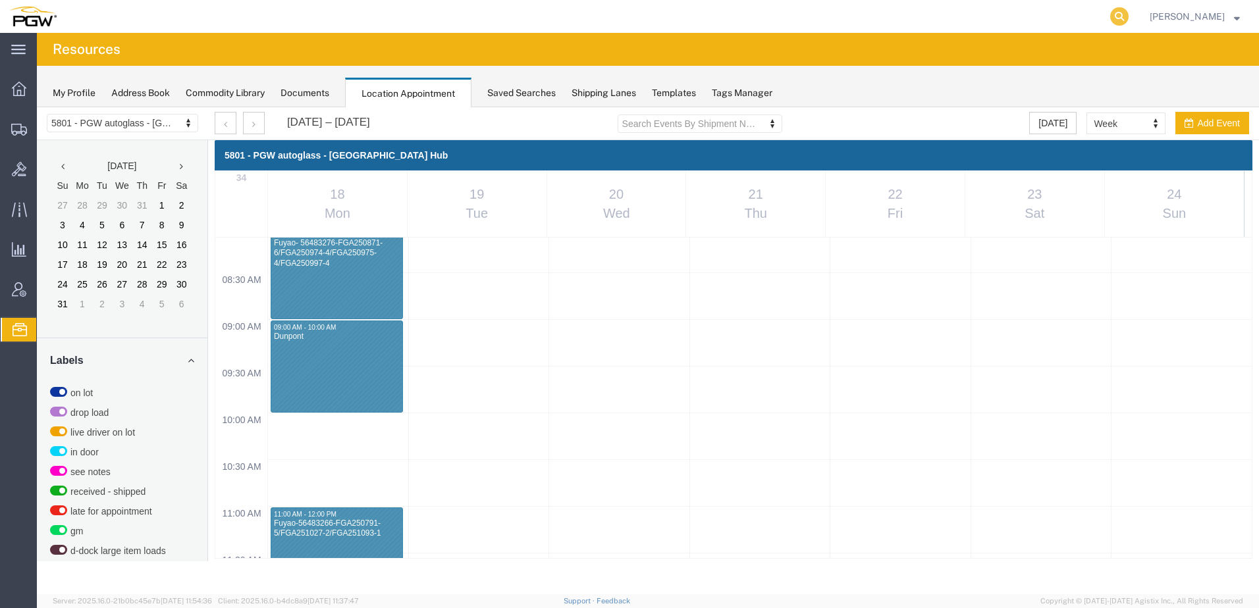
click at [1129, 21] on icon at bounding box center [1119, 16] width 18 height 18
click at [1051, 14] on input "search" at bounding box center [910, 17] width 400 height 32
paste input "56483435"
type input "56483435"
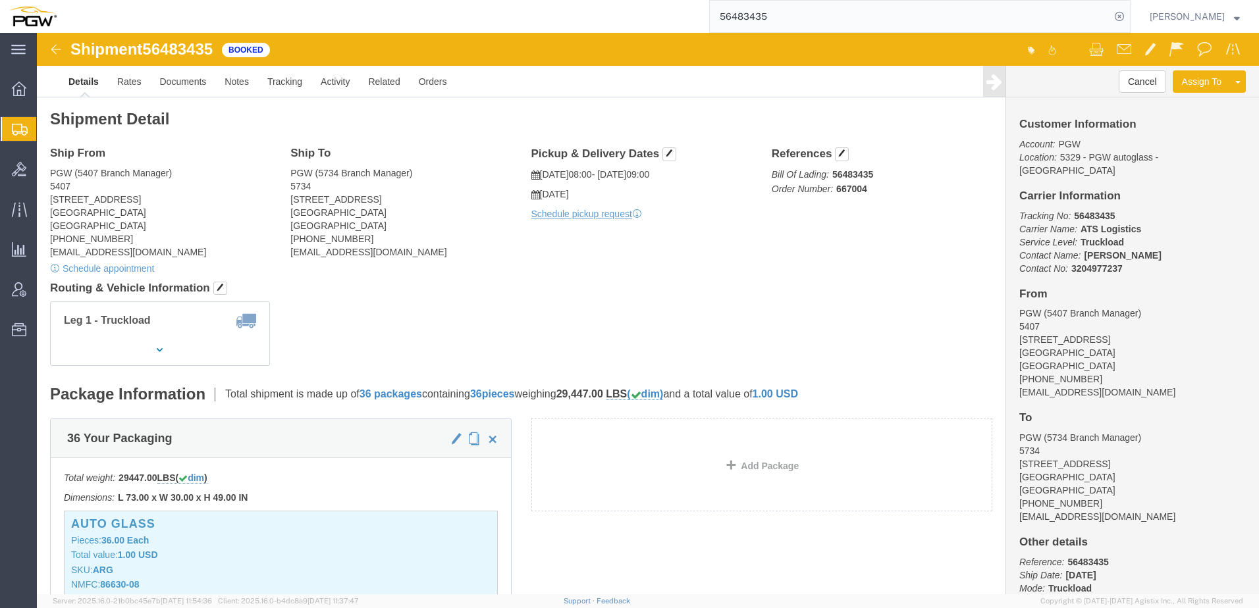
click div "Ship From PGW (5407 Branch Manager) 5407 [STREET_ADDRESS] [PHONE_NUMBER] [EMAIL…"
drag, startPoint x: 793, startPoint y: 156, endPoint x: 834, endPoint y: 158, distance: 40.2
click p "Bill Of Lading: 56483435 Order Number: 667004"
copy b "667004"
drag, startPoint x: 747, startPoint y: 263, endPoint x: 763, endPoint y: 235, distance: 32.2
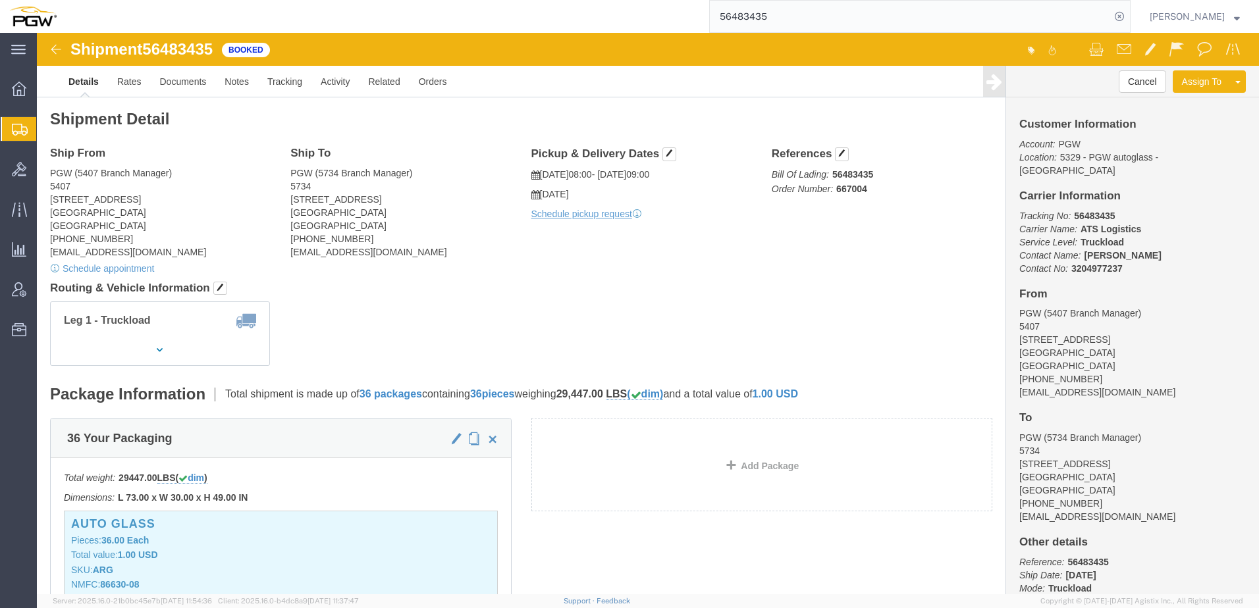
click div "Shipment Detail Ship From PGW (5407 Branch Manager) 5407 [STREET_ADDRESS] [PHON…"
drag, startPoint x: 763, startPoint y: 235, endPoint x: 803, endPoint y: 172, distance: 74.5
click div "Ship From PGW (5407 Branch Manager) 5407 [STREET_ADDRESS] [PHONE_NUMBER] [EMAIL…"
drag, startPoint x: 795, startPoint y: 156, endPoint x: 925, endPoint y: 190, distance: 134.2
click div "Ship From PGW (5407 Branch Manager) 5407 [STREET_ADDRESS] [PHONE_NUMBER] [EMAIL…"
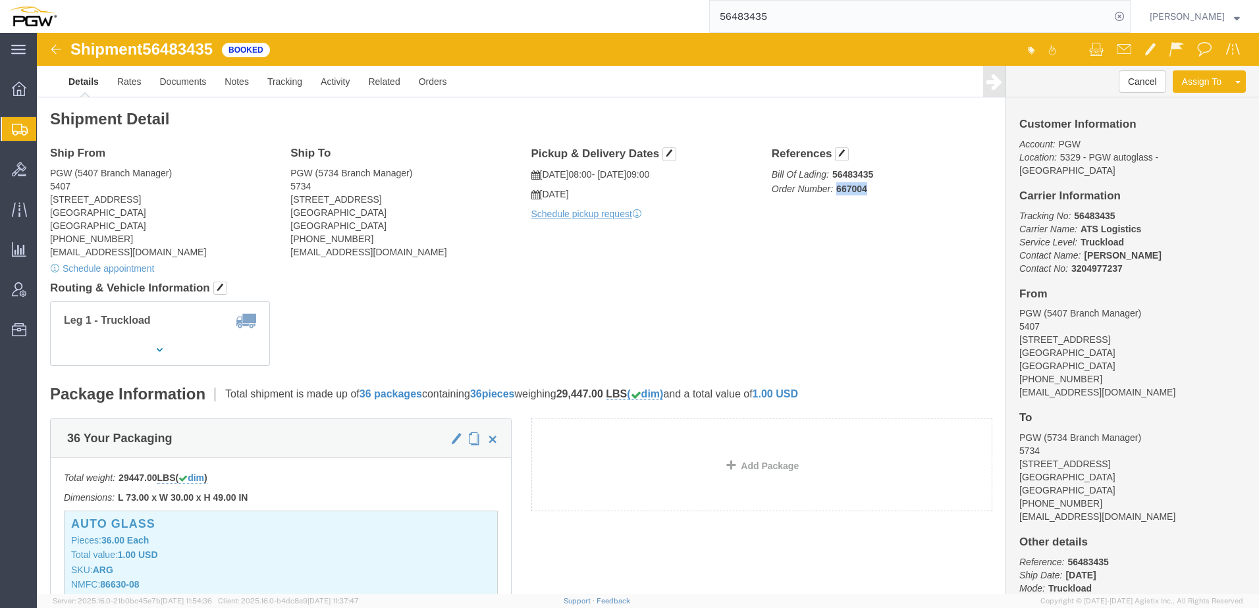
copy b "667004"
